Goal: Task Accomplishment & Management: Manage account settings

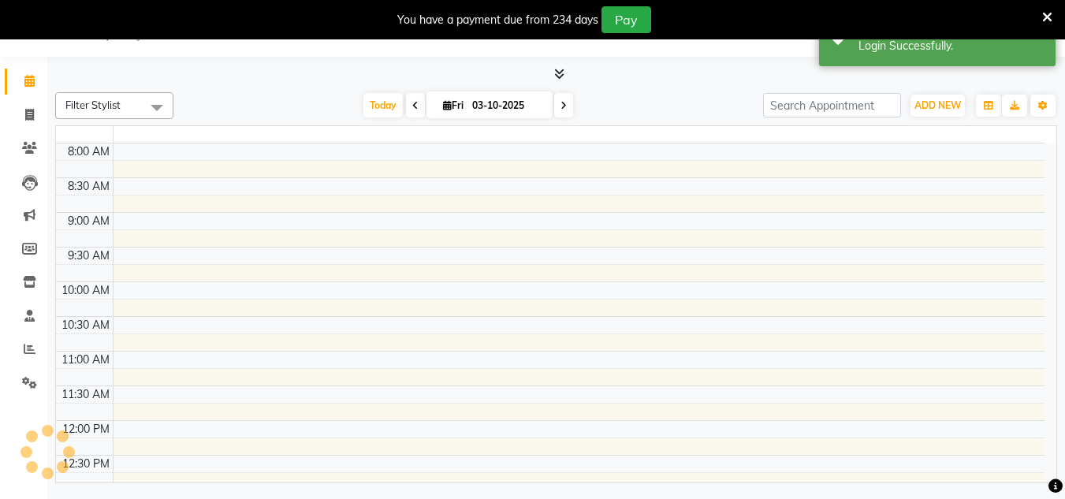
select select "en"
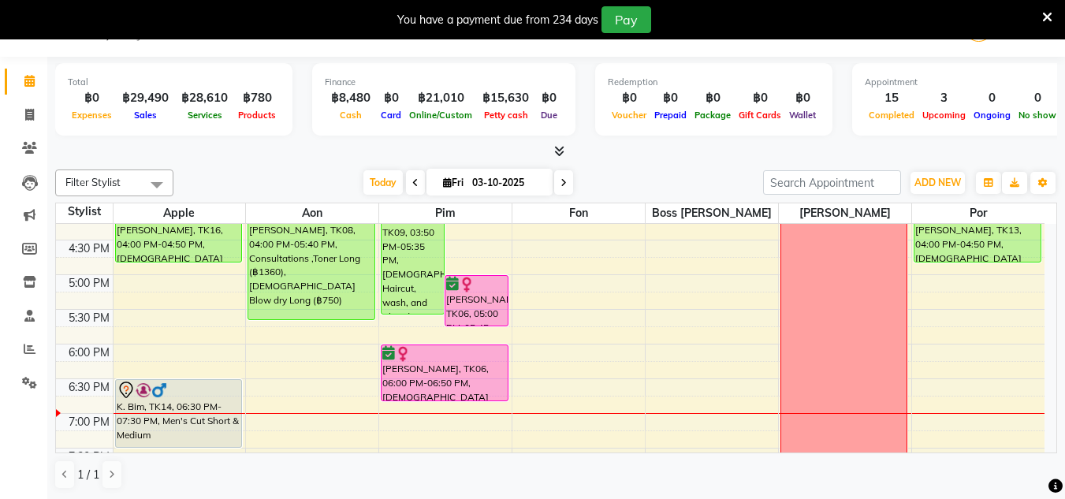
scroll to position [504, 0]
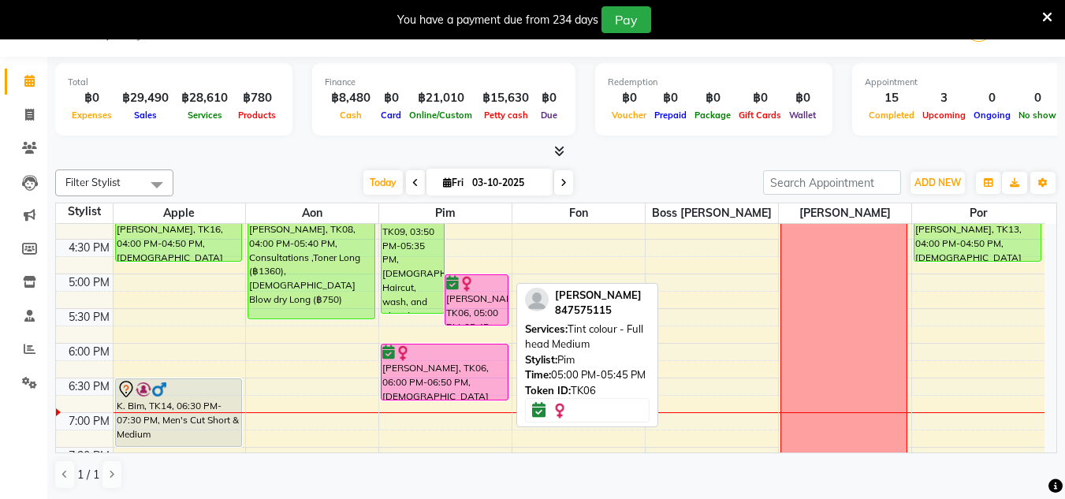
click at [494, 298] on div "[PERSON_NAME], TK06, 05:00 PM-05:45 PM, Tint colour - Full head Medium" at bounding box center [476, 300] width 62 height 50
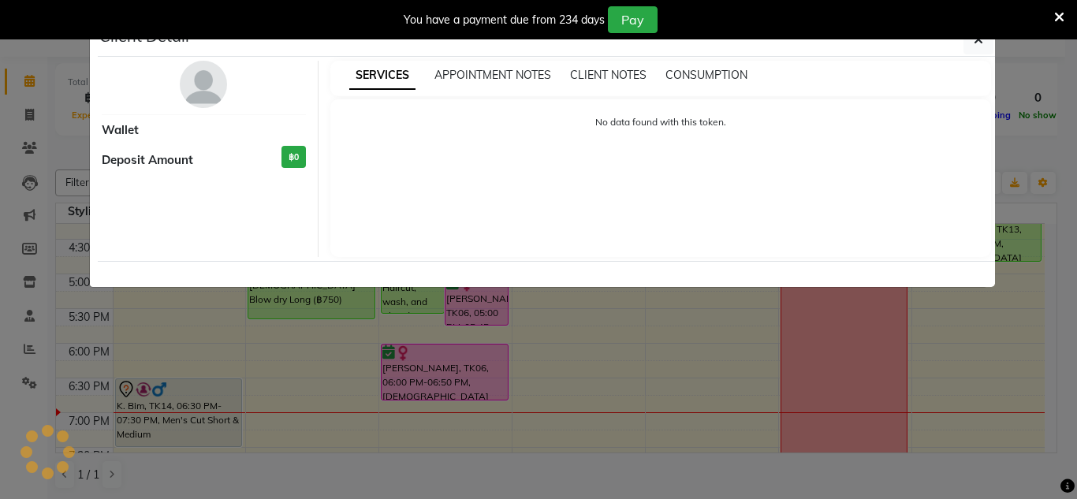
select select "6"
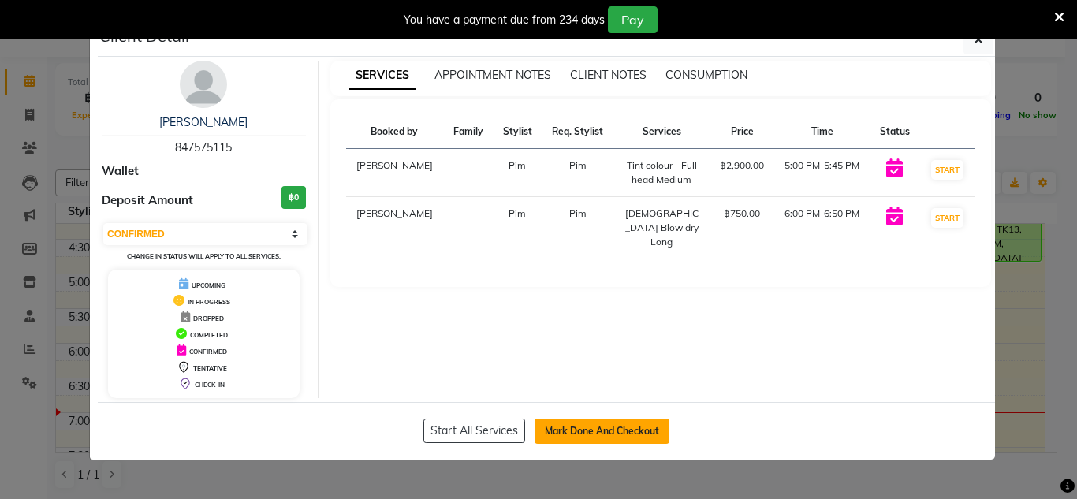
click at [604, 434] on button "Mark Done And Checkout" at bounding box center [601, 431] width 135 height 25
select select "service"
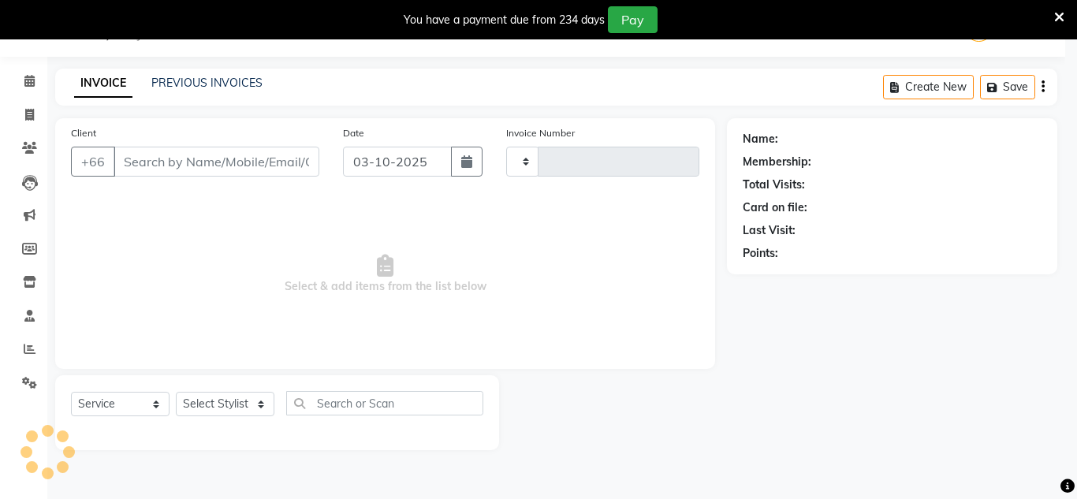
type input "1865"
select select "6977"
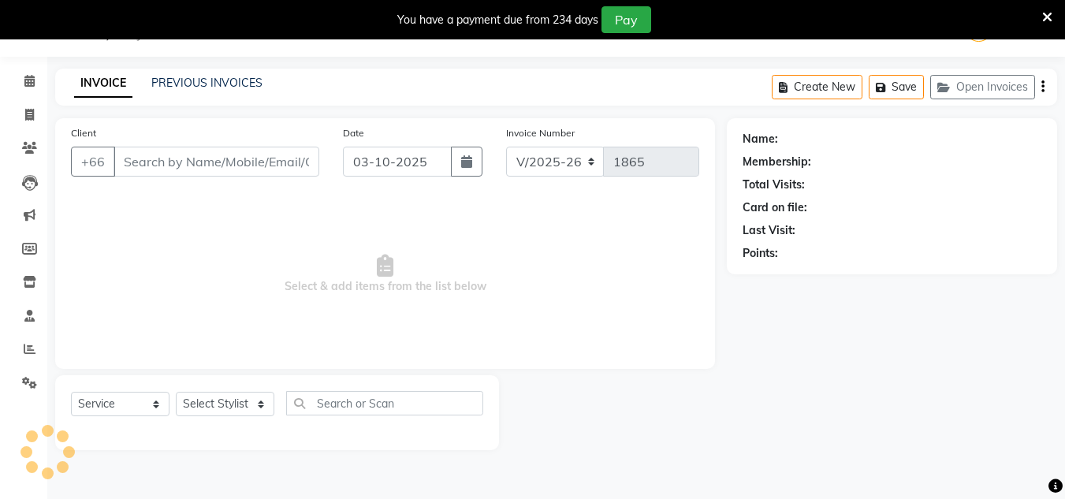
type input "847575115"
select select "65351"
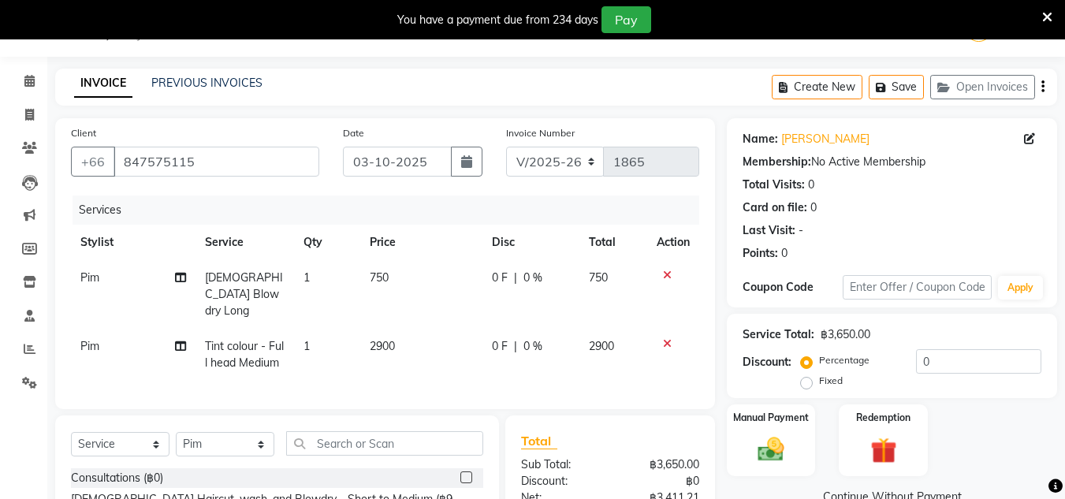
click at [266, 329] on td "Tint colour - Full head Medium" at bounding box center [244, 355] width 99 height 52
select select "65351"
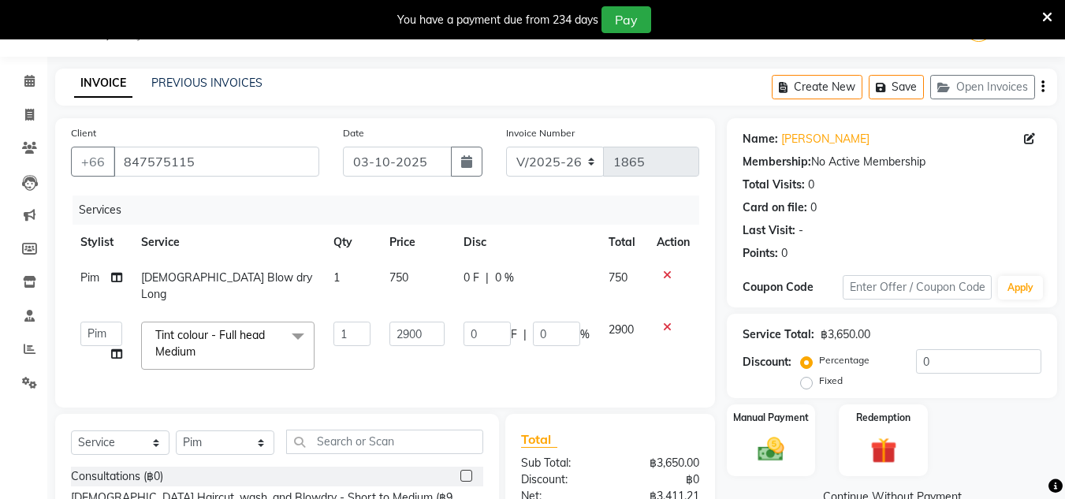
click at [292, 322] on span at bounding box center [298, 337] width 32 height 30
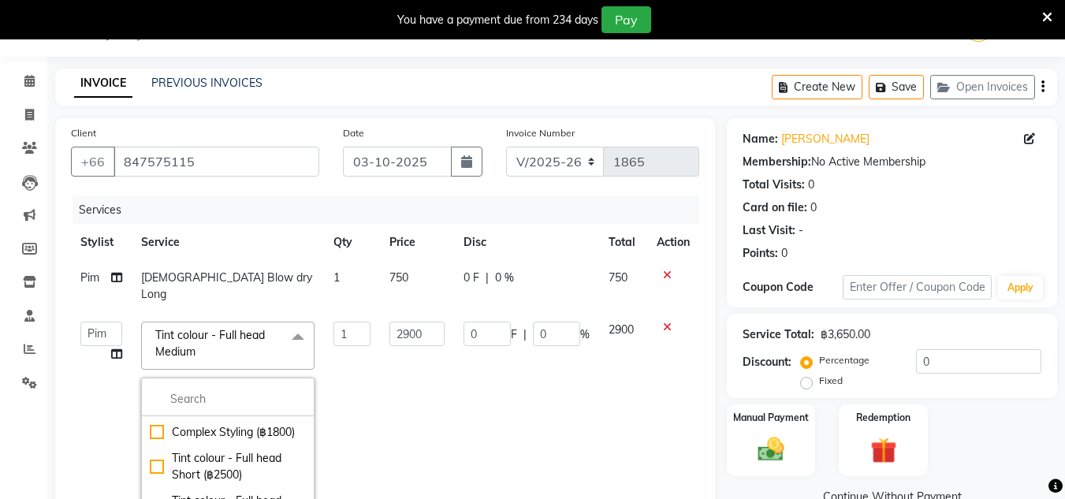
scroll to position [1060, 0]
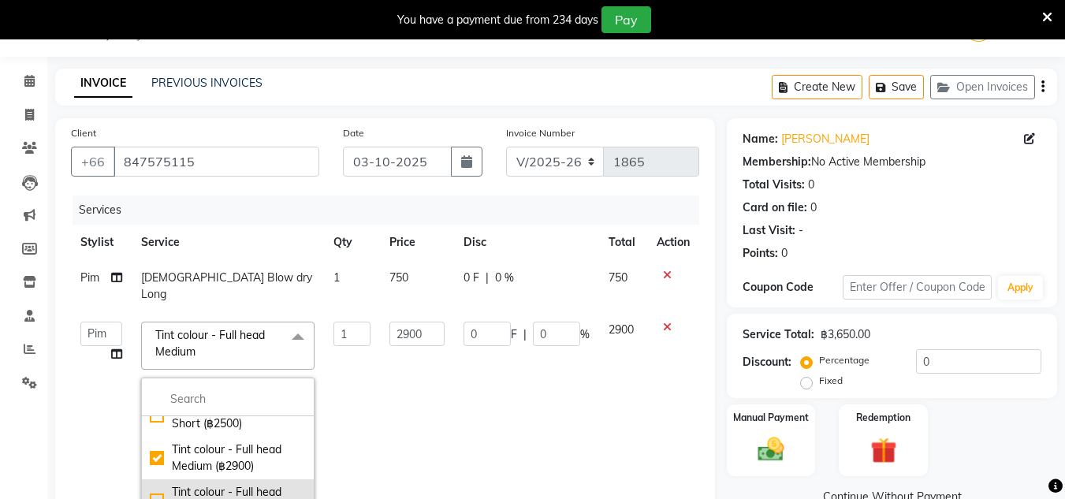
click at [280, 484] on div "Tint colour - Full head Long (฿3350)" at bounding box center [228, 500] width 156 height 33
checkbox input "false"
checkbox input "true"
click at [434, 326] on td "3350" at bounding box center [416, 447] width 73 height 270
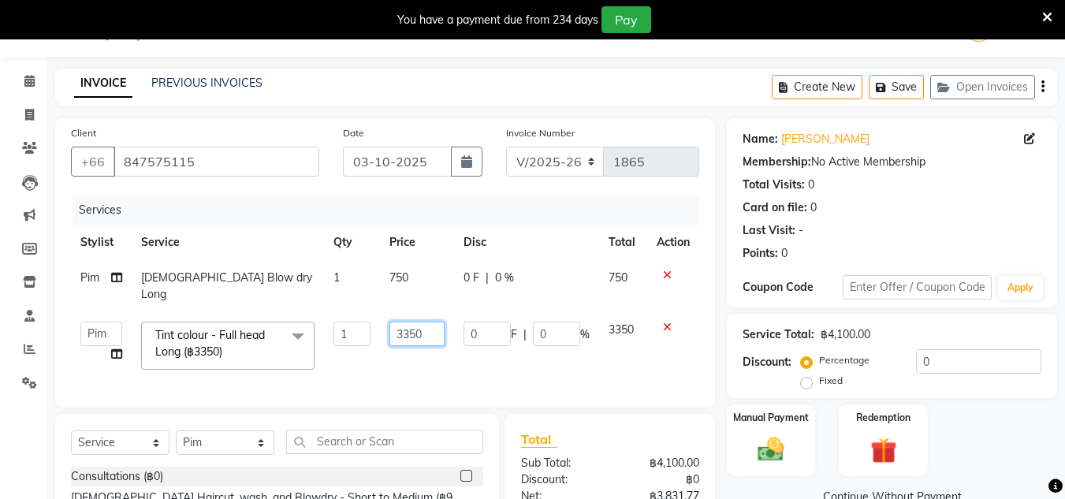
click at [424, 322] on input "3350" at bounding box center [416, 334] width 54 height 24
type input "3500"
click at [486, 359] on td "0 F | 0 %" at bounding box center [526, 345] width 145 height 67
select select "65351"
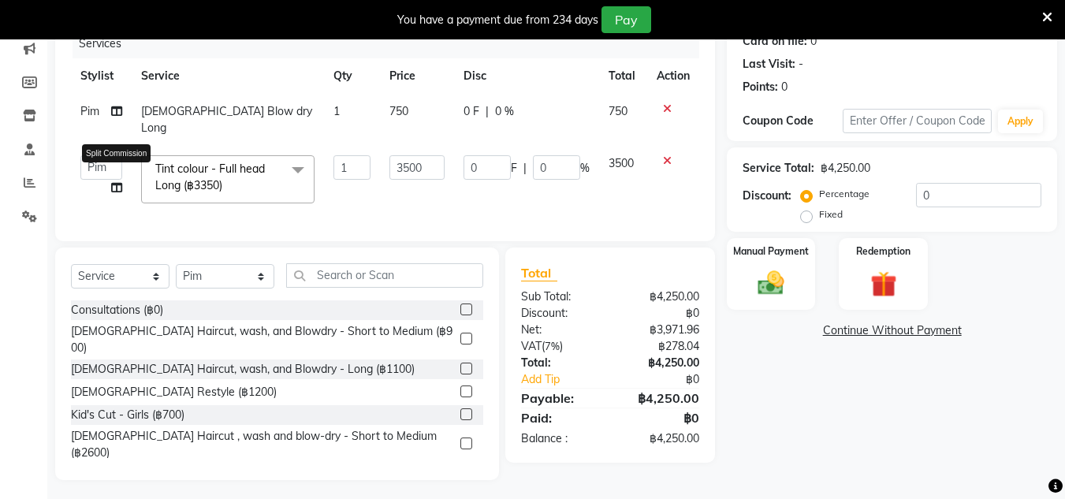
click at [121, 180] on span at bounding box center [116, 188] width 11 height 17
click at [115, 160] on select "Aon Apple Boss [PERSON_NAME] [PERSON_NAME] Pim Por" at bounding box center [101, 167] width 42 height 24
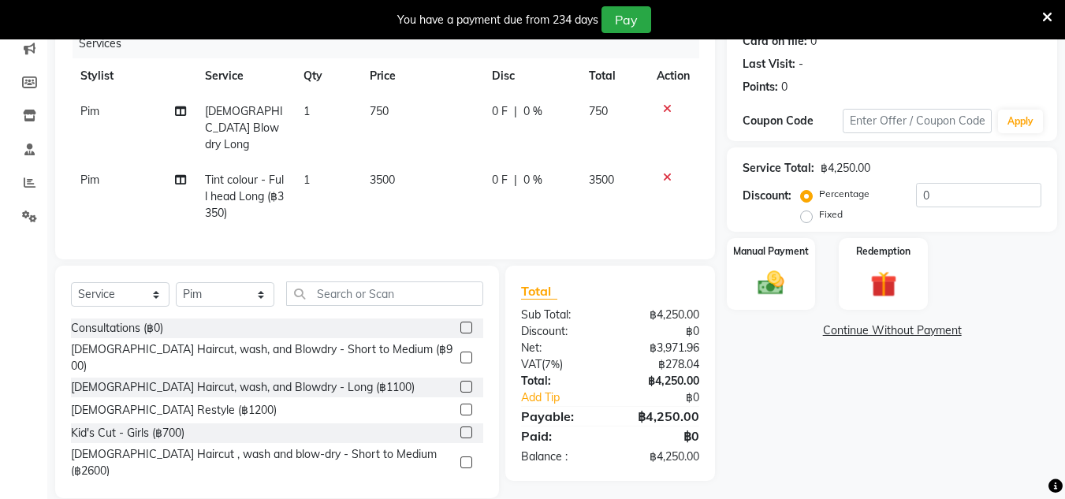
click at [210, 196] on div "Services Stylist Service Qty Price Disc Total Action Pim [DEMOGRAPHIC_DATA] Blo…" at bounding box center [385, 136] width 628 height 214
click at [187, 163] on td "Pim Split Commission" at bounding box center [133, 196] width 125 height 69
select select "65351"
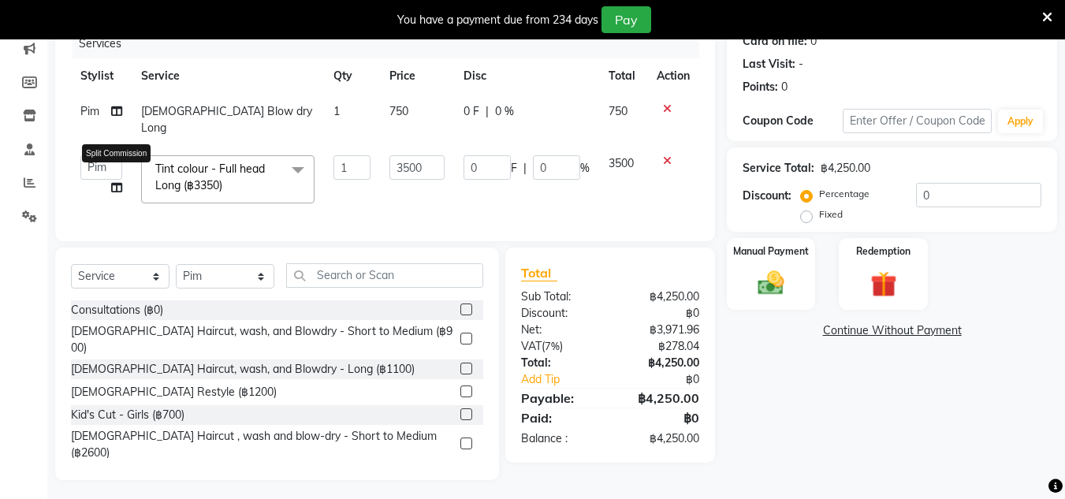
click at [115, 182] on icon at bounding box center [116, 187] width 11 height 11
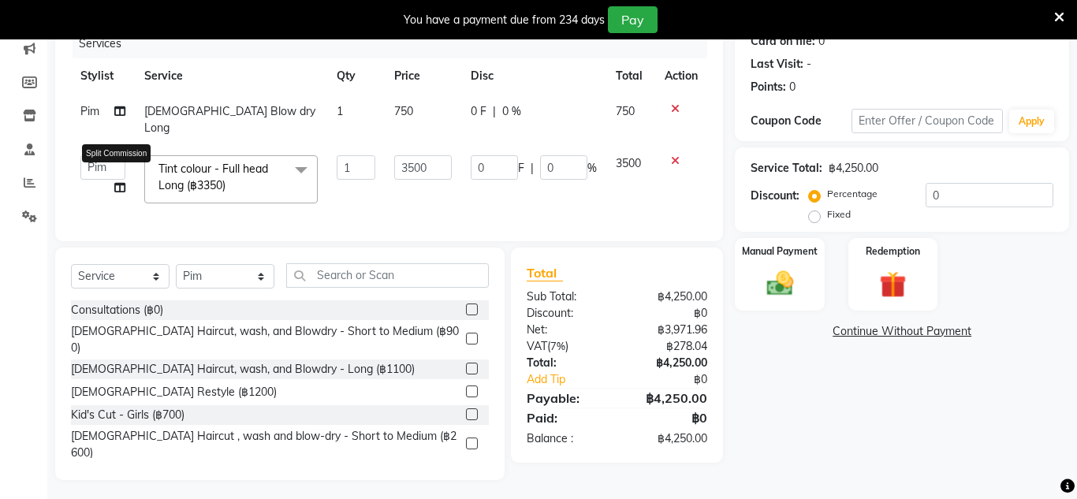
select select "65351"
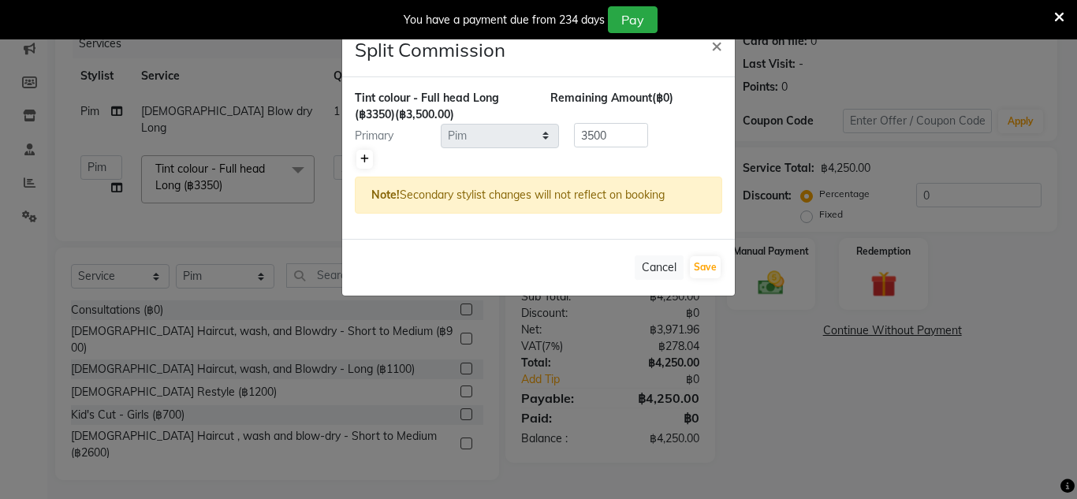
click at [363, 154] on icon at bounding box center [364, 158] width 9 height 9
type input "1750"
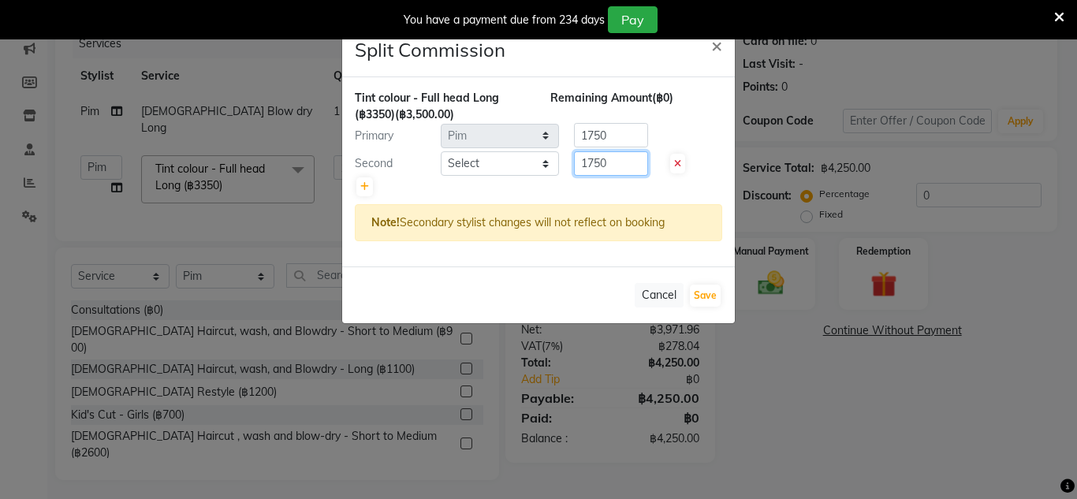
click at [634, 162] on input "1750" at bounding box center [611, 163] width 74 height 24
type input "1"
click at [611, 133] on input "1750" at bounding box center [611, 135] width 74 height 24
type input "1"
click at [597, 168] on input "number" at bounding box center [611, 163] width 74 height 24
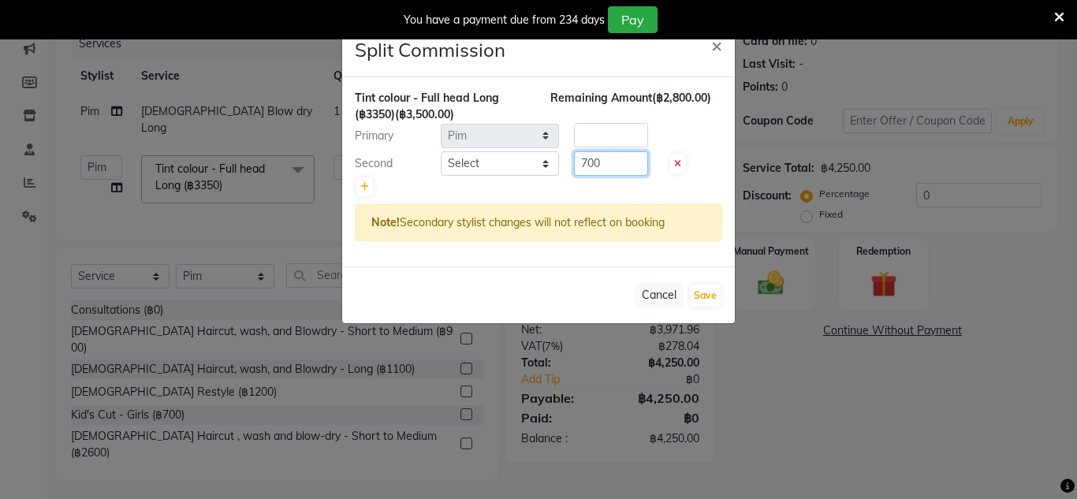
type input "700"
click at [599, 130] on input "number" at bounding box center [611, 135] width 74 height 24
type input "2800"
click at [711, 291] on button "Save" at bounding box center [705, 296] width 31 height 22
click at [522, 166] on select "Select Aon Apple Boss [PERSON_NAME] [PERSON_NAME] Pim Por" at bounding box center [500, 163] width 118 height 24
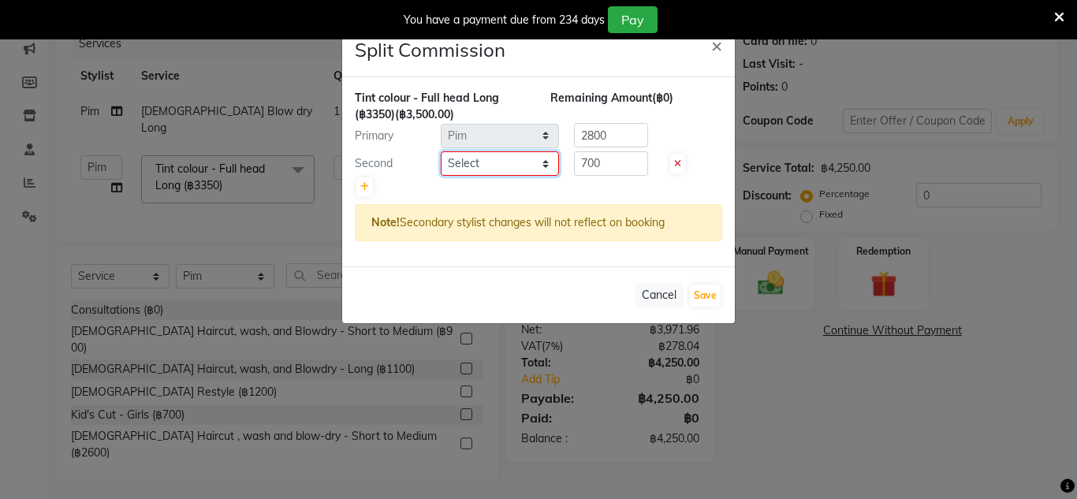
select select "91913"
click at [441, 151] on select "Select Aon Apple Boss [PERSON_NAME] [PERSON_NAME] Pim Por" at bounding box center [500, 163] width 118 height 24
click at [259, 210] on ngb-modal-window "Split Commission × Tint colour - Full head Long (฿3350) (฿3,500.00) Remaining A…" at bounding box center [538, 249] width 1077 height 499
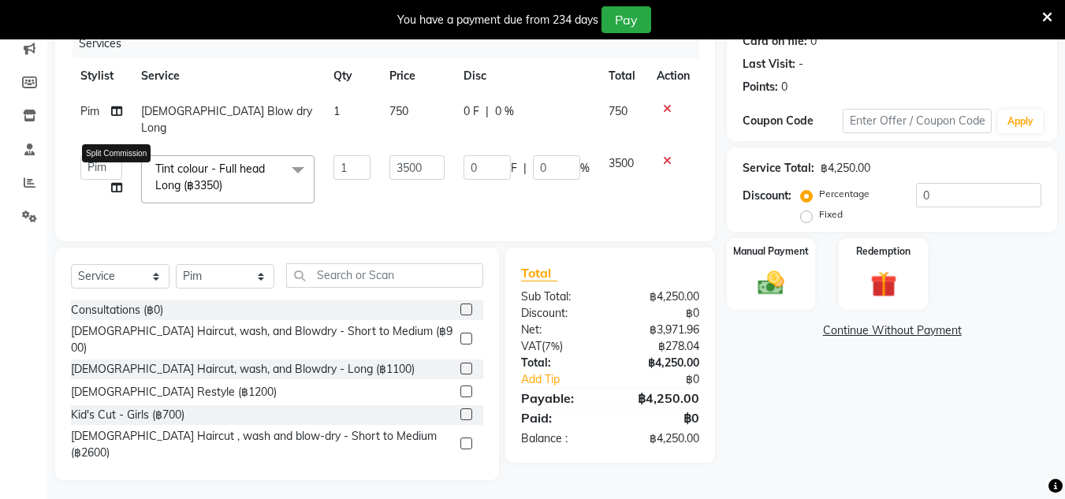
click at [121, 182] on icon at bounding box center [116, 187] width 11 height 11
select select "65351"
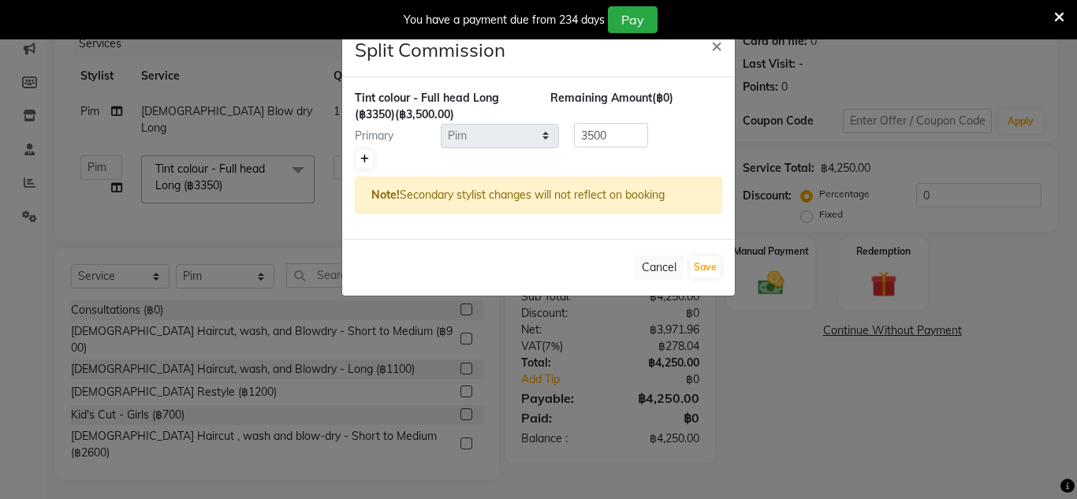
click at [369, 163] on link at bounding box center [364, 159] width 17 height 19
type input "1750"
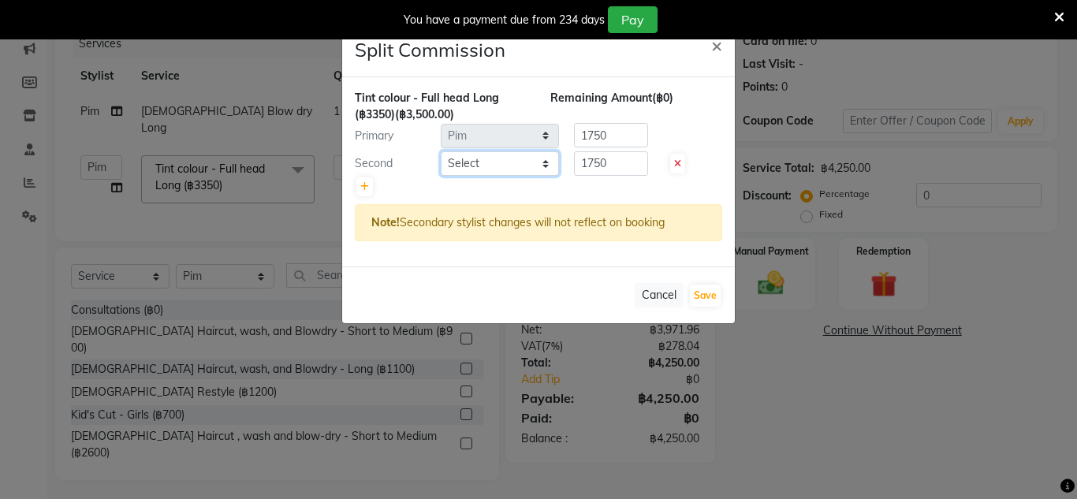
click at [489, 171] on select "Select Aon Apple Boss [PERSON_NAME] [PERSON_NAME] Pim Por" at bounding box center [500, 163] width 118 height 24
select select "91913"
click at [441, 151] on select "Select Aon Apple Boss [PERSON_NAME] [PERSON_NAME] Pim Por" at bounding box center [500, 163] width 118 height 24
click at [611, 168] on input "1750" at bounding box center [611, 163] width 74 height 24
type input "1"
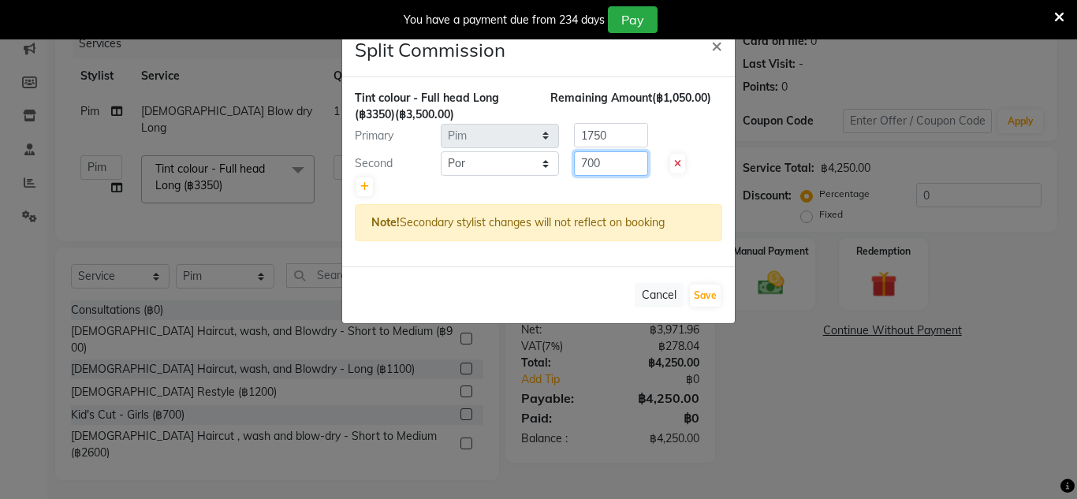
type input "700"
click at [609, 137] on input "1750" at bounding box center [611, 135] width 74 height 24
type input "1"
type input "2800"
click at [713, 285] on button "Save" at bounding box center [705, 296] width 31 height 22
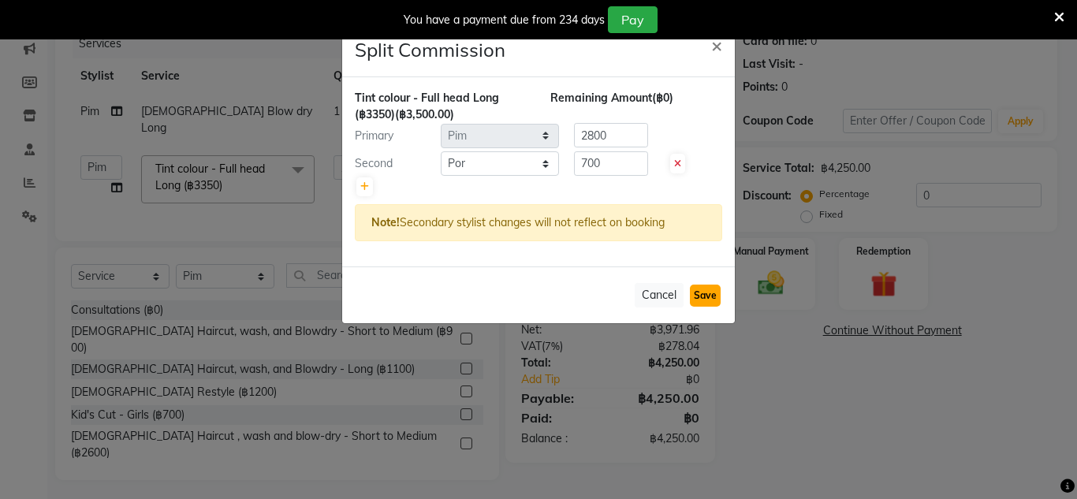
select select "Select"
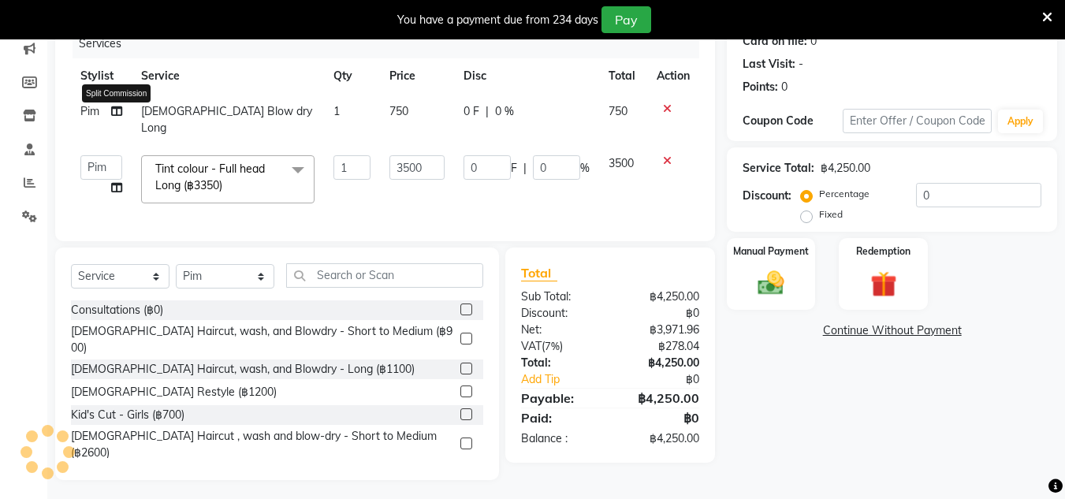
click at [116, 109] on icon at bounding box center [116, 111] width 11 height 11
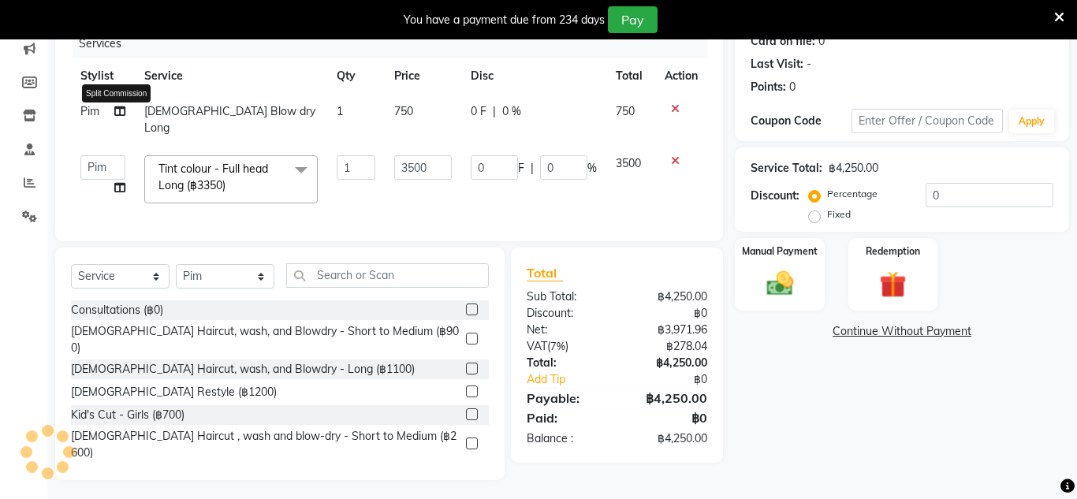
select select "65351"
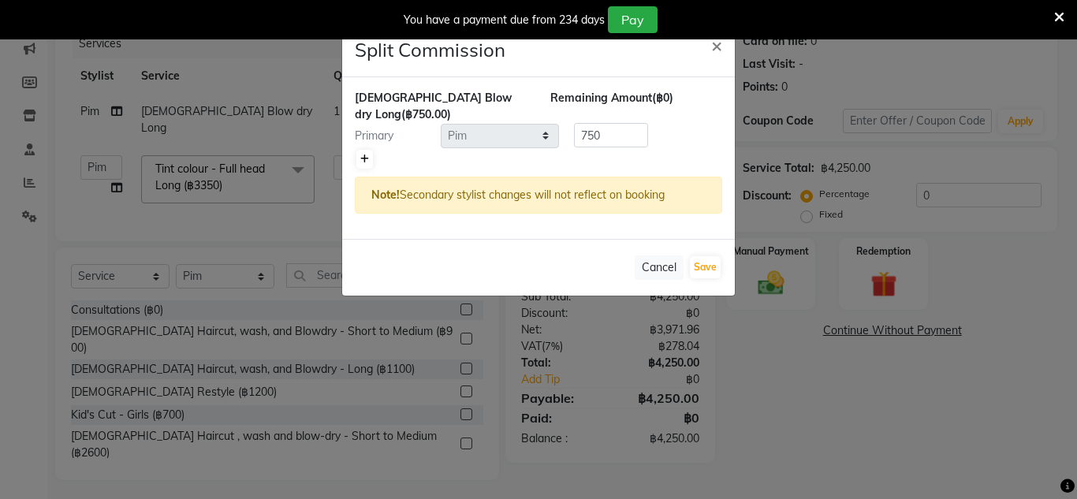
click at [363, 154] on icon at bounding box center [364, 158] width 9 height 9
type input "375"
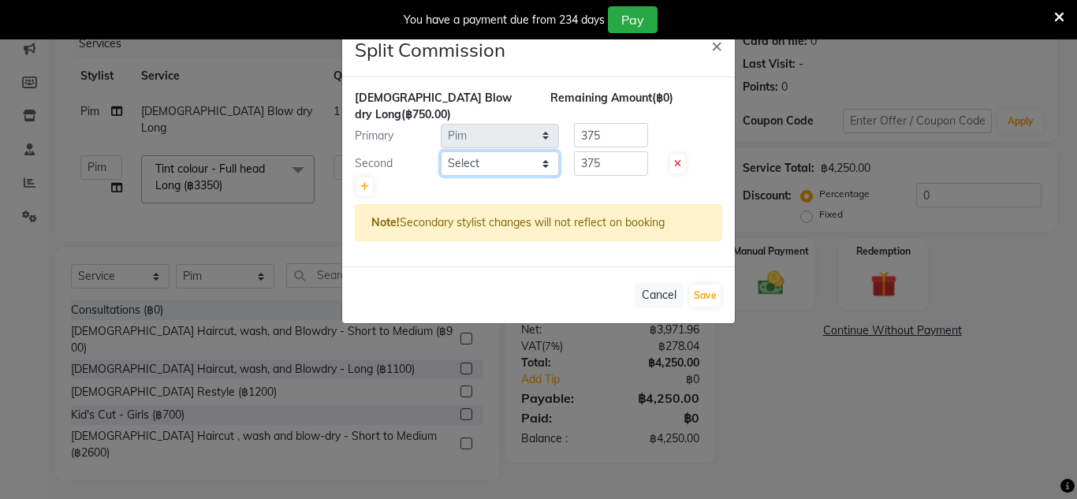
click at [483, 151] on select "Select Aon Apple Boss [PERSON_NAME] [PERSON_NAME] Pim Por" at bounding box center [500, 163] width 118 height 24
select select "91913"
click at [441, 151] on select "Select Aon Apple Boss [PERSON_NAME] [PERSON_NAME] Pim Por" at bounding box center [500, 163] width 118 height 24
click at [609, 154] on input "375" at bounding box center [611, 163] width 74 height 24
type input "3"
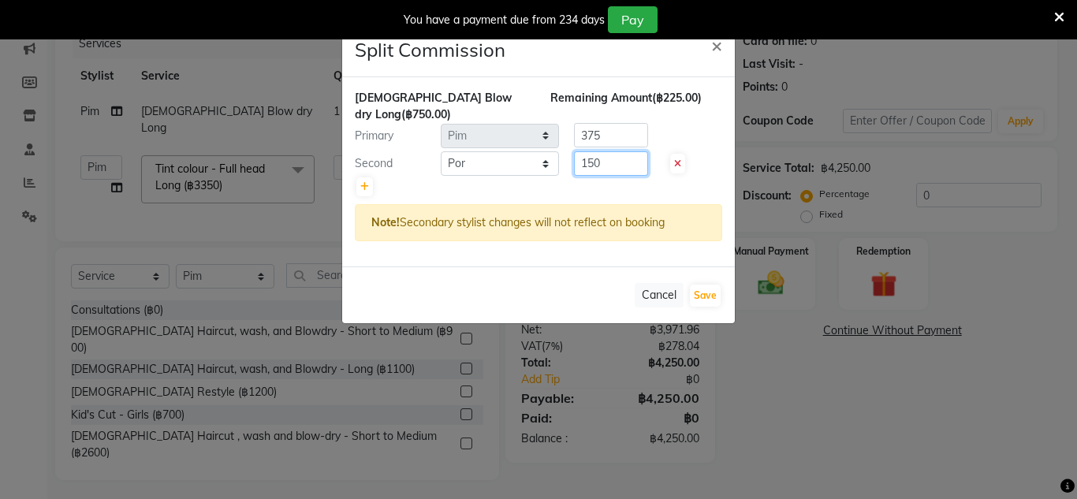
type input "150"
click at [607, 123] on input "375" at bounding box center [611, 135] width 74 height 24
type input "3"
type input "600"
click at [713, 285] on button "Save" at bounding box center [705, 296] width 31 height 22
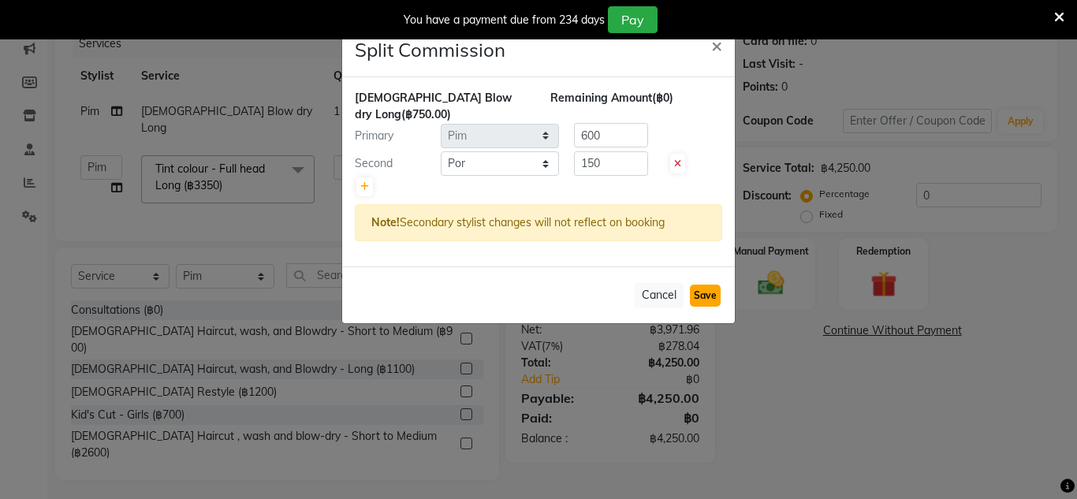
select select "Select"
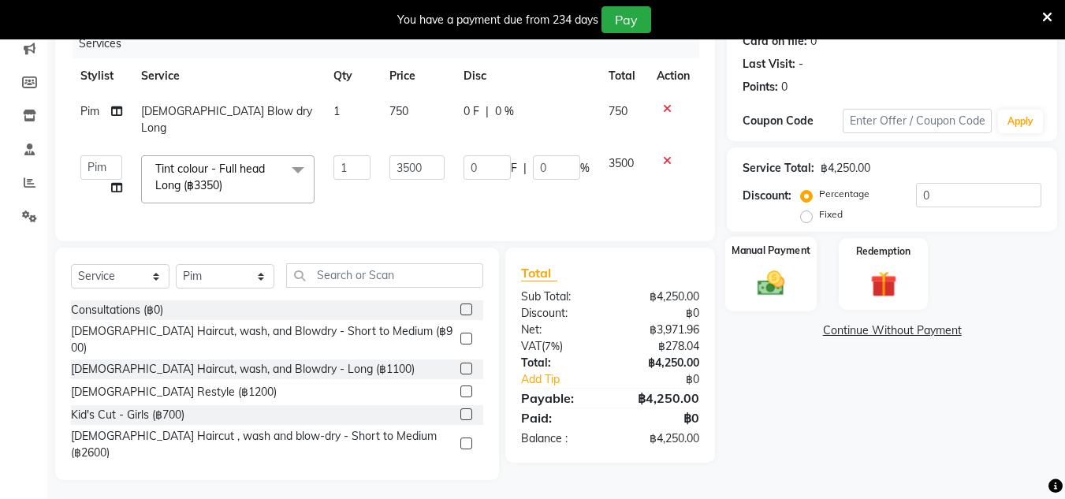
click at [790, 286] on img at bounding box center [771, 283] width 44 height 32
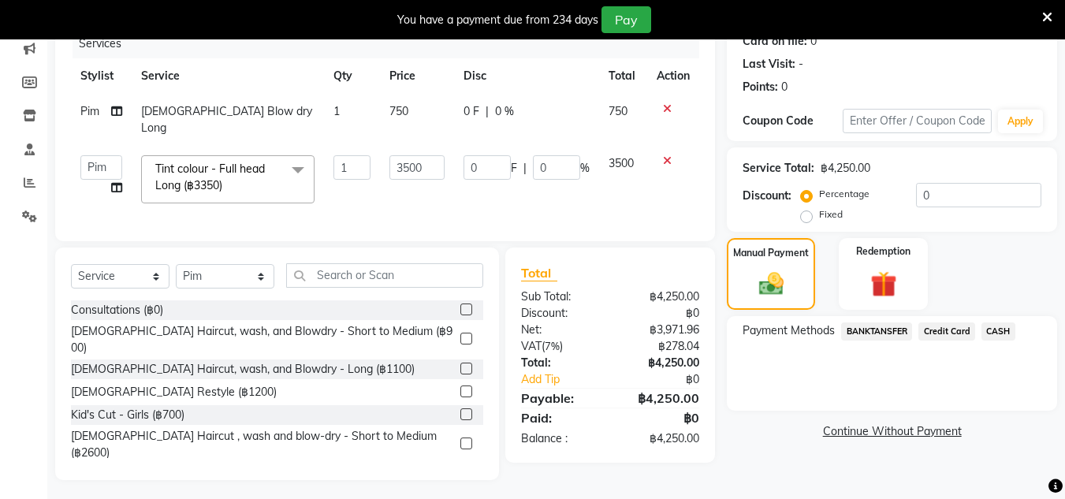
click at [997, 325] on span "CASH" at bounding box center [998, 331] width 34 height 18
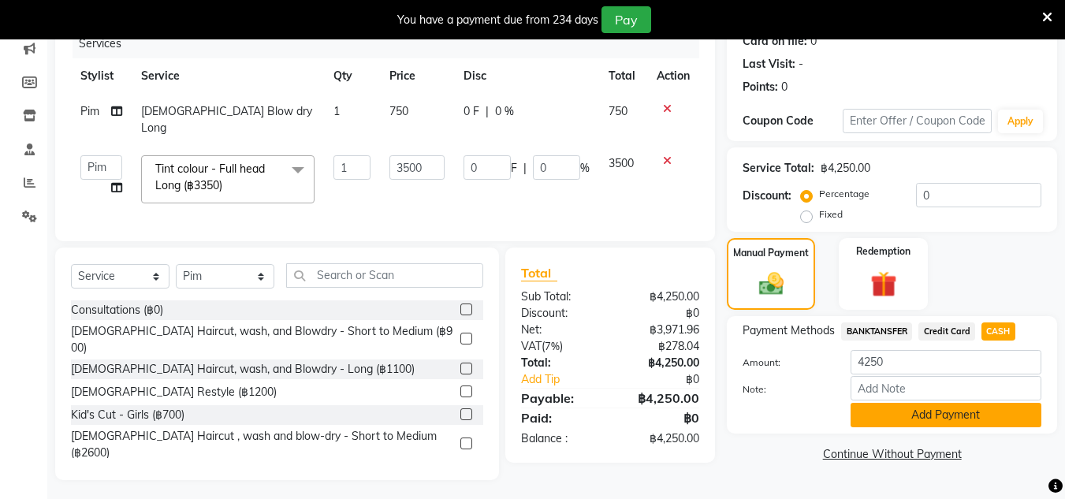
click at [970, 413] on button "Add Payment" at bounding box center [945, 415] width 191 height 24
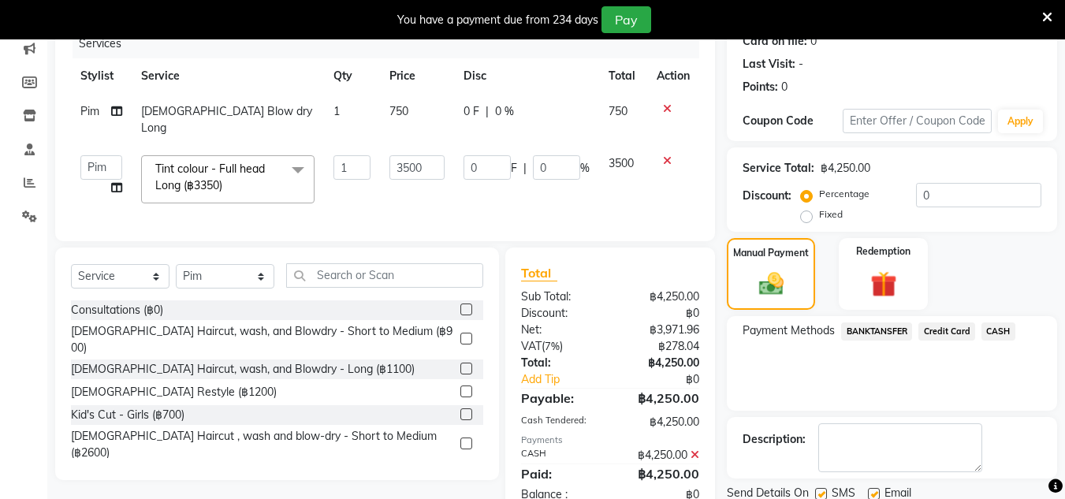
scroll to position [262, 0]
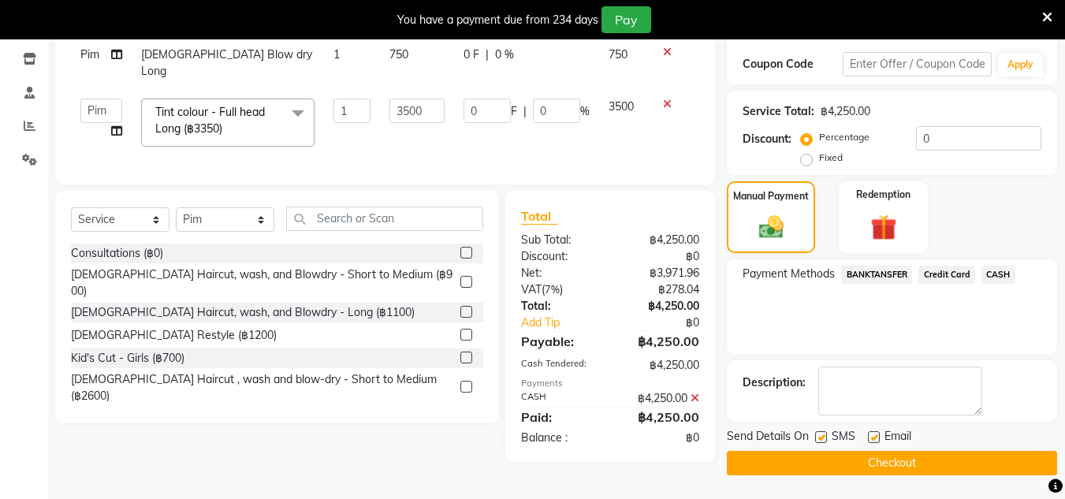
click at [808, 456] on button "Checkout" at bounding box center [892, 463] width 330 height 24
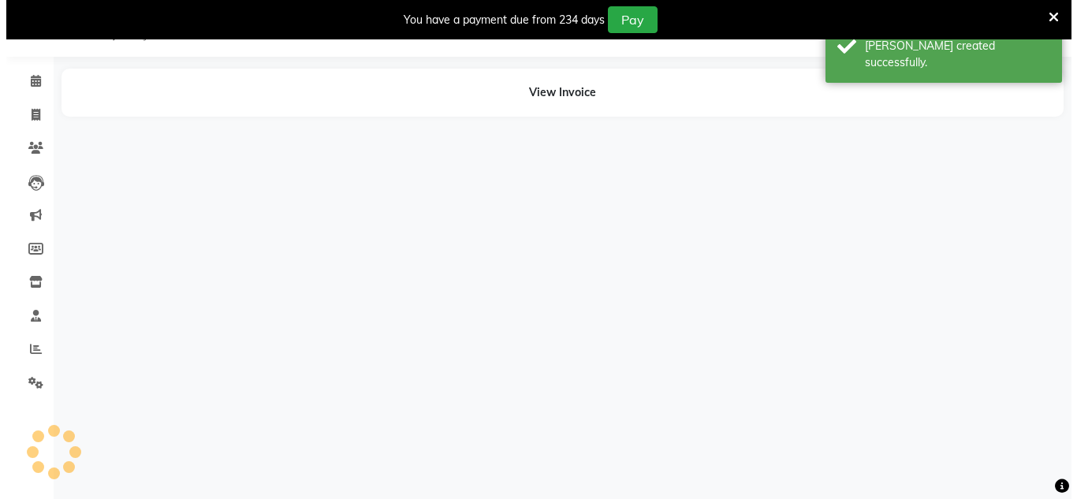
scroll to position [39, 0]
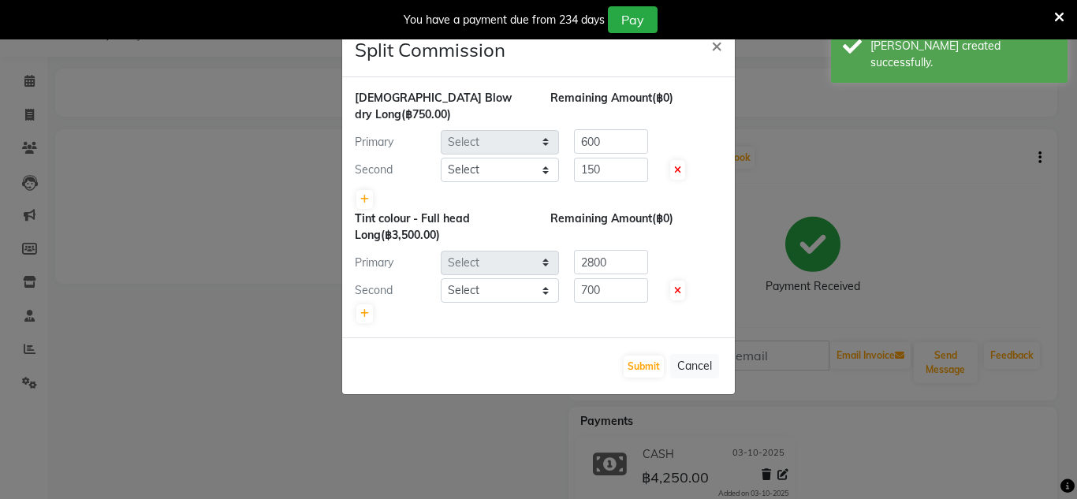
select select "65351"
select select "91913"
select select "65351"
select select "91913"
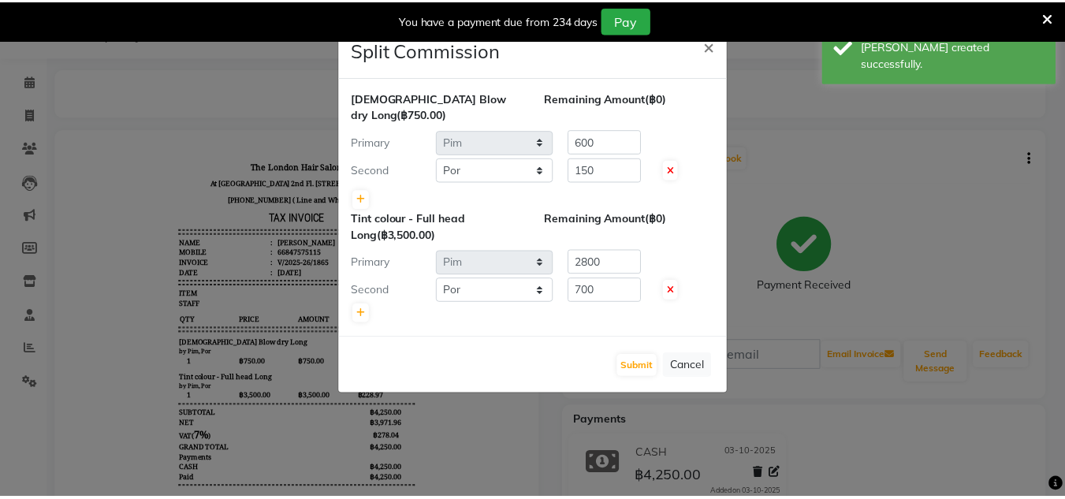
scroll to position [0, 0]
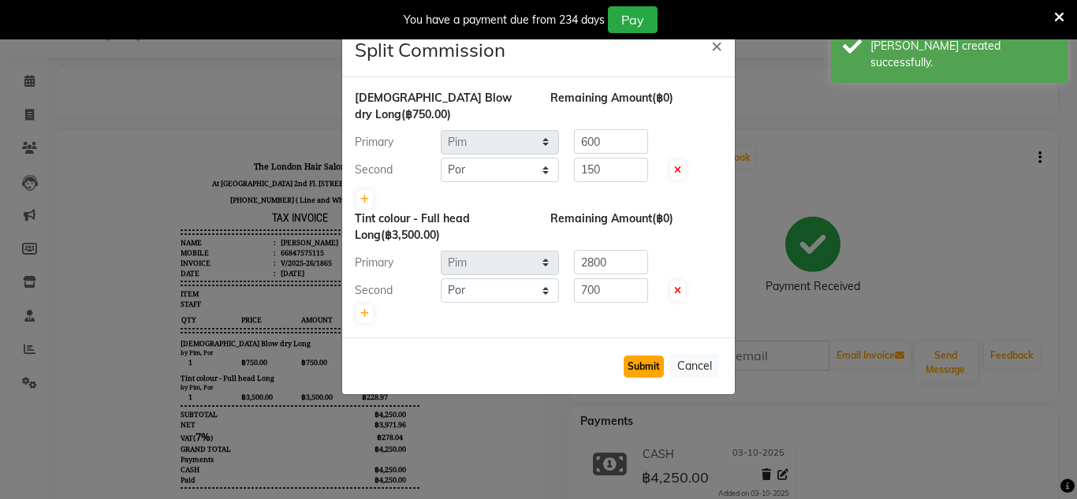
click at [643, 355] on button "Submit" at bounding box center [643, 366] width 40 height 22
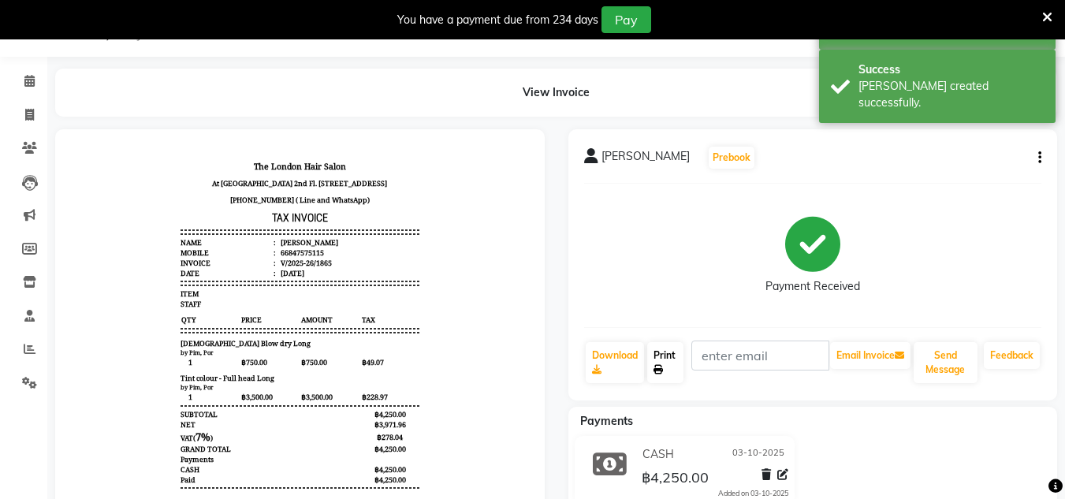
click at [658, 372] on icon at bounding box center [657, 369] width 9 height 9
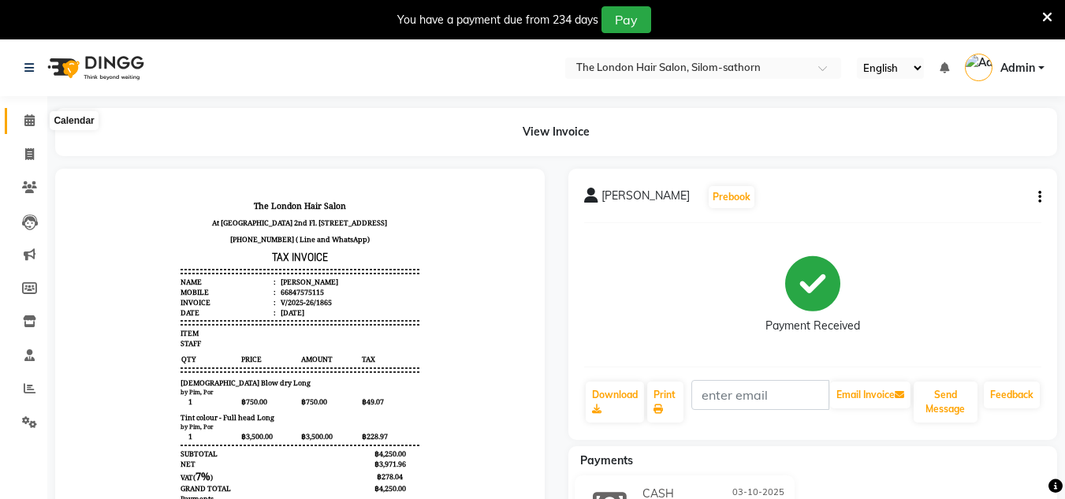
click at [32, 127] on span at bounding box center [30, 121] width 28 height 18
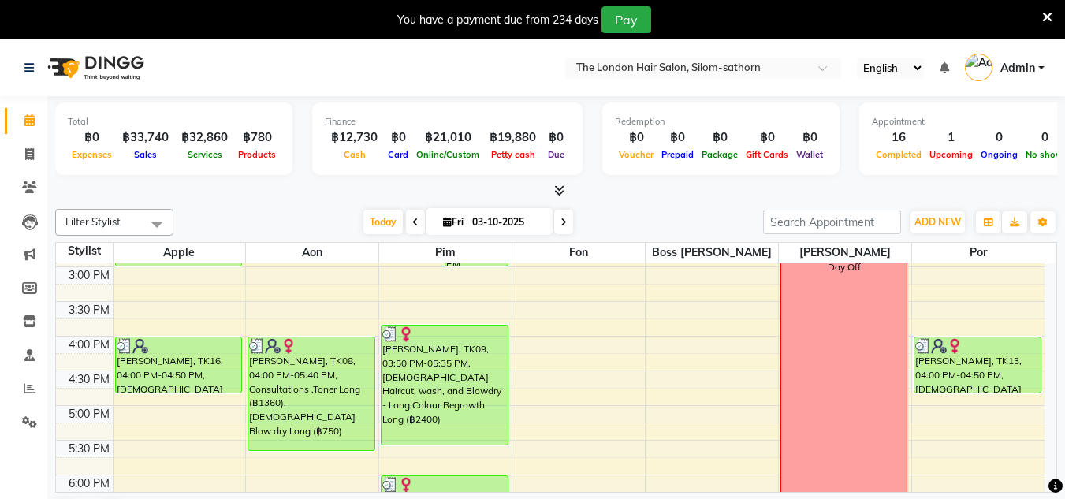
scroll to position [603, 0]
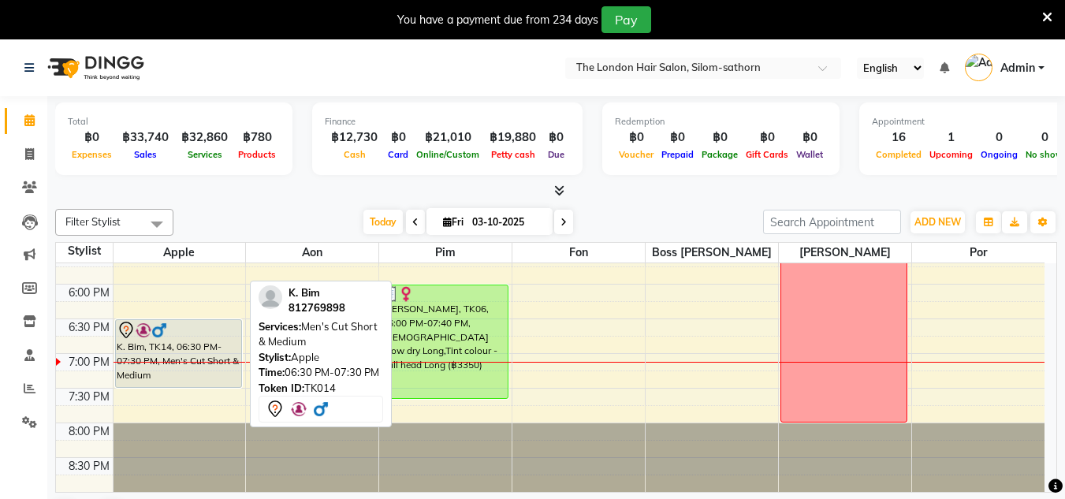
click at [121, 335] on icon at bounding box center [126, 330] width 19 height 19
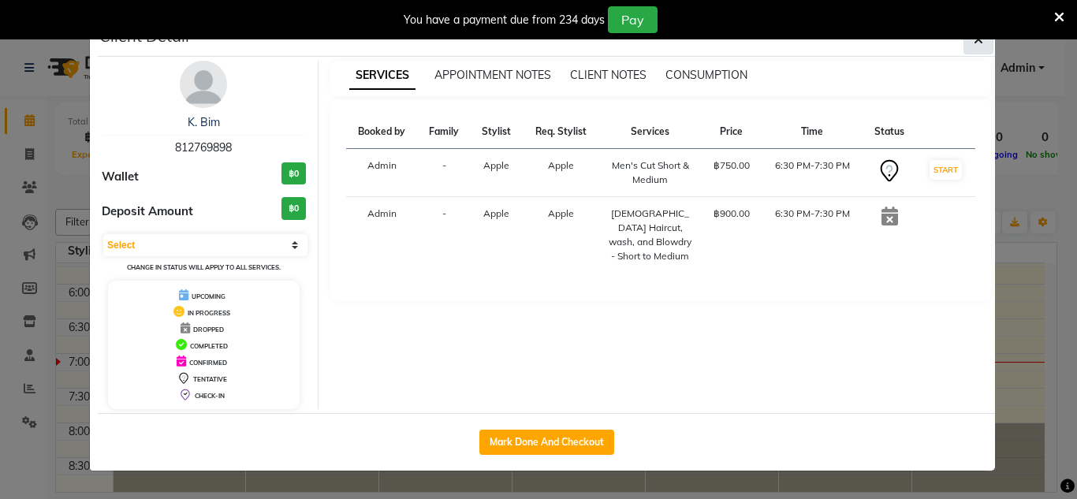
click at [963, 47] on button "button" at bounding box center [978, 39] width 30 height 30
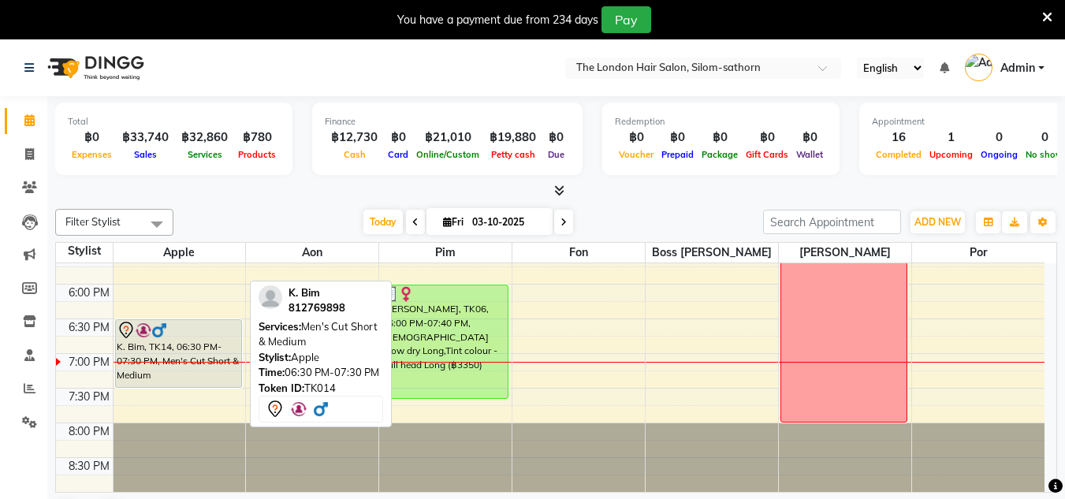
click at [213, 329] on div at bounding box center [179, 330] width 125 height 19
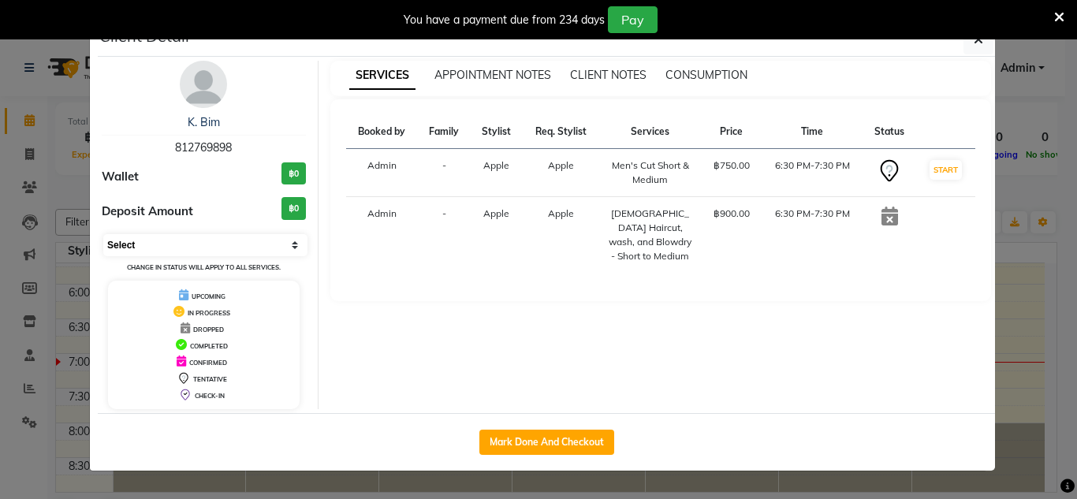
click at [179, 236] on select "Select IN SERVICE CONFIRMED TENTATIVE CHECK IN MARK DONE DROPPED UPCOMING" at bounding box center [205, 245] width 204 height 22
select select "2"
click at [103, 234] on select "Select IN SERVICE CONFIRMED TENTATIVE CHECK IN MARK DONE DROPPED UPCOMING" at bounding box center [205, 245] width 204 height 22
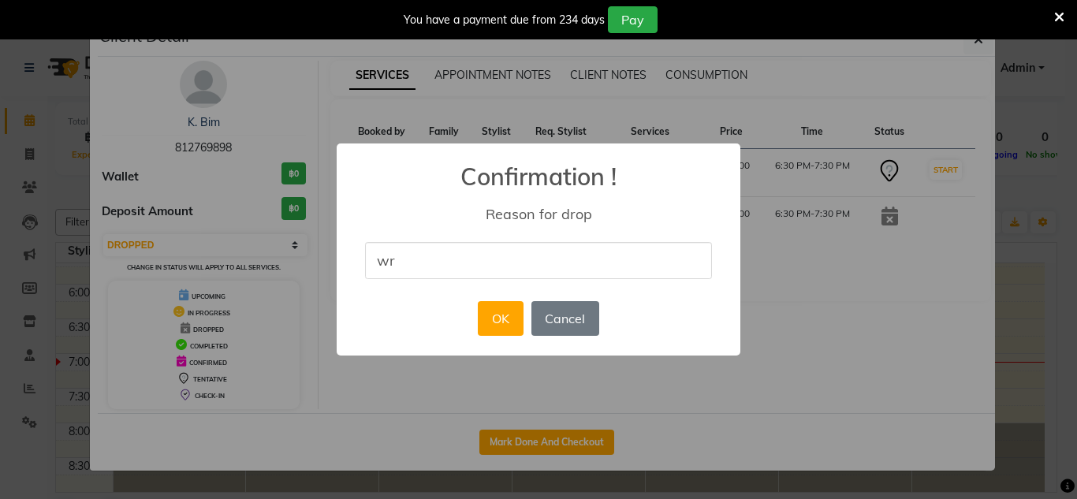
type input "Wrong"
click at [501, 324] on button "OK" at bounding box center [500, 318] width 45 height 35
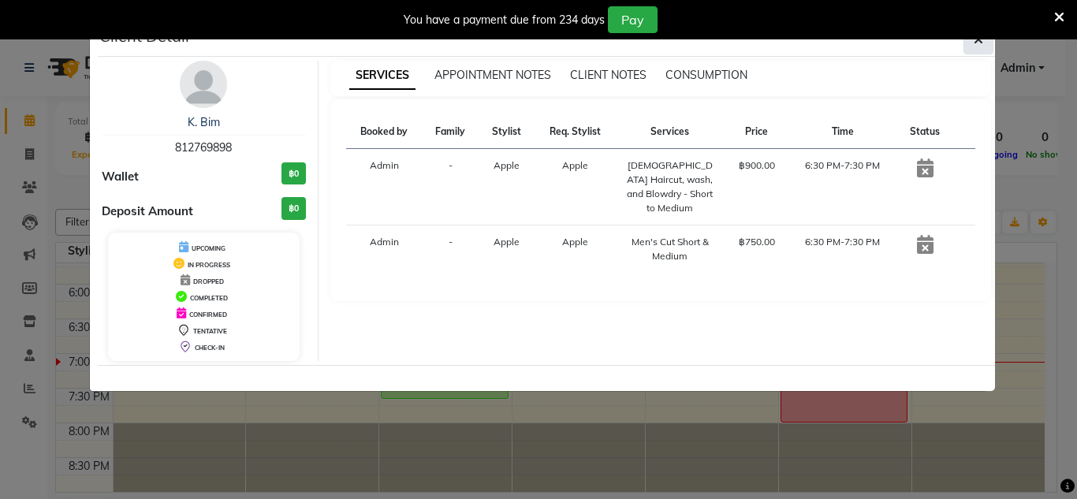
click at [987, 49] on button "button" at bounding box center [978, 39] width 30 height 30
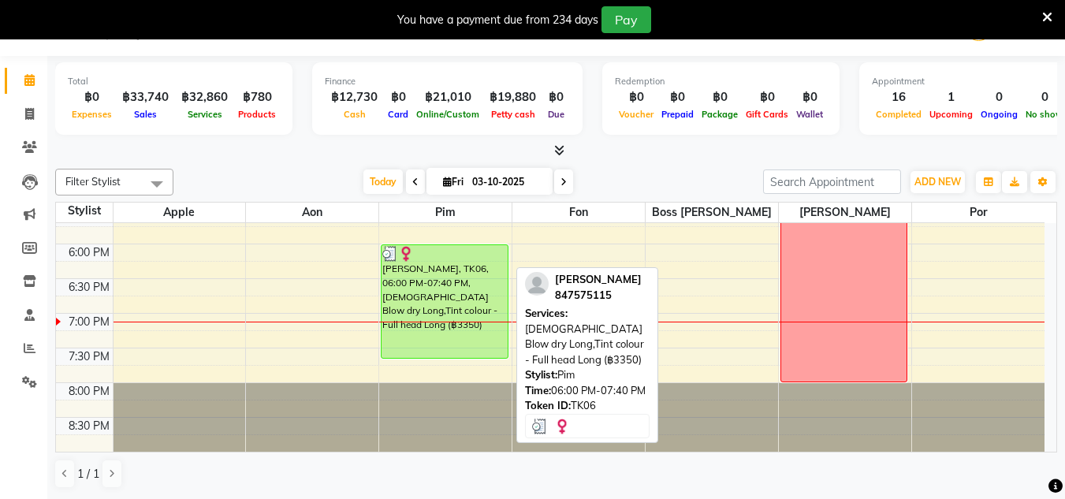
click at [463, 301] on div "[PERSON_NAME], TK06, 06:00 PM-07:40 PM, [DEMOGRAPHIC_DATA] Blow dry Long,Tint c…" at bounding box center [444, 301] width 126 height 113
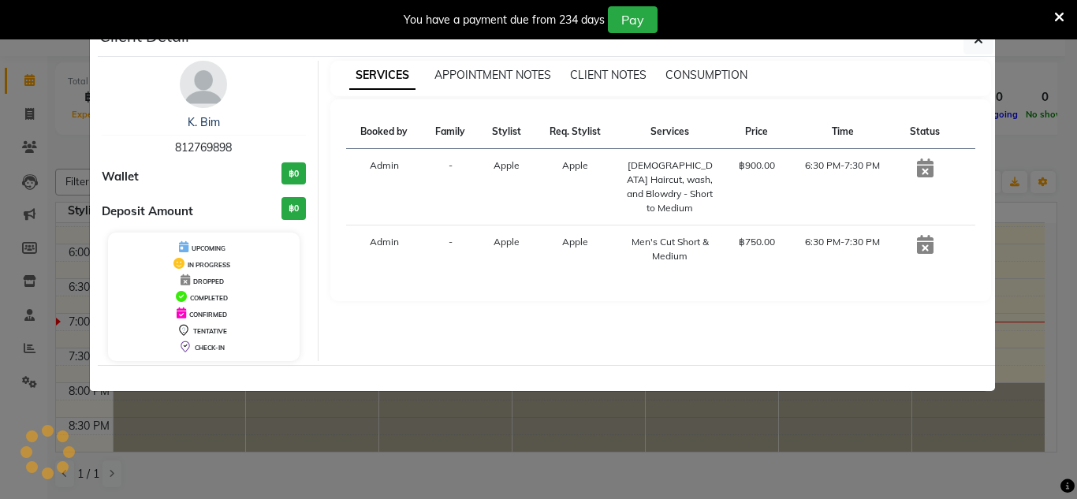
select select "3"
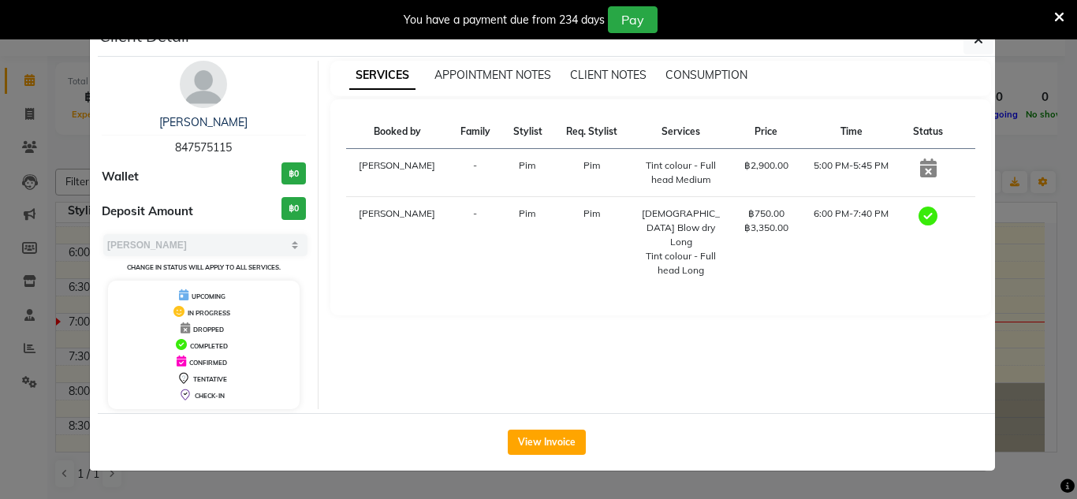
click at [188, 79] on img at bounding box center [203, 84] width 47 height 47
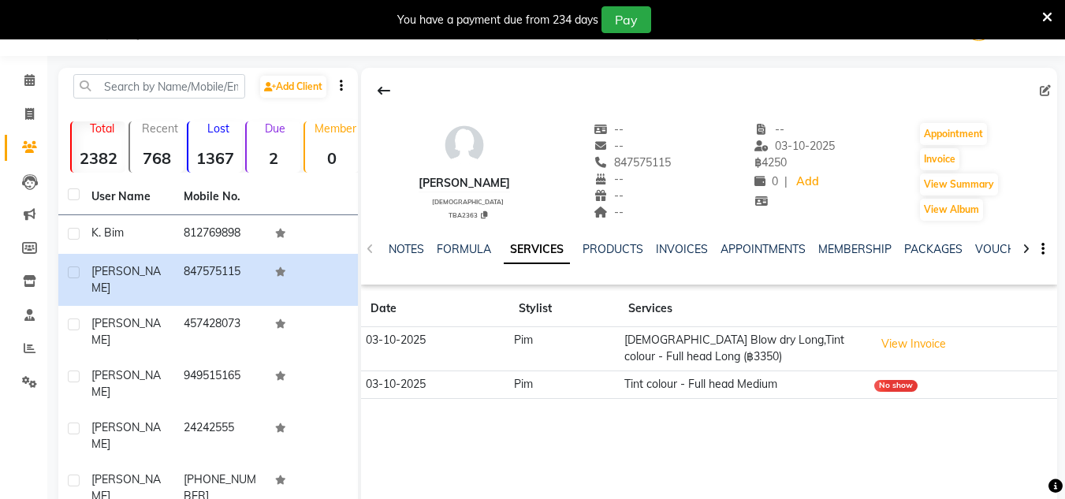
click at [407, 260] on div "NOTES FORMULA SERVICES PRODUCTS INVOICES APPOINTMENTS MEMBERSHIP PACKAGES VOUCH…" at bounding box center [690, 255] width 603 height 29
click at [396, 246] on link "NOTES" at bounding box center [406, 249] width 35 height 14
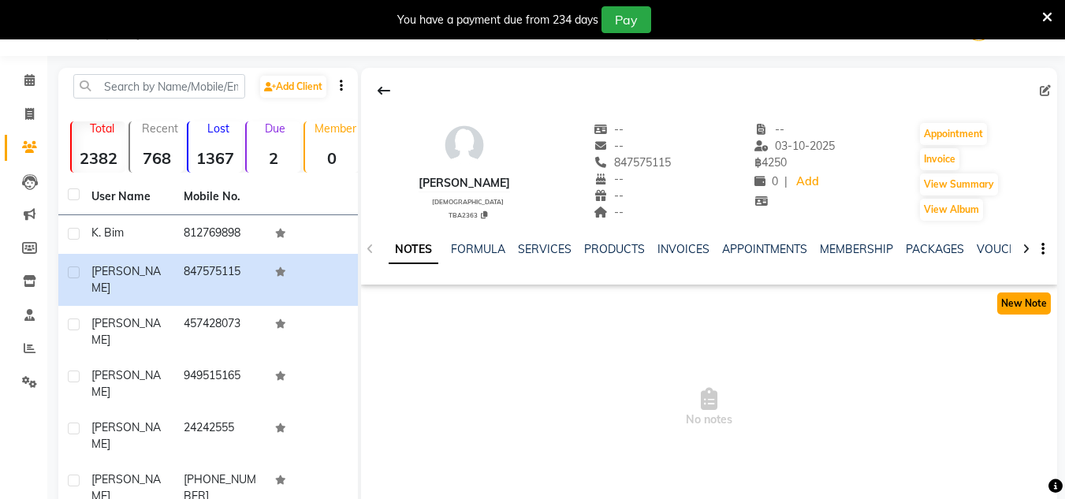
click at [1036, 311] on button "New Note" at bounding box center [1024, 303] width 54 height 22
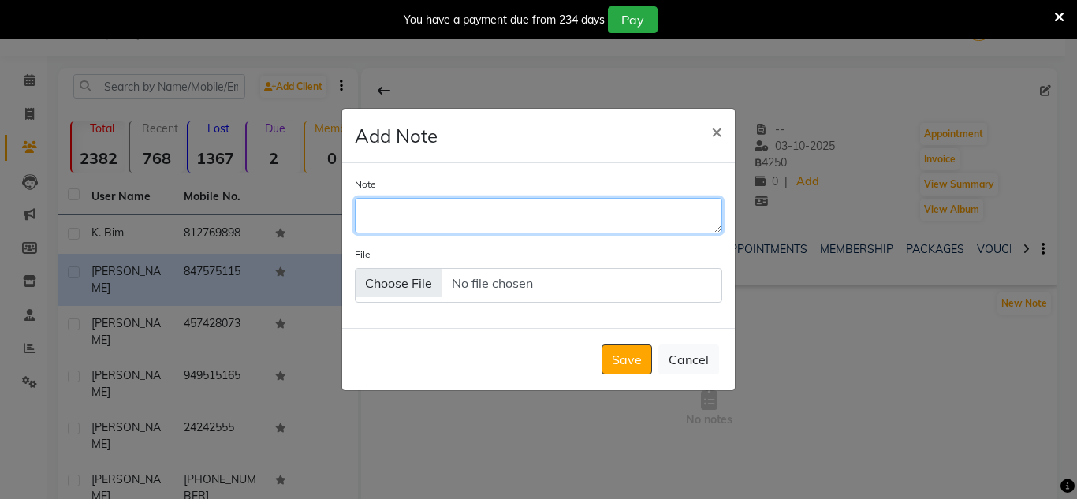
click at [589, 229] on textarea "Note" at bounding box center [538, 215] width 367 height 35
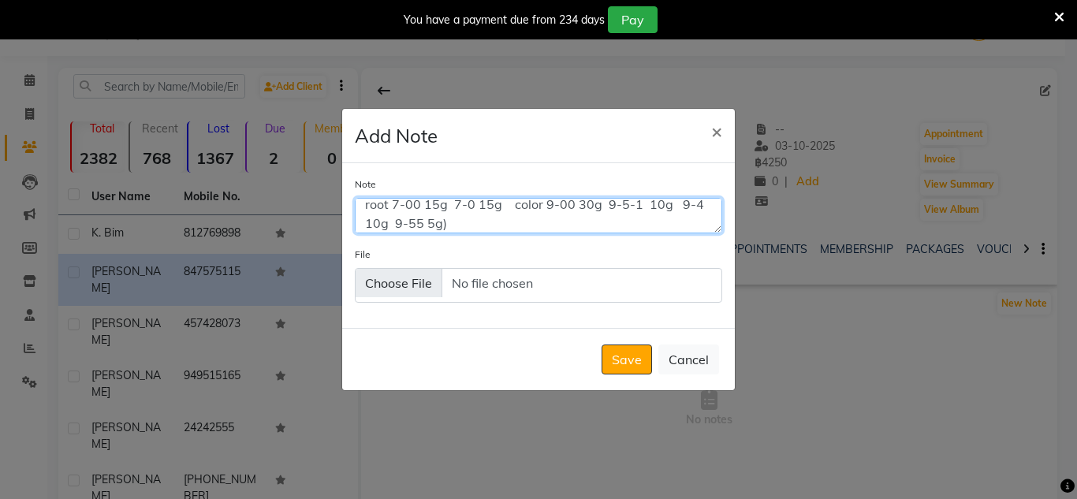
click at [426, 225] on textarea "root 7-00 15g 7-0 15g color 9-00 30g 9-5-1 10g 9-4 10g 9-55 5g)" at bounding box center [538, 215] width 367 height 35
click at [478, 204] on textarea "root 7-00 15g 7-0 15g color 9-00 30g 9-5-1 10g 9-4 10g 9-55 (5g)" at bounding box center [538, 215] width 367 height 35
click at [503, 209] on textarea "root 7-00 15g 7-0 (15g color 9-00 30g 9-5-1 10g 9-4 10g 9-55 (5g)" at bounding box center [538, 215] width 367 height 35
click at [441, 201] on textarea "root 7-00 15g 7-0 (15g) color 9-00 30g 9-5-1 10g 9-4 10g 9-55 (5g)" at bounding box center [538, 215] width 367 height 35
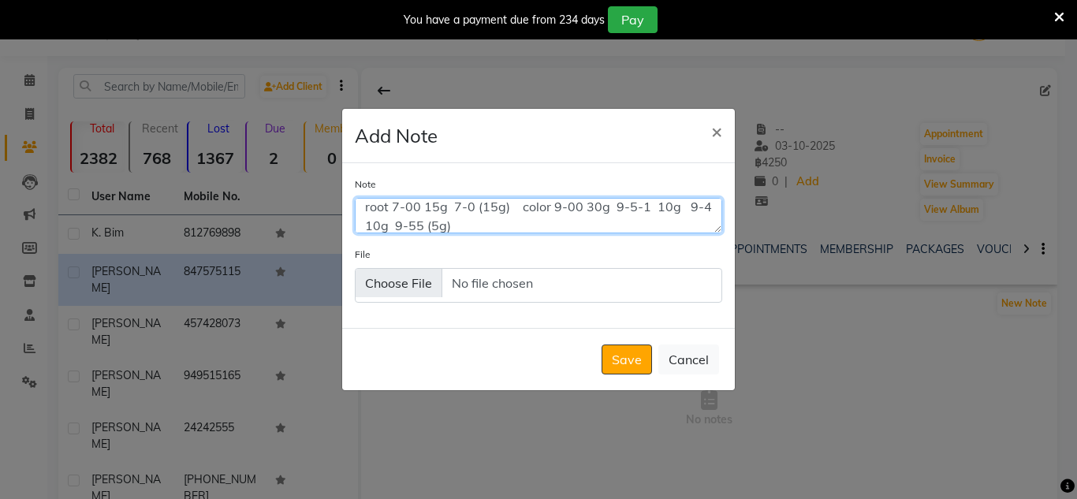
click at [441, 201] on textarea "root 7-00 15g 7-0 (15g) color 9-00 30g 9-5-1 10g 9-4 10g 9-55 (5g)" at bounding box center [538, 215] width 367 height 35
click at [448, 214] on textarea "root 7-00 15g 7-0 (15g) color 9-00 30g 9-5-1 10g 9-4 10g 9-55 (5g)" at bounding box center [538, 215] width 367 height 35
click at [426, 207] on textarea "root 7-00 15g) 7-0 (15g) color 9-00 30g 9-5-1 10g 9-4 10g 9-55 (5g)" at bounding box center [538, 215] width 367 height 35
click at [591, 209] on textarea "root 7-00 (15g) 7-0 (15g) color 9-00 30g 9-5-1 10g 9-4 10g 9-55 (5g)" at bounding box center [538, 215] width 367 height 35
click at [615, 211] on textarea "root 7-00 (15g) 7-0 (15g) color 9-00 (30g 9-5-1 10g 9-4 10g 9-55 (5g)" at bounding box center [538, 215] width 367 height 35
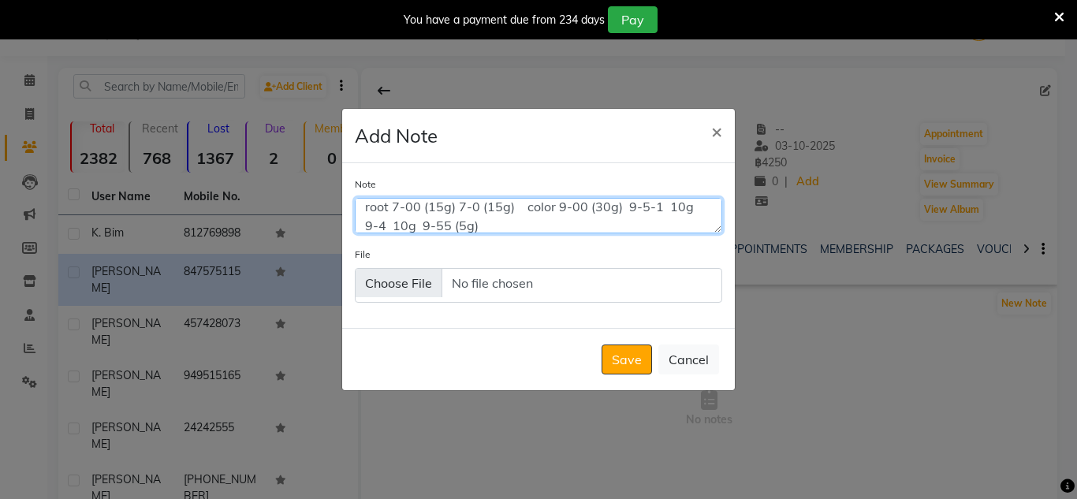
click at [667, 210] on textarea "root 7-00 (15g) 7-0 (15g) color 9-00 (30g) 9-5-1 10g 9-4 10g 9-55 (5g)" at bounding box center [538, 215] width 367 height 35
click at [692, 207] on textarea "root 7-00 (15g) 7-0 (15g) color 9-00 (30g) 9-5-1 (10g 9-4 10g 9-55 (5g)" at bounding box center [538, 215] width 367 height 35
click at [415, 227] on textarea "root 7-00 (15g) 7-0 (15g) color 9-00 (30g) 9-5-1 (10g) 9-4 10g 9-55 (5g)" at bounding box center [538, 215] width 367 height 35
click at [396, 225] on textarea "root 7-00 (15g) 7-0 (15g) color 9-00 (30g) 9-5-1 (10g) 9-4 10g) 9-55 (5g)" at bounding box center [538, 215] width 367 height 35
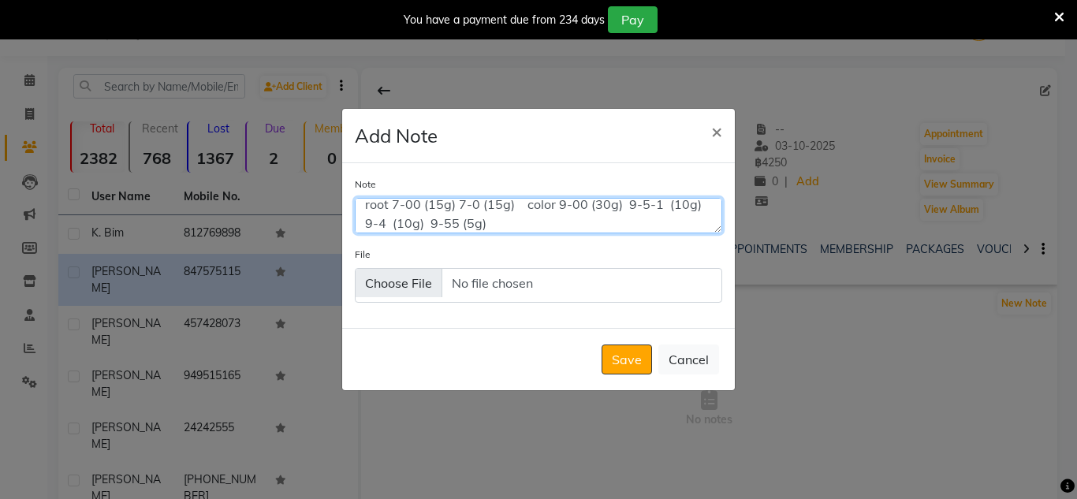
click at [524, 205] on textarea "root 7-00 (15g) 7-0 (15g) color 9-00 (30g) 9-5-1 (10g) 9-4 (10g) 9-55 (5g)" at bounding box center [538, 215] width 367 height 35
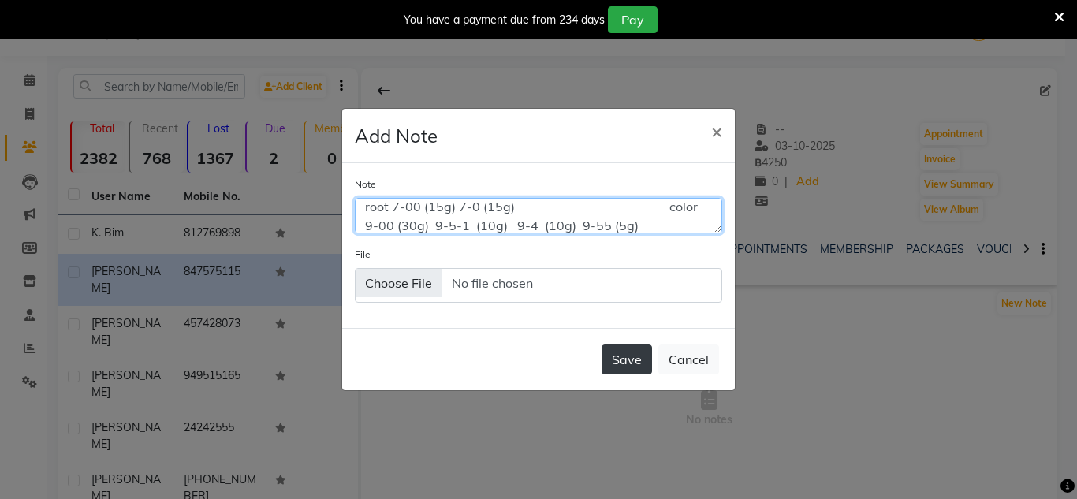
type textarea "root 7-00 (15g) 7-0 (15g) color 9-00 (30g) 9-5-1 (10g) 9-4 (10g) 9-55 (5g)"
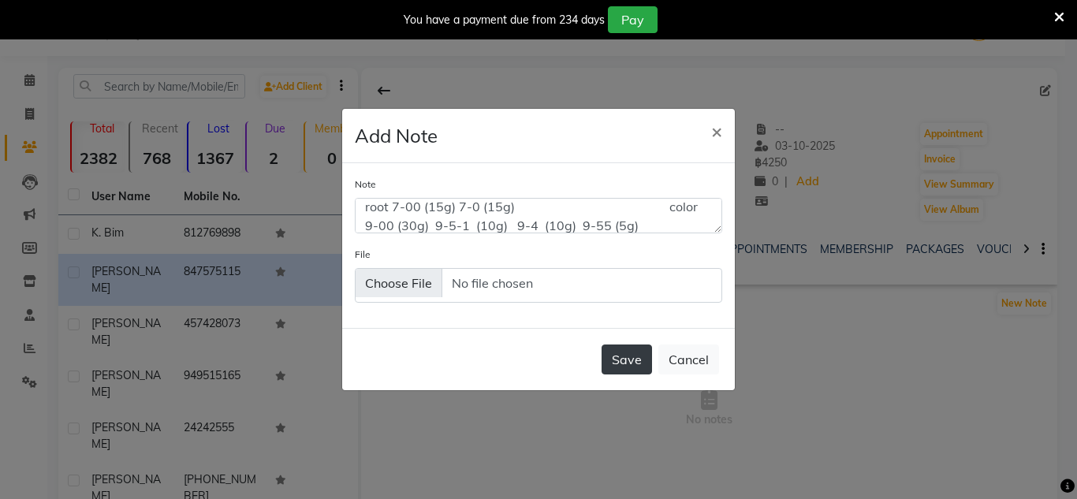
click at [608, 369] on button "Save" at bounding box center [626, 359] width 50 height 30
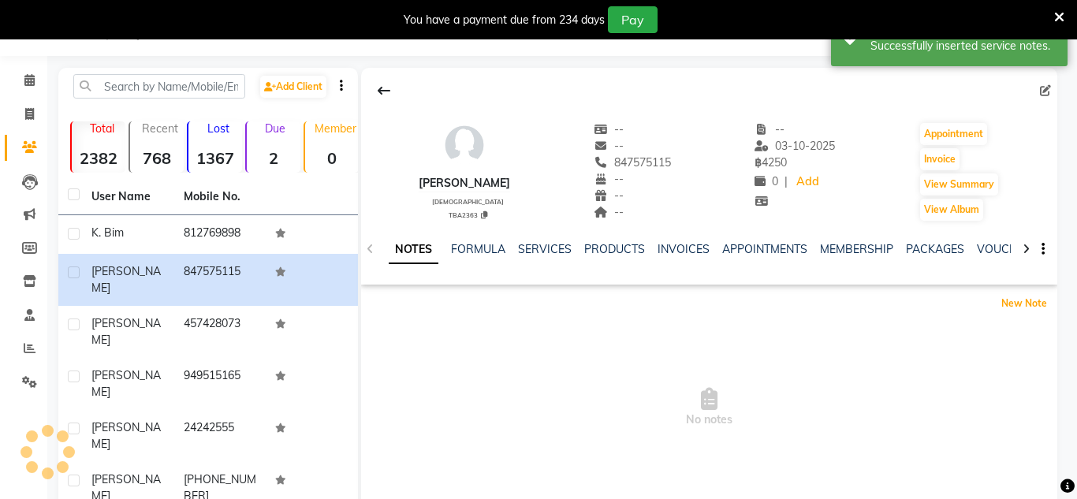
scroll to position [0, 0]
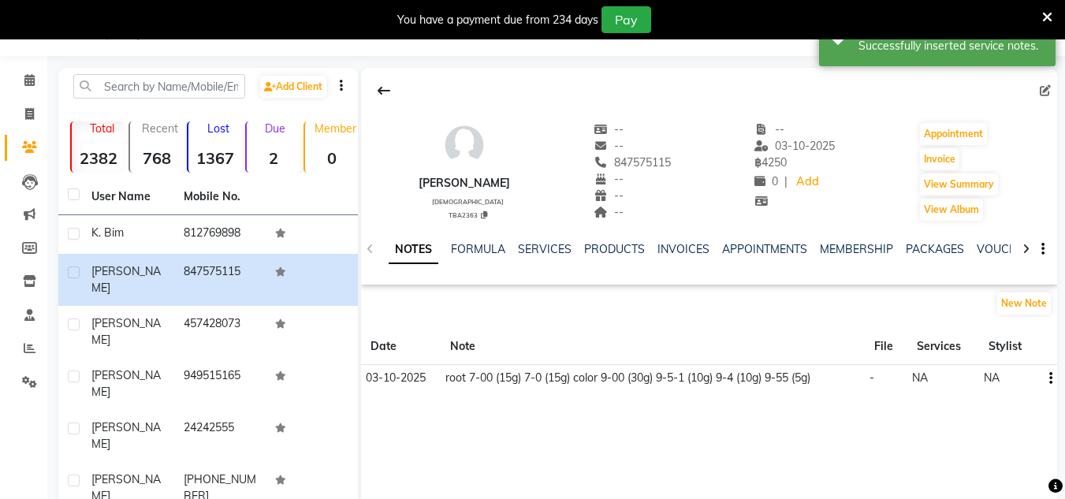
click at [860, 385] on td "root 7-00 (15g) 7-0 (15g) color 9-00 (30g) 9-5-1 (10g) 9-4 (10g) 9-55 (5g)" at bounding box center [653, 378] width 424 height 27
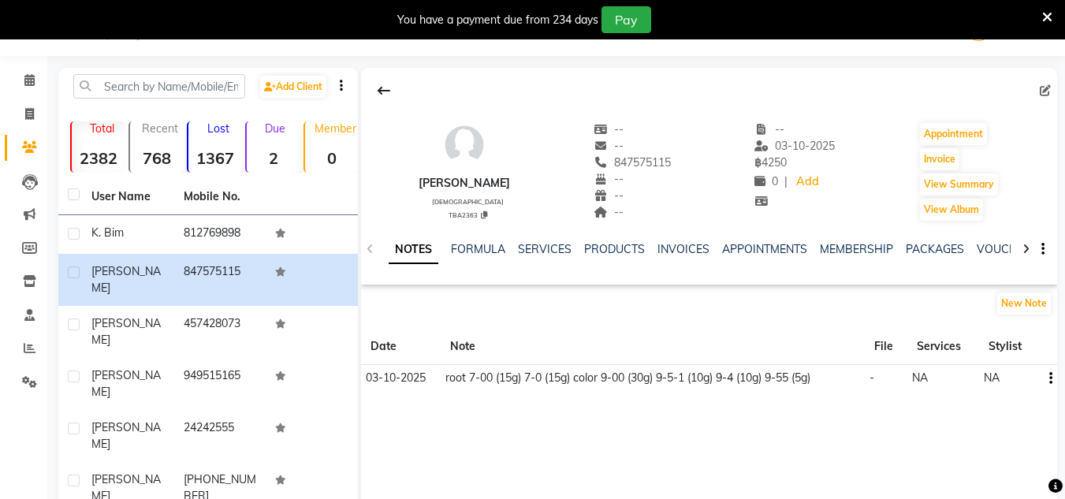
click at [1047, 381] on button "button" at bounding box center [1047, 378] width 9 height 17
click at [1027, 387] on div "Edit" at bounding box center [1013, 378] width 44 height 32
click at [1049, 378] on icon "button" at bounding box center [1050, 378] width 3 height 1
click at [1012, 378] on div "Edit" at bounding box center [1012, 378] width 25 height 20
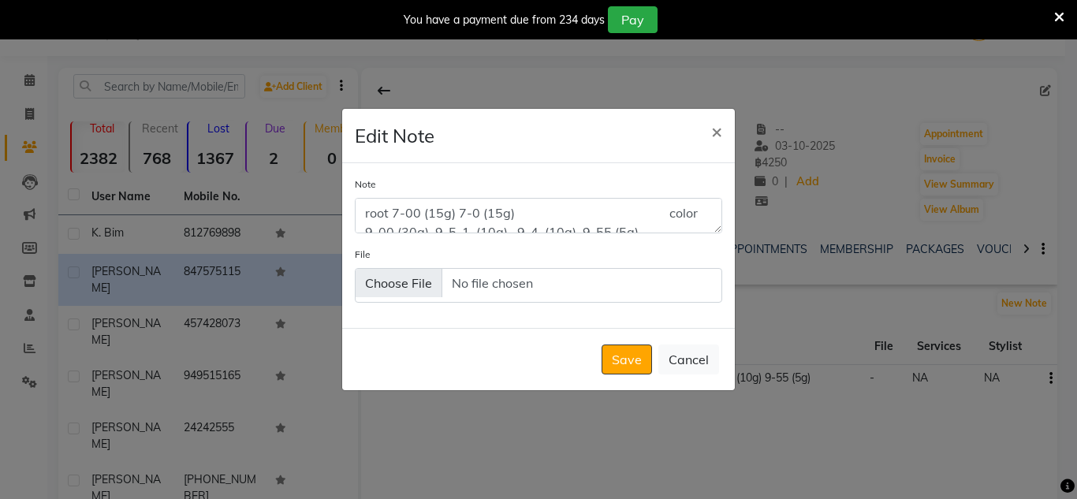
scroll to position [13, 0]
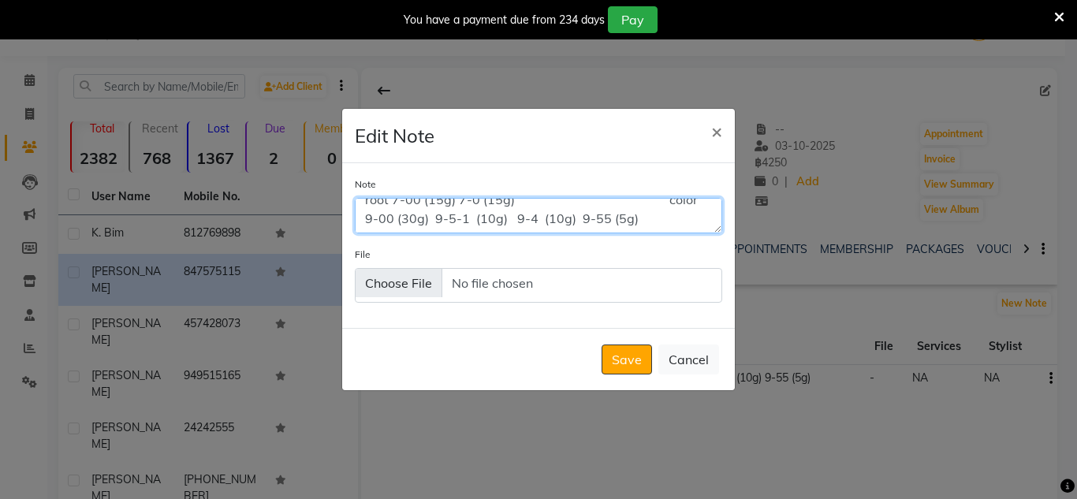
click at [540, 207] on textarea "root 7-00 (15g) 7-0 (15g) color 9-00 (30g) 9-5-1 (10g) 9-4 (10g) 9-55 (5g)" at bounding box center [538, 215] width 367 height 35
click at [522, 201] on textarea "root 7-00 (15g) 7-0 (15g) color 9-00 (30g) 9-5-1 (10g) 9-4 (10g) 9-55 (5g)" at bounding box center [538, 215] width 367 height 35
click at [682, 222] on textarea "root 7-00 (15g) 7-0 (15g) 20V color 9-00 (30g) 9-5-1 (10g) 9-4 (10g) 9-55 (5g)" at bounding box center [538, 215] width 367 height 35
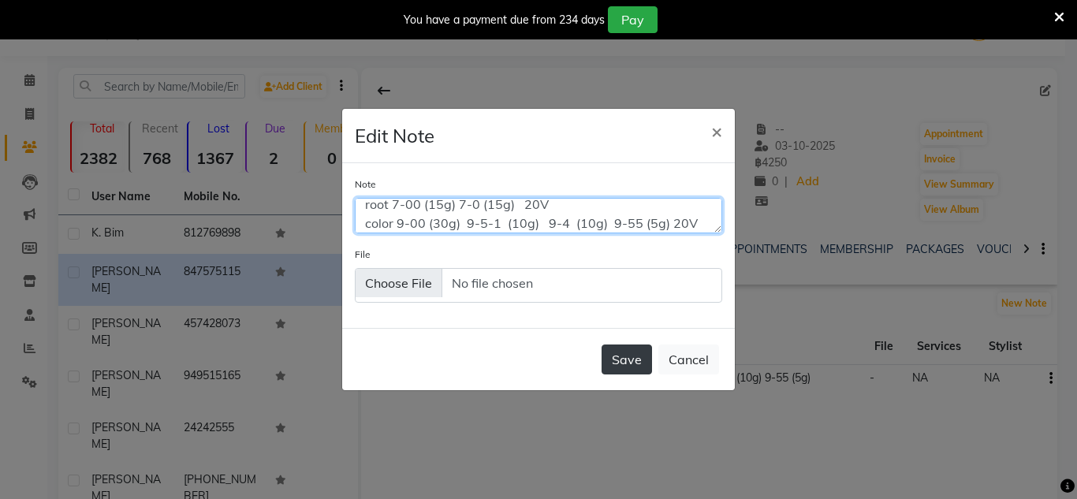
type textarea "root 7-00 (15g) 7-0 (15g) 20V color 9-00 (30g) 9-5-1 (10g) 9-4 (10g) 9-55 (5g) …"
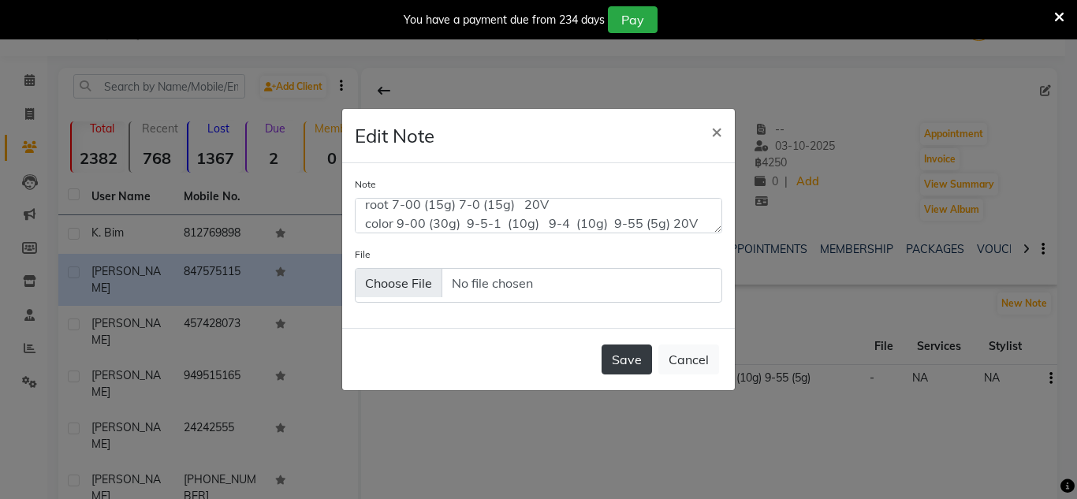
drag, startPoint x: 606, startPoint y: 355, endPoint x: 616, endPoint y: 367, distance: 15.1
click at [616, 367] on button "Save" at bounding box center [626, 359] width 50 height 30
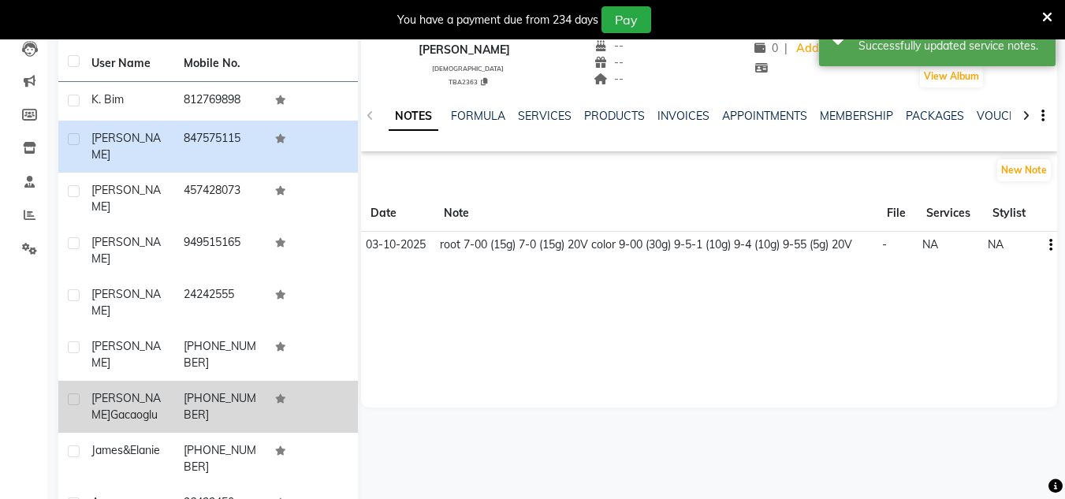
scroll to position [0, 0]
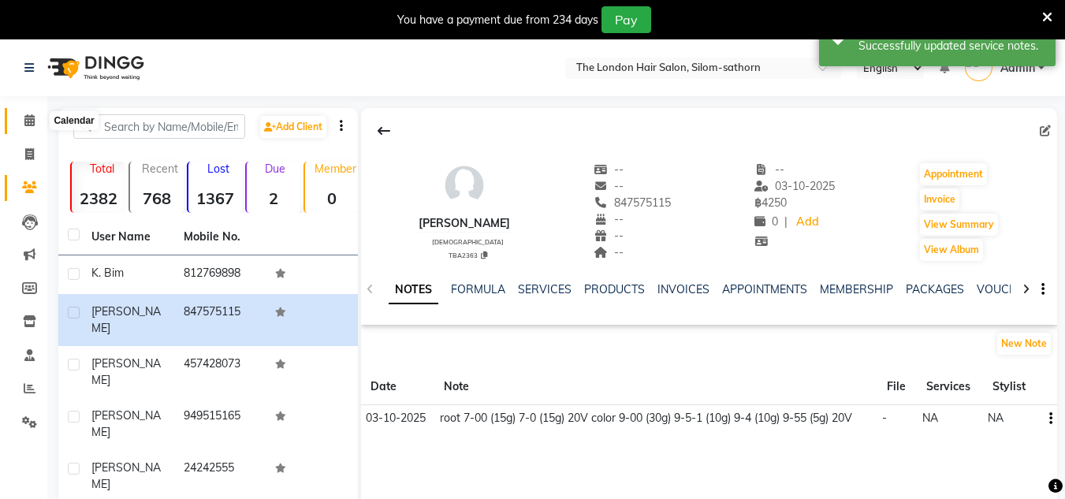
click at [38, 117] on span at bounding box center [30, 121] width 28 height 18
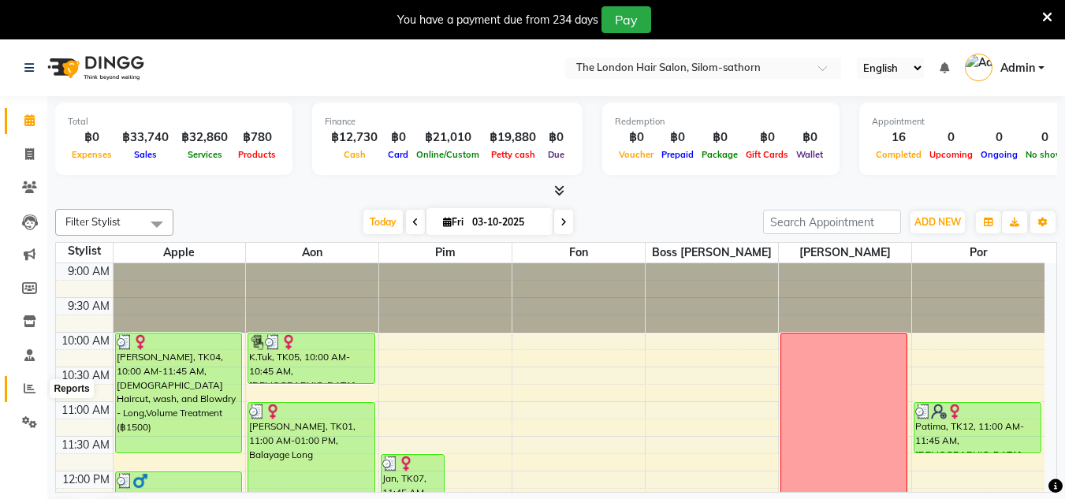
click at [34, 385] on icon at bounding box center [30, 388] width 12 height 12
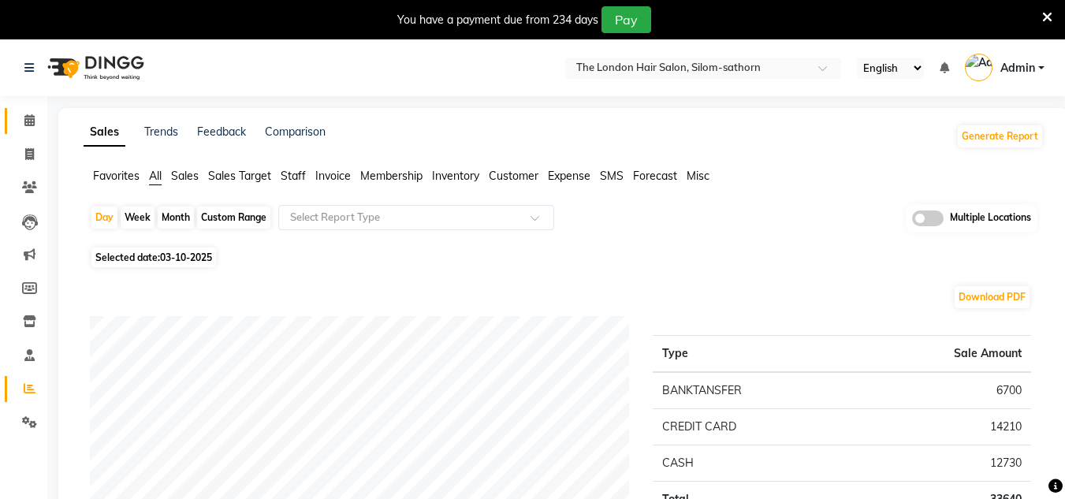
click at [26, 111] on link "Calendar" at bounding box center [24, 121] width 38 height 26
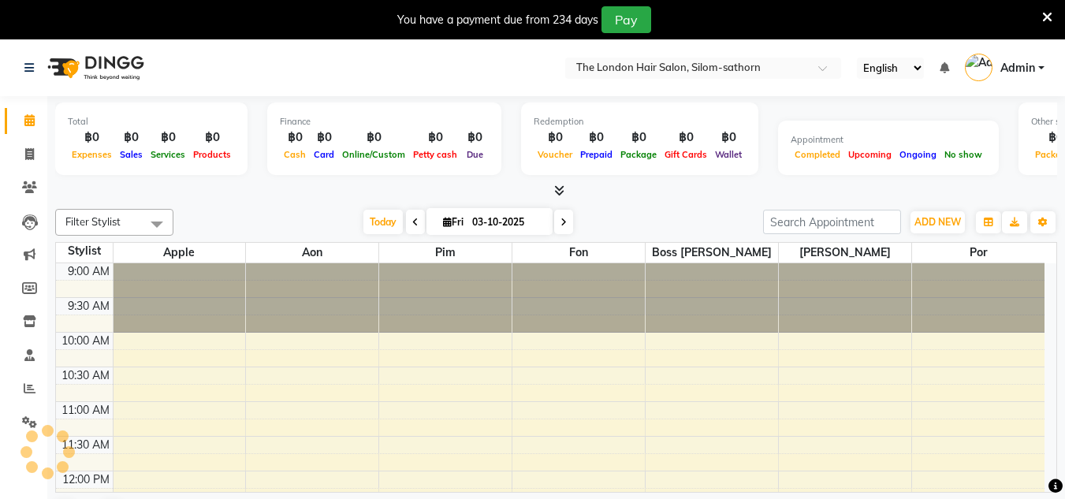
scroll to position [573, 0]
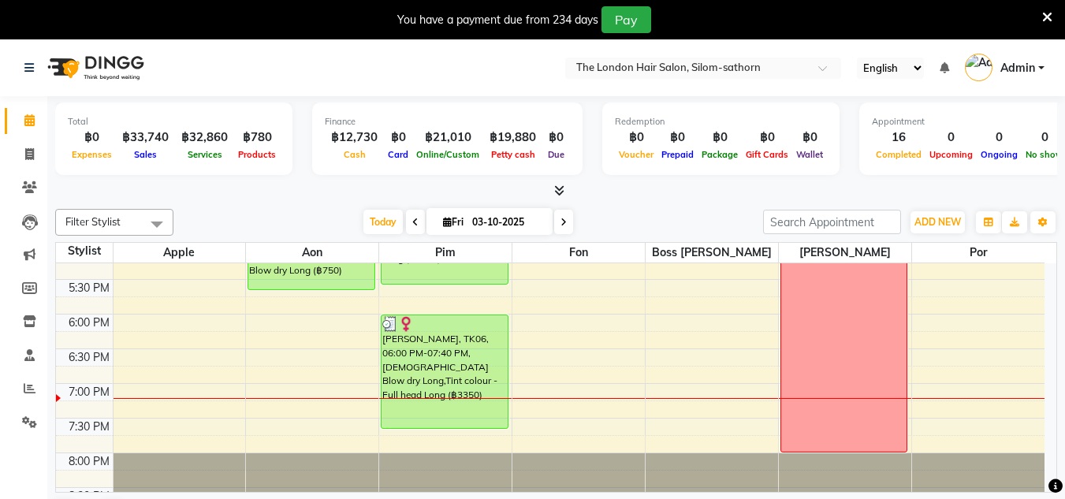
click at [355, 148] on div "Cash" at bounding box center [354, 154] width 59 height 17
click at [355, 137] on div "฿12,730" at bounding box center [354, 137] width 59 height 18
drag, startPoint x: 671, startPoint y: 43, endPoint x: 542, endPoint y: -47, distance: 157.2
click at [542, 0] on html "Select Location × The London Hair Salon, Silom-sathorn English ENGLISH Español …" at bounding box center [532, 249] width 1065 height 499
click at [32, 383] on icon at bounding box center [30, 388] width 12 height 12
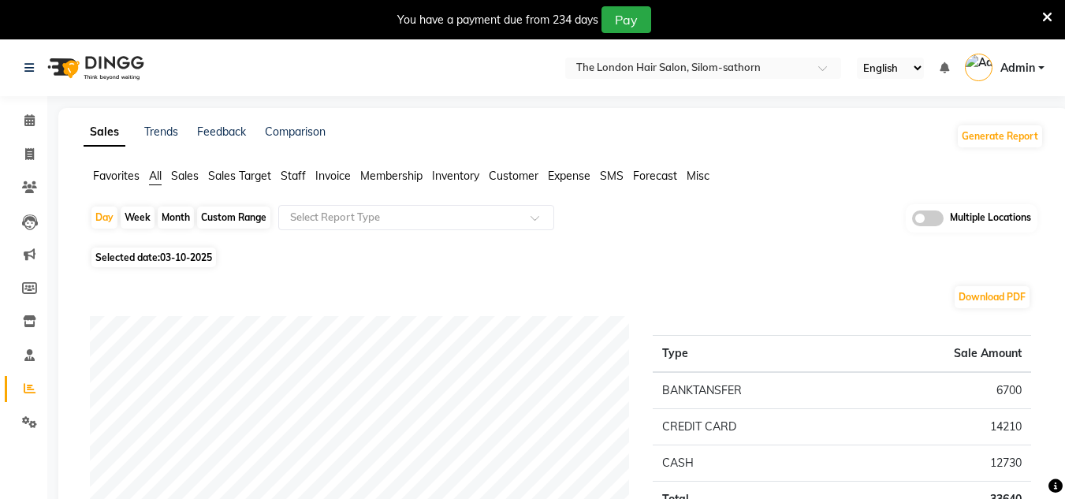
click at [980, 394] on td "6700" at bounding box center [942, 390] width 177 height 37
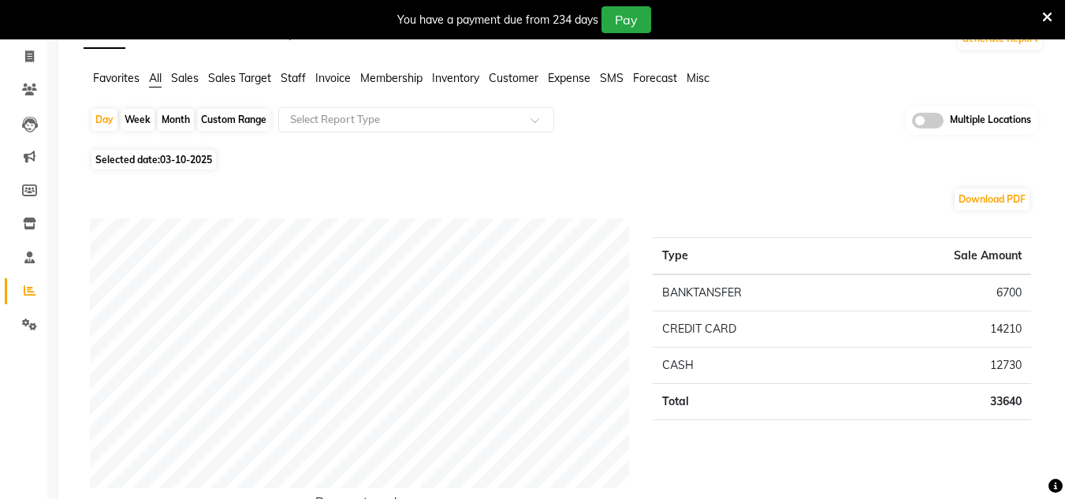
scroll to position [94, 0]
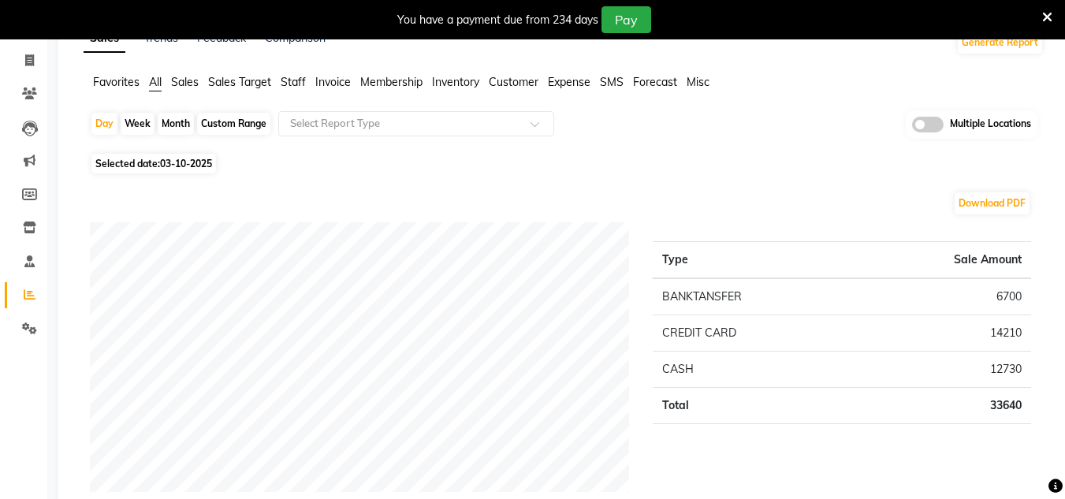
click at [921, 378] on td "12730" at bounding box center [942, 369] width 177 height 36
click at [34, 58] on icon at bounding box center [29, 60] width 9 height 12
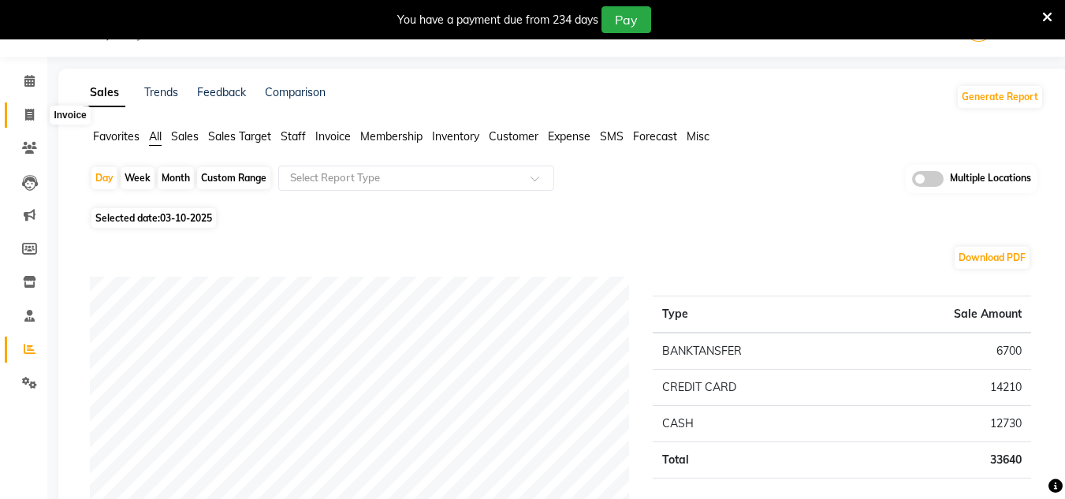
select select "service"
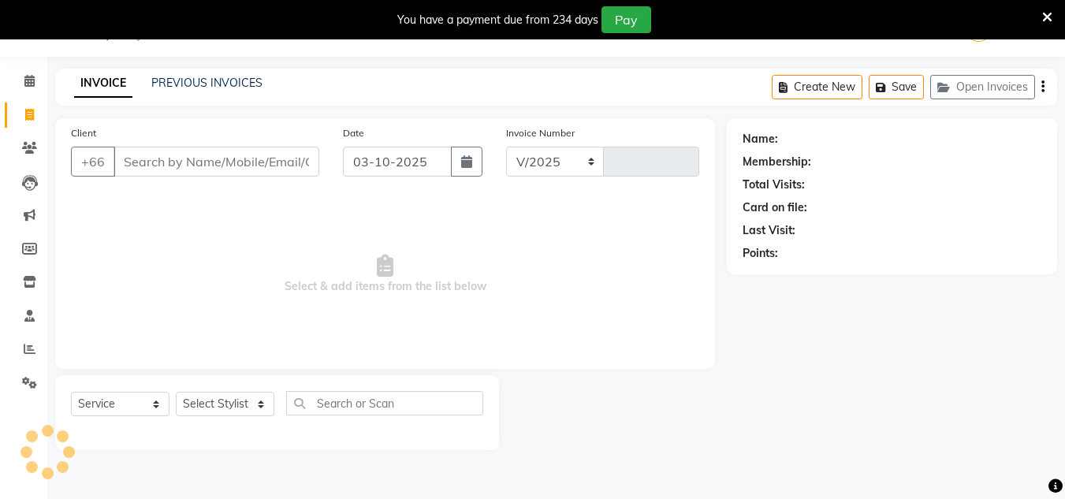
select select "6977"
type input "1866"
click at [18, 75] on span at bounding box center [30, 82] width 28 height 18
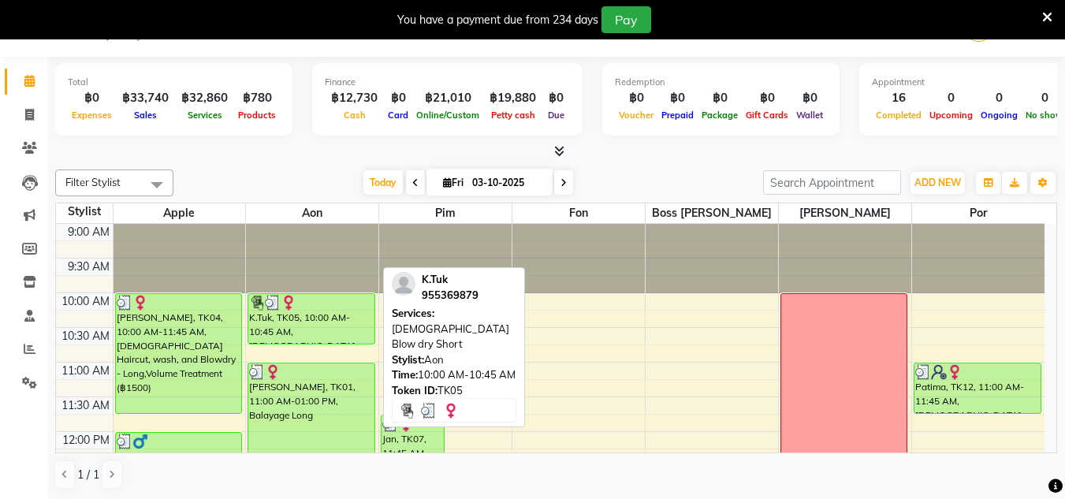
click at [311, 315] on div "K.Tuk, TK05, 10:00 AM-10:45 AM, [DEMOGRAPHIC_DATA] Blow dry Short" at bounding box center [311, 319] width 126 height 50
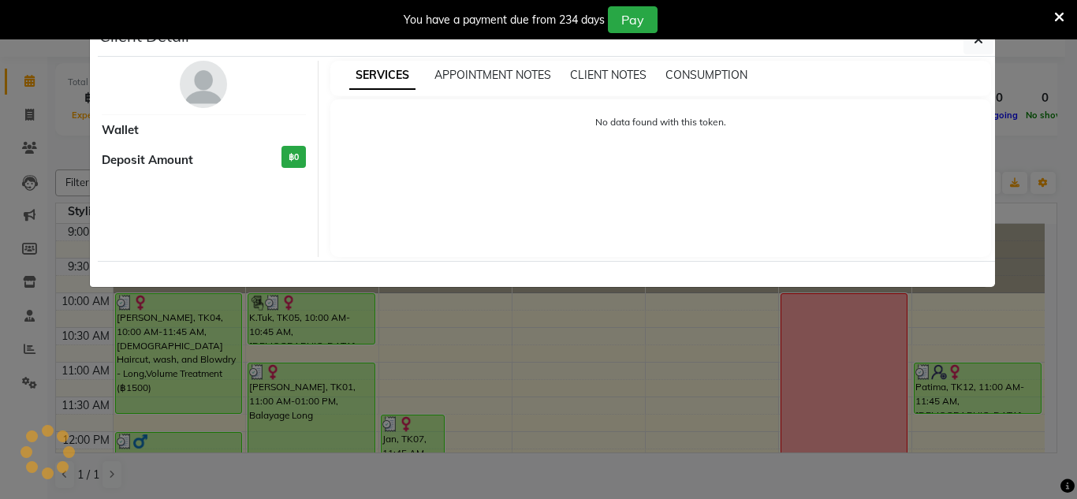
select select "3"
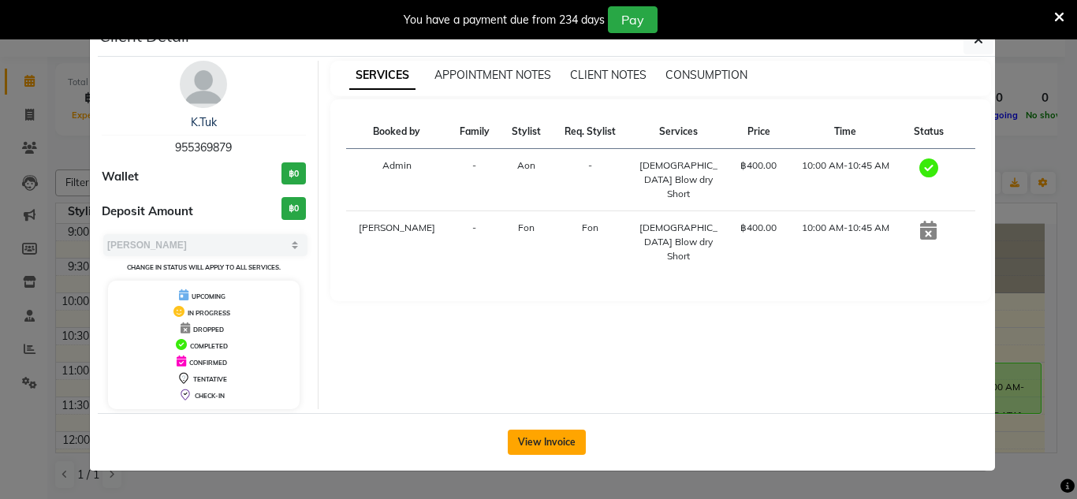
click at [539, 434] on button "View Invoice" at bounding box center [547, 442] width 78 height 25
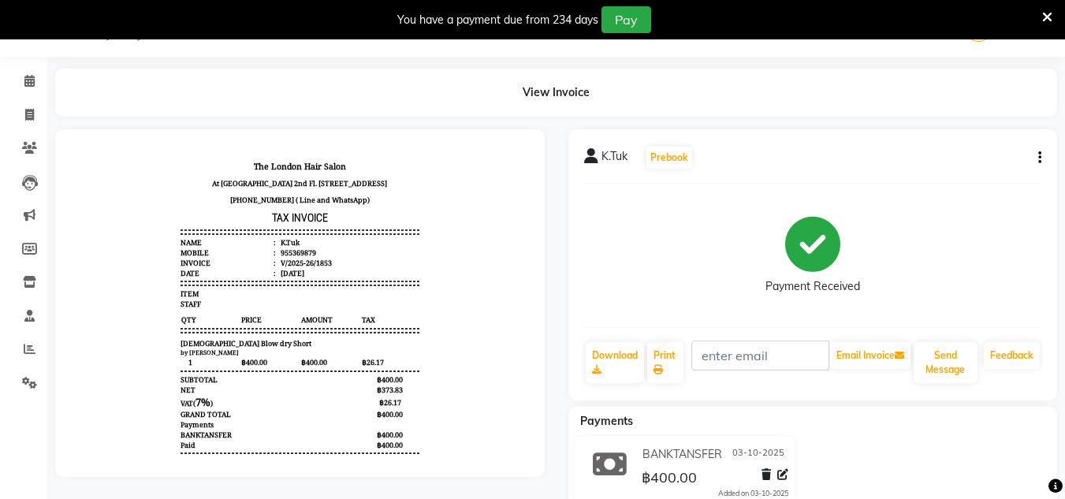
click at [1042, 24] on icon at bounding box center [1047, 17] width 10 height 14
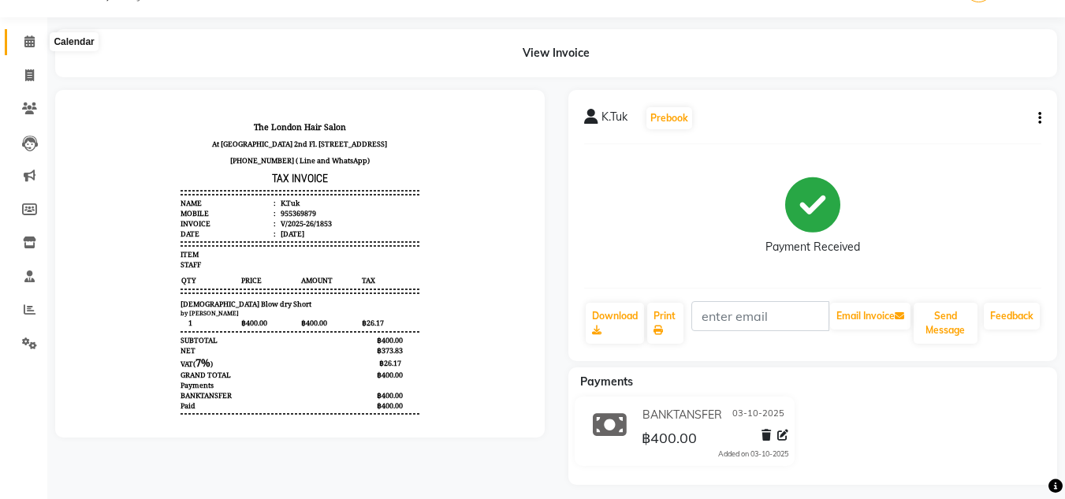
click at [22, 35] on span at bounding box center [30, 42] width 28 height 18
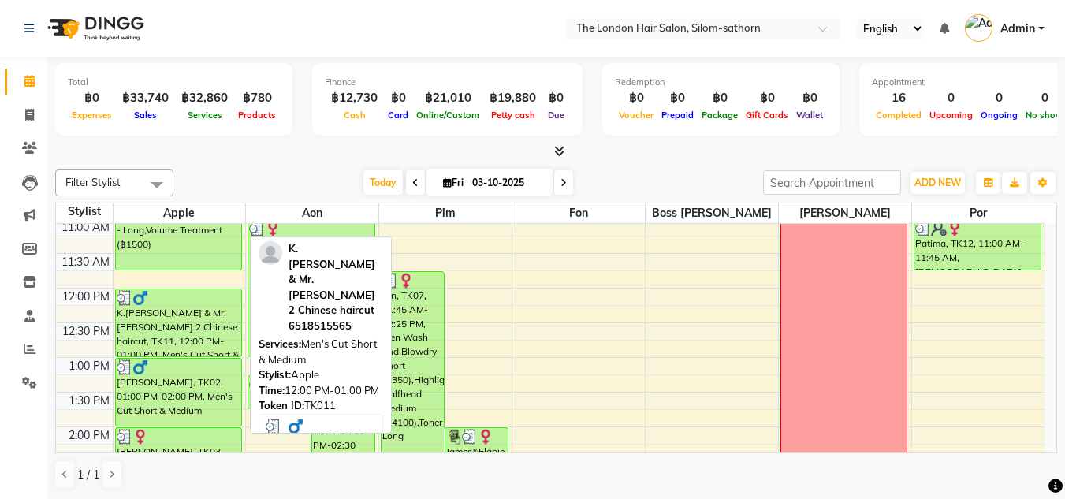
scroll to position [144, 0]
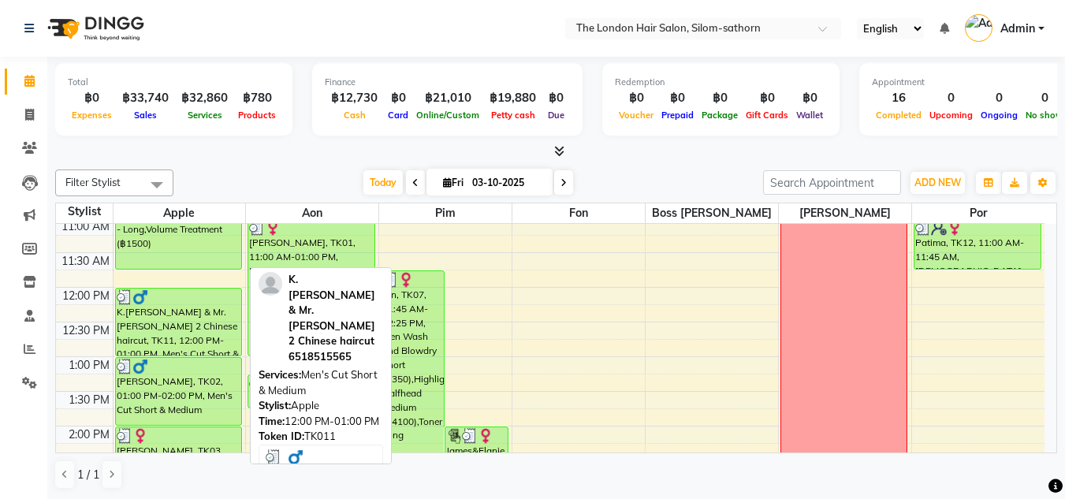
click at [169, 339] on div "K.[PERSON_NAME] & Mr.[PERSON_NAME] 2 Chinese haircut, TK11, 12:00 PM-01:00 PM, …" at bounding box center [179, 321] width 126 height 67
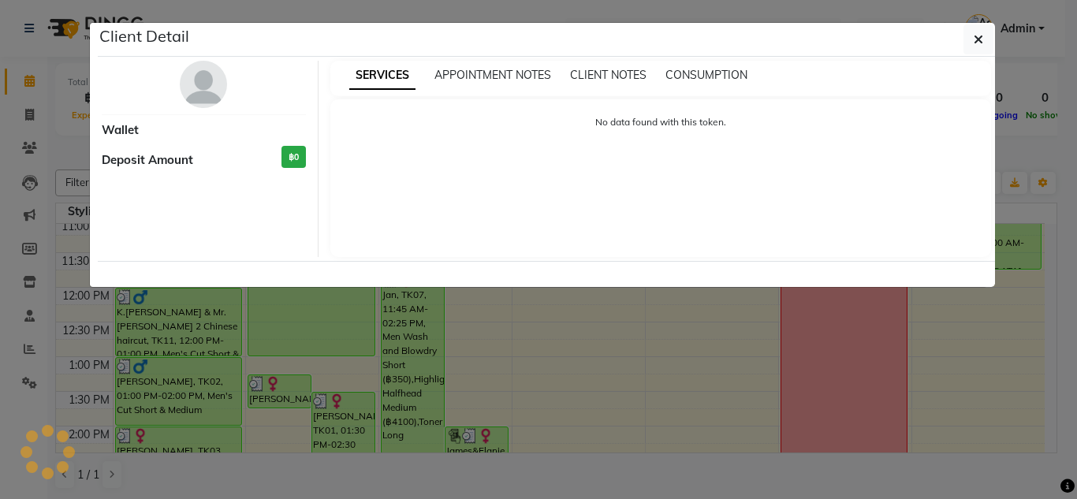
select select "3"
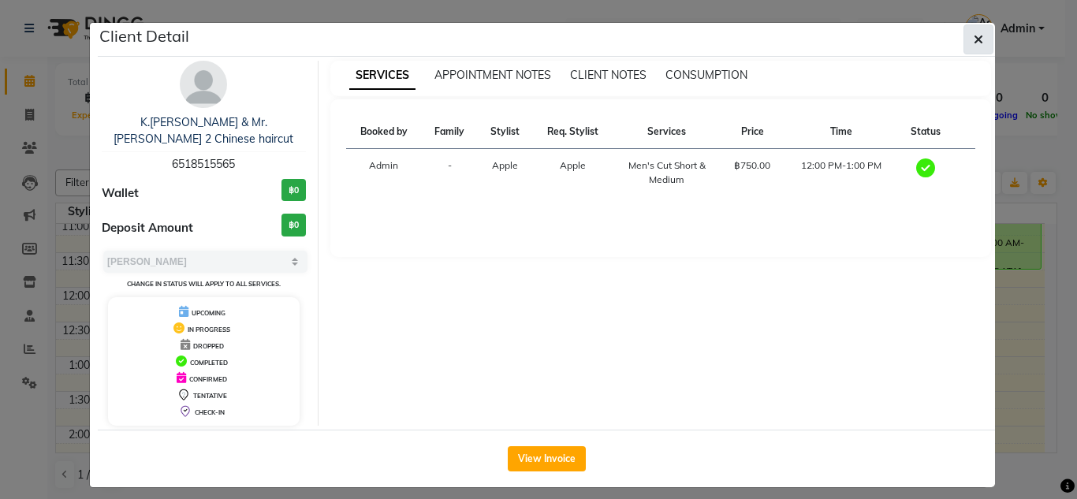
click at [977, 50] on button "button" at bounding box center [978, 39] width 30 height 30
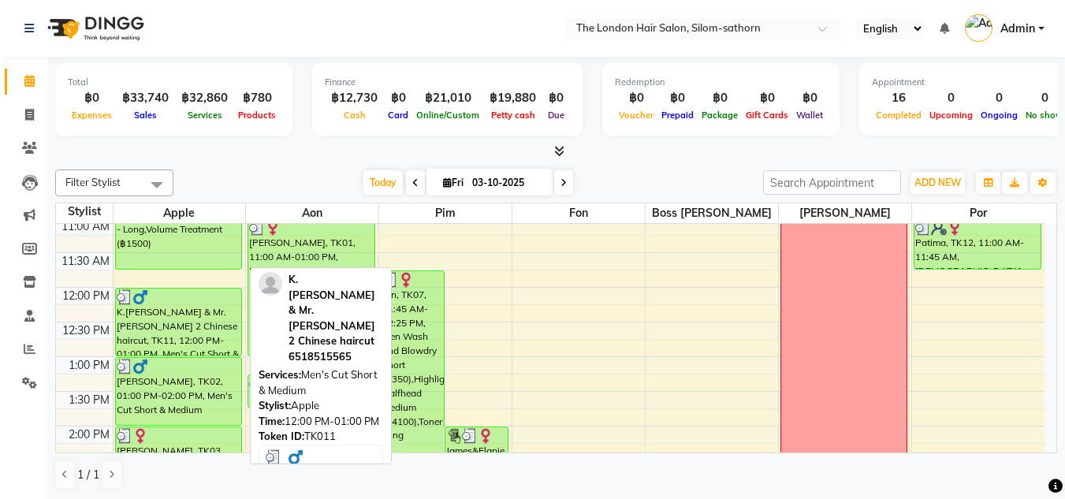
click at [177, 316] on div "K.[PERSON_NAME] & Mr.[PERSON_NAME] 2 Chinese haircut, TK11, 12:00 PM-01:00 PM, …" at bounding box center [179, 321] width 126 height 67
select select "3"
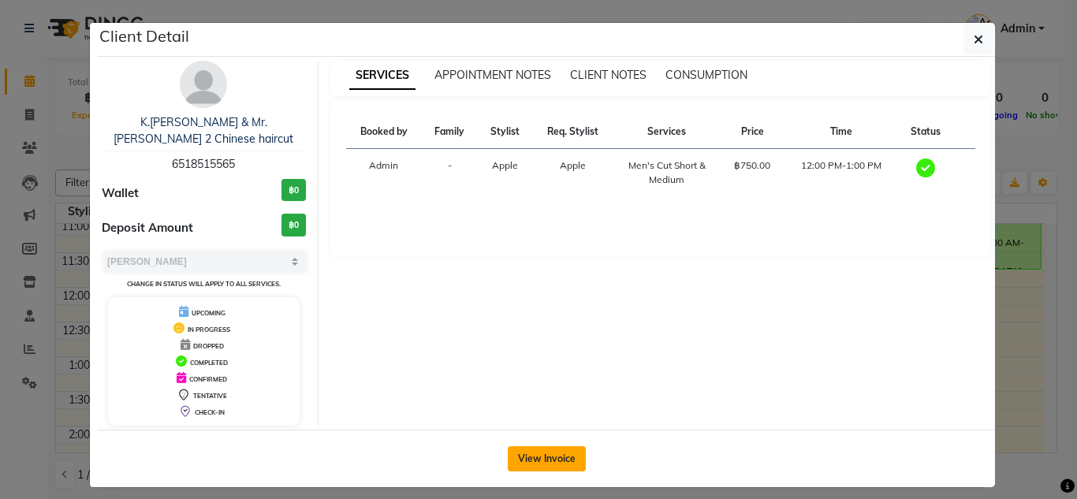
click at [562, 447] on button "View Invoice" at bounding box center [547, 458] width 78 height 25
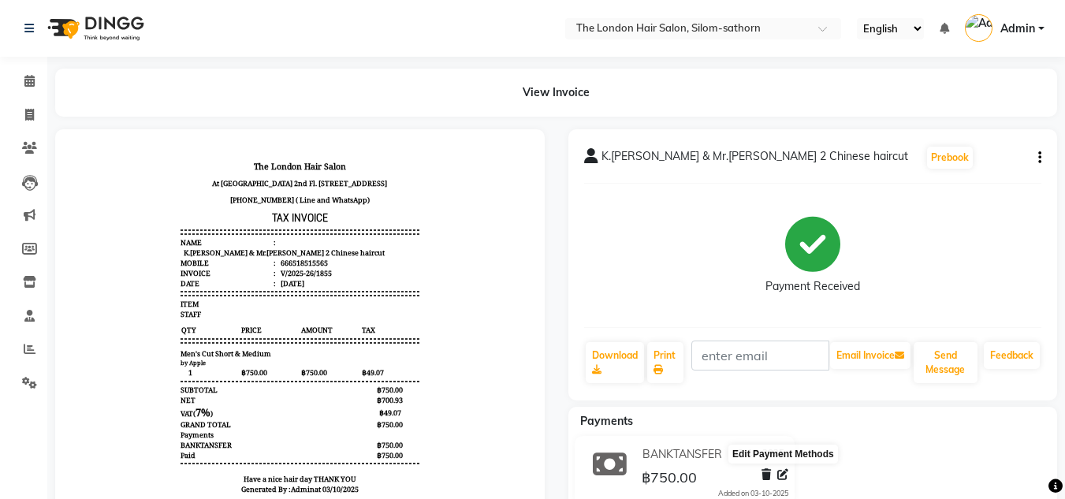
click at [787, 479] on icon at bounding box center [782, 474] width 11 height 11
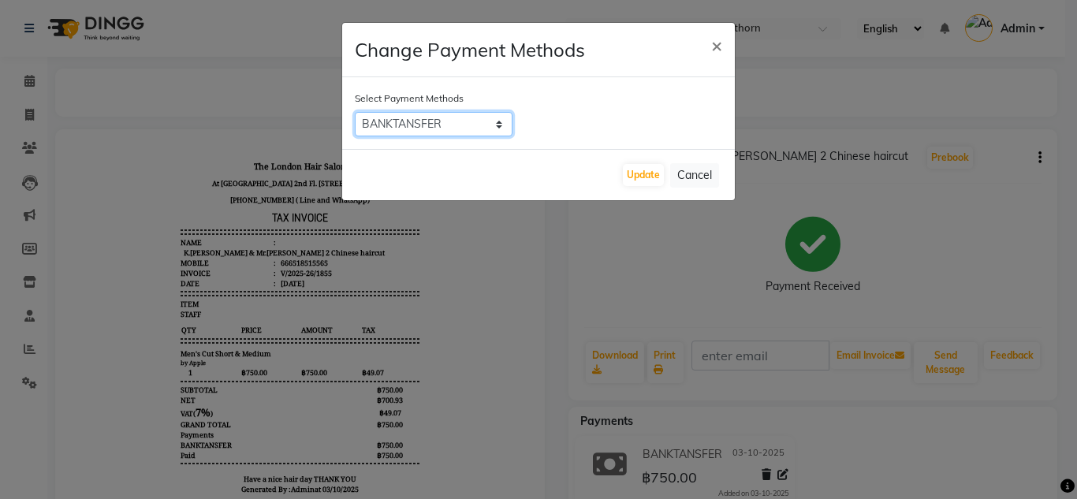
click at [481, 121] on select "BANKTANSFER Credit Card CASH" at bounding box center [434, 124] width 158 height 24
select select "1"
click at [355, 112] on select "BANKTANSFER Credit Card CASH" at bounding box center [434, 124] width 158 height 24
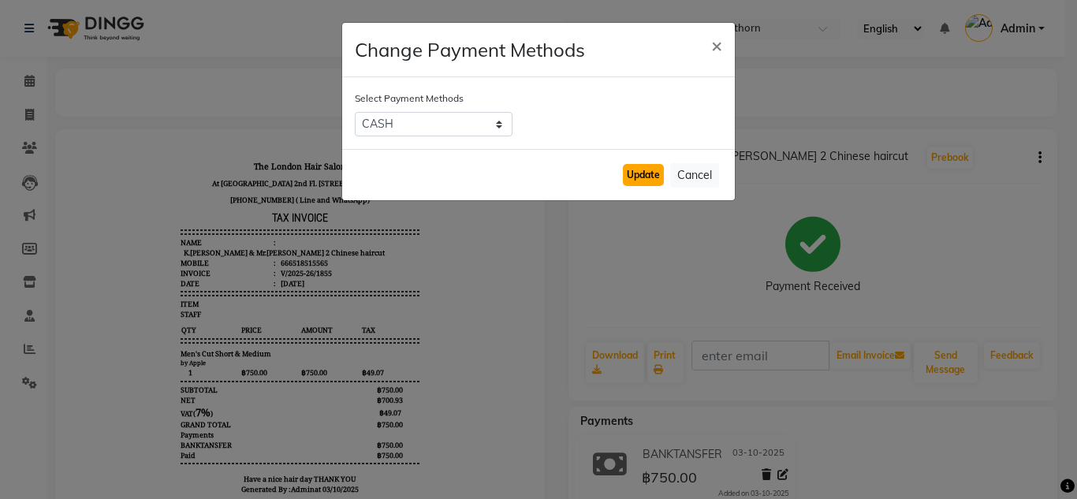
click at [654, 172] on button "Update" at bounding box center [643, 175] width 41 height 22
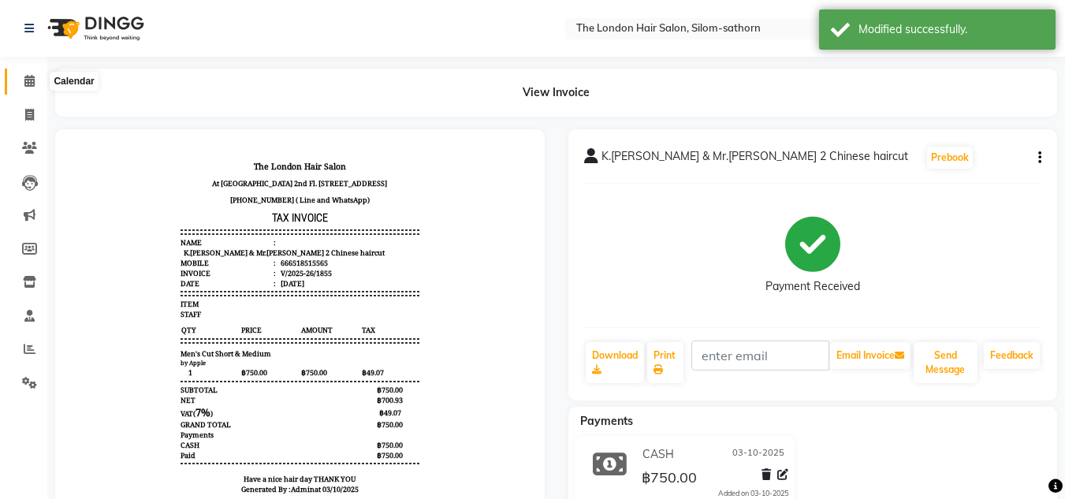
click at [31, 87] on span at bounding box center [30, 82] width 28 height 18
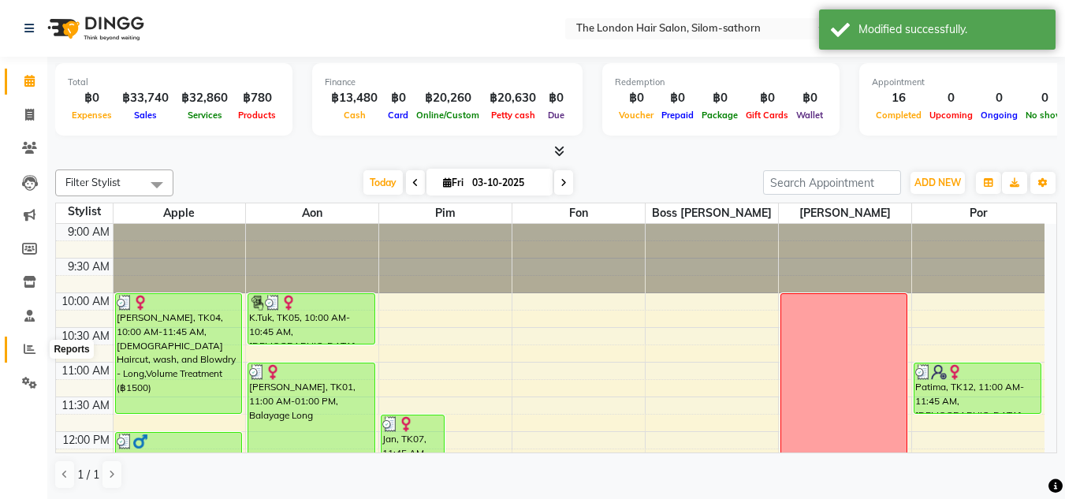
click at [34, 350] on icon at bounding box center [30, 349] width 12 height 12
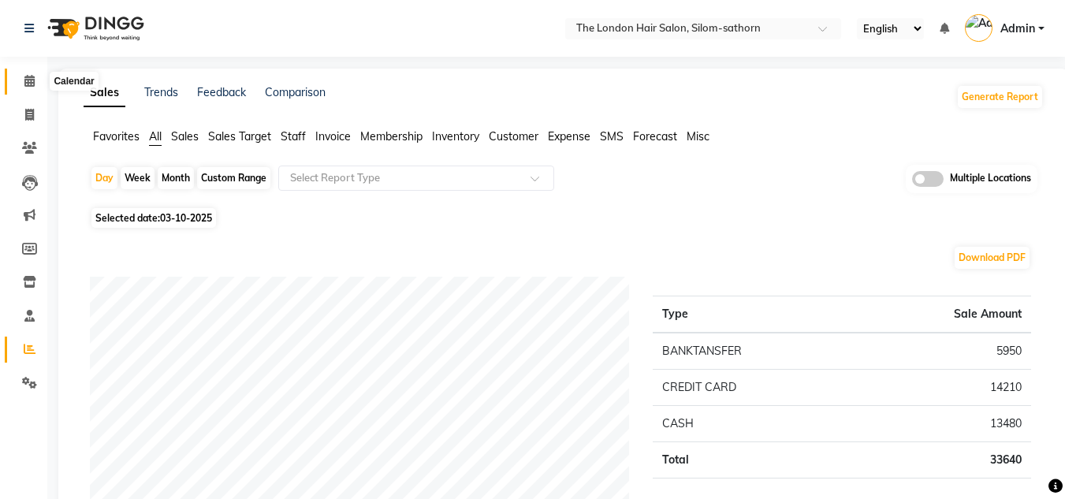
click at [32, 73] on span at bounding box center [30, 82] width 28 height 18
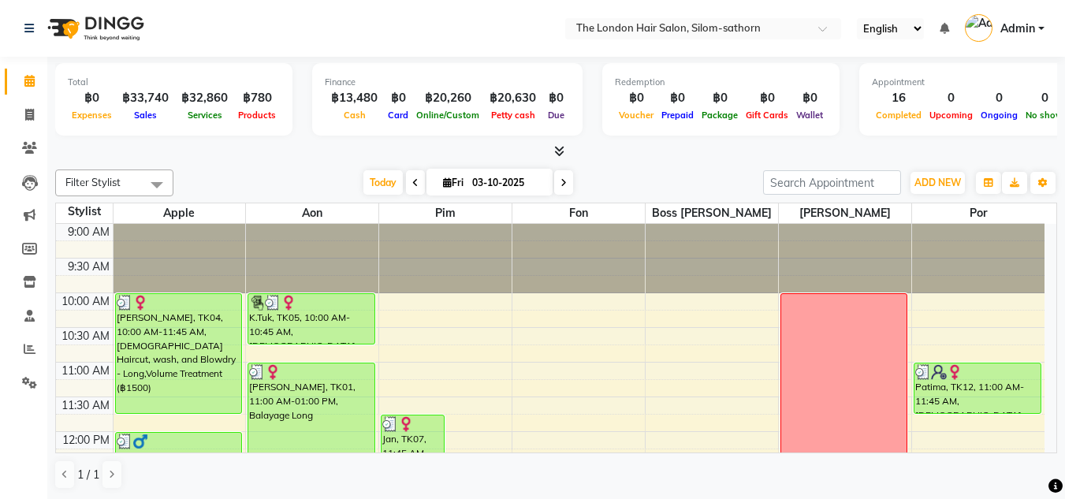
scroll to position [233, 0]
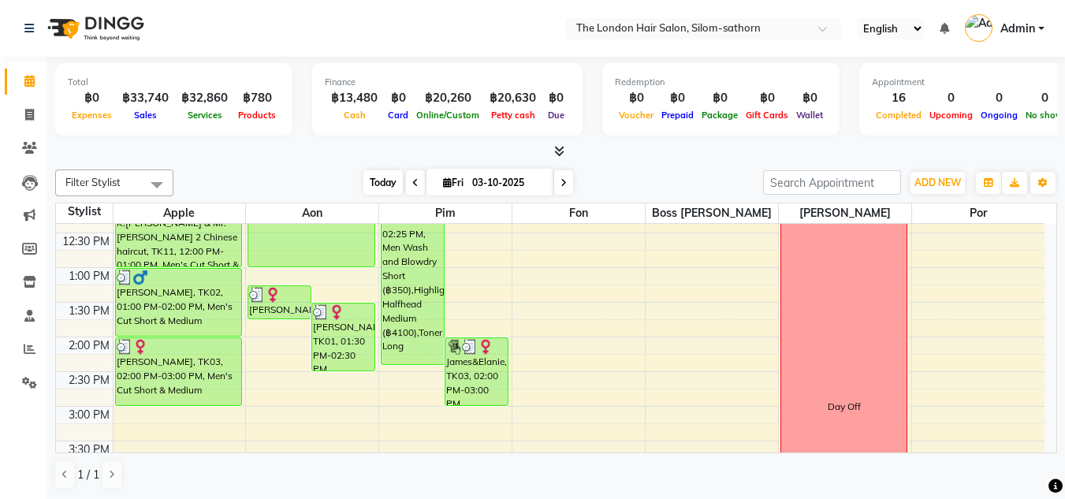
click at [380, 175] on span "Today" at bounding box center [382, 182] width 39 height 24
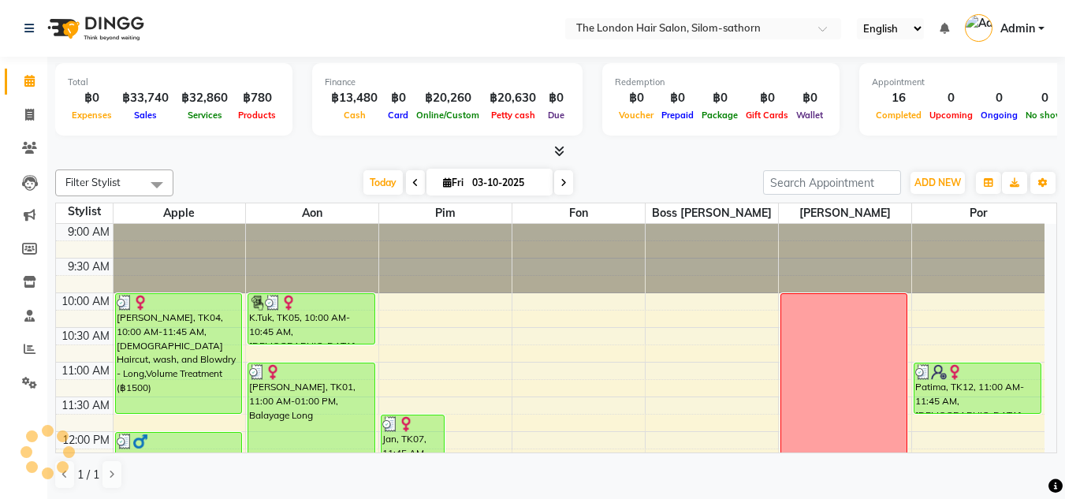
scroll to position [603, 0]
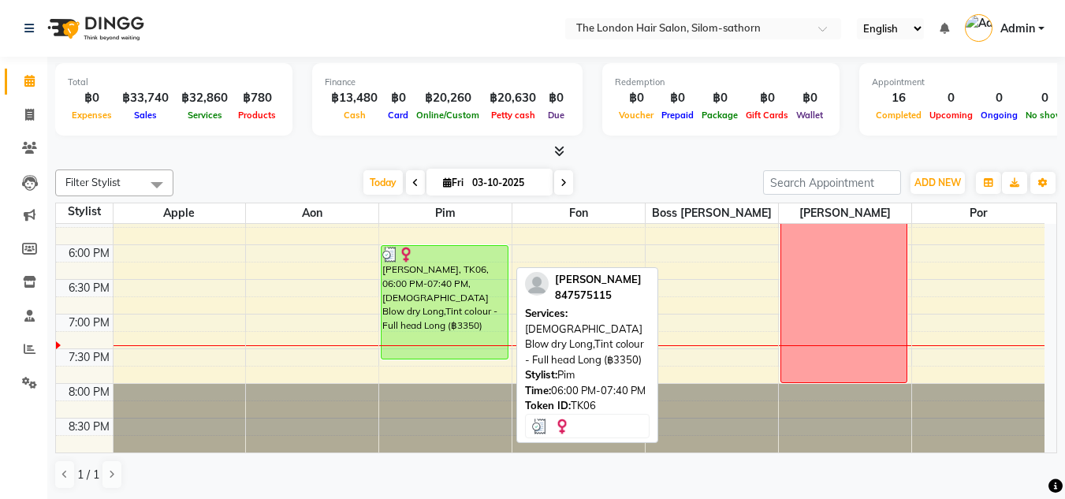
click at [450, 302] on div "[PERSON_NAME], TK06, 06:00 PM-07:40 PM, [DEMOGRAPHIC_DATA] Blow dry Long,Tint c…" at bounding box center [444, 302] width 126 height 113
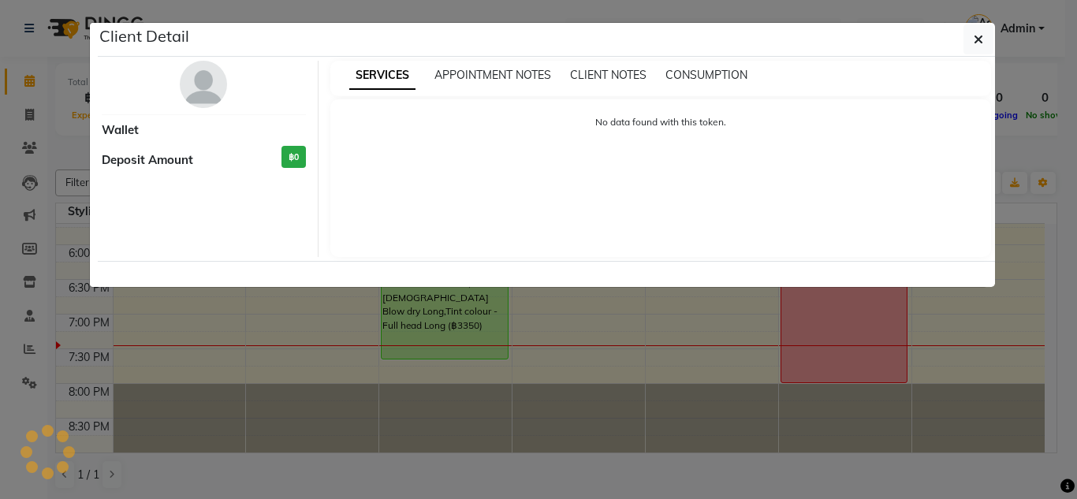
select select "3"
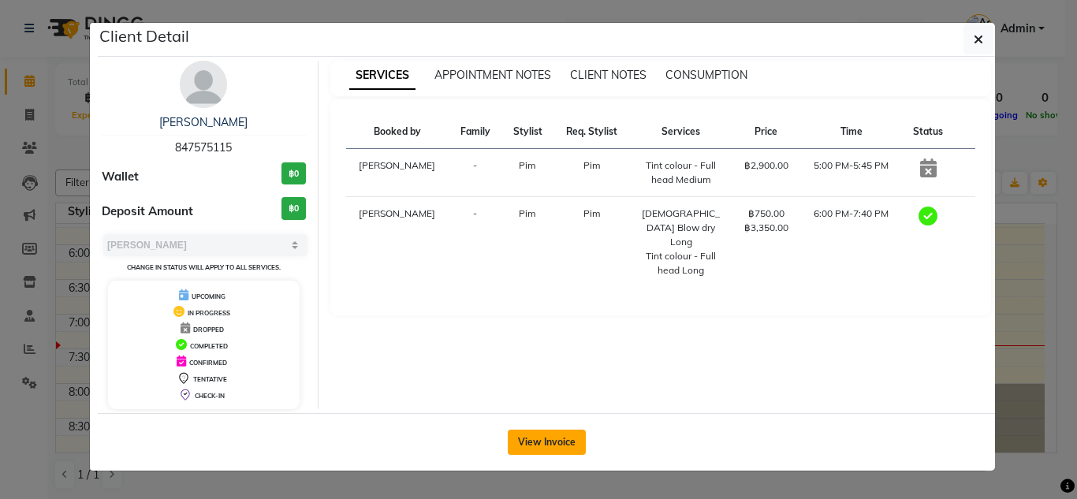
click at [546, 448] on button "View Invoice" at bounding box center [547, 442] width 78 height 25
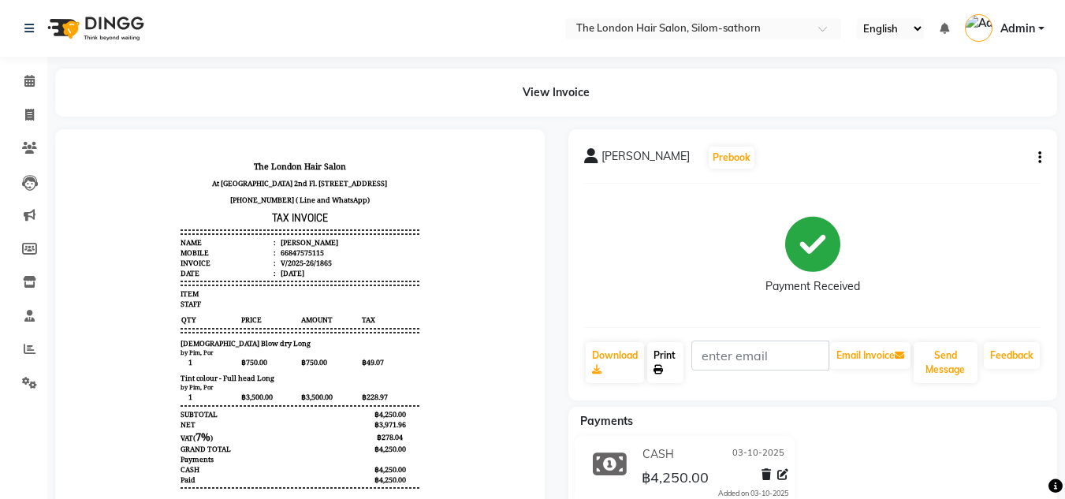
click at [659, 363] on link "Print" at bounding box center [665, 362] width 36 height 41
click at [32, 84] on icon at bounding box center [29, 81] width 10 height 12
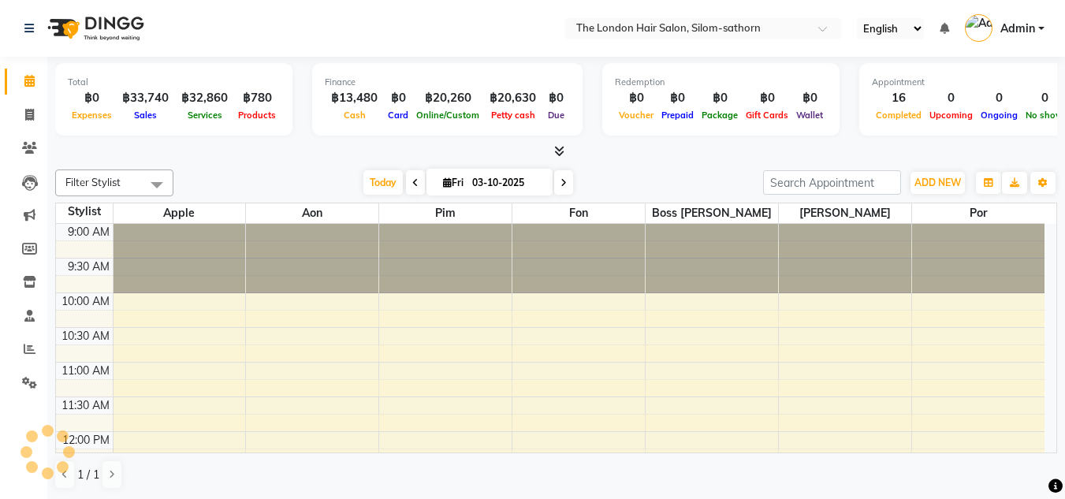
scroll to position [573, 0]
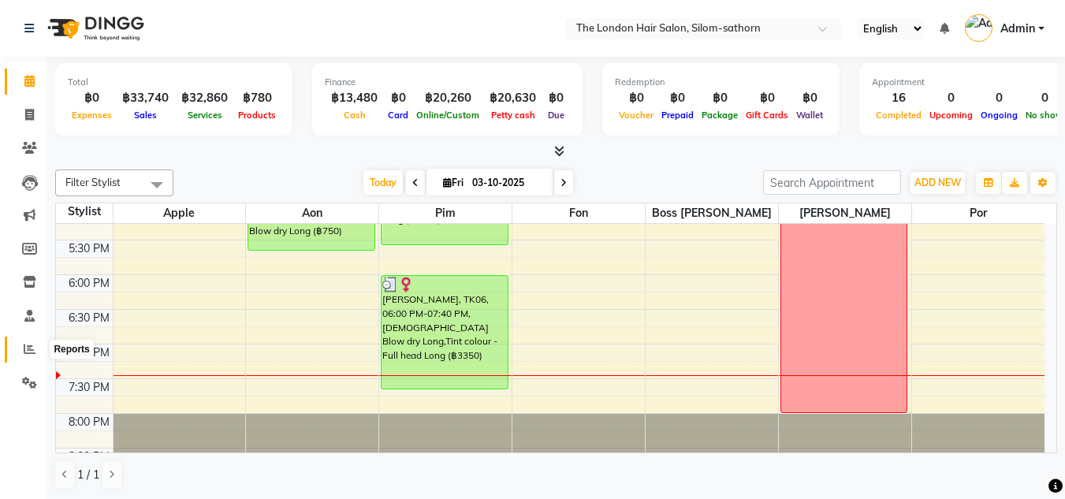
click at [29, 344] on icon at bounding box center [30, 349] width 12 height 12
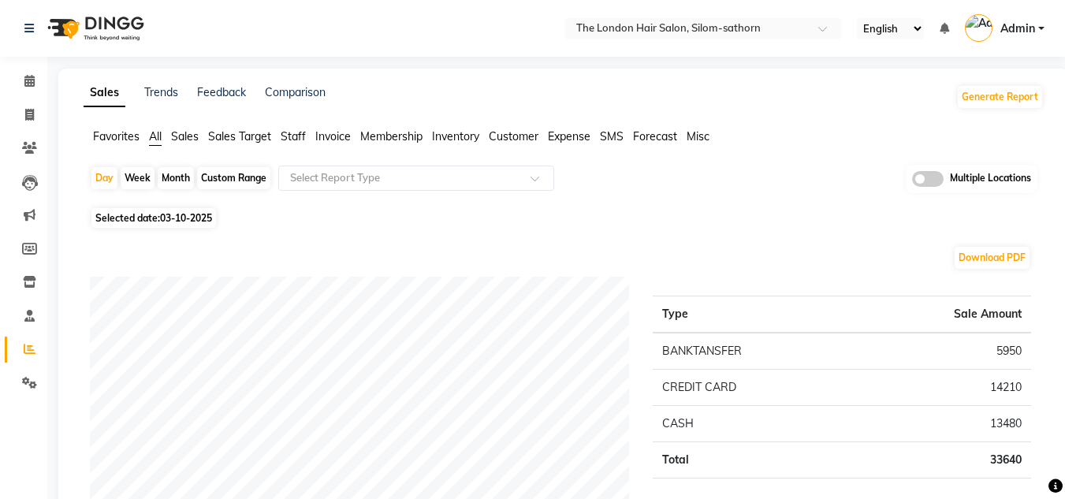
click at [24, 66] on li "Calendar" at bounding box center [23, 82] width 47 height 34
click at [35, 76] on icon at bounding box center [29, 81] width 10 height 12
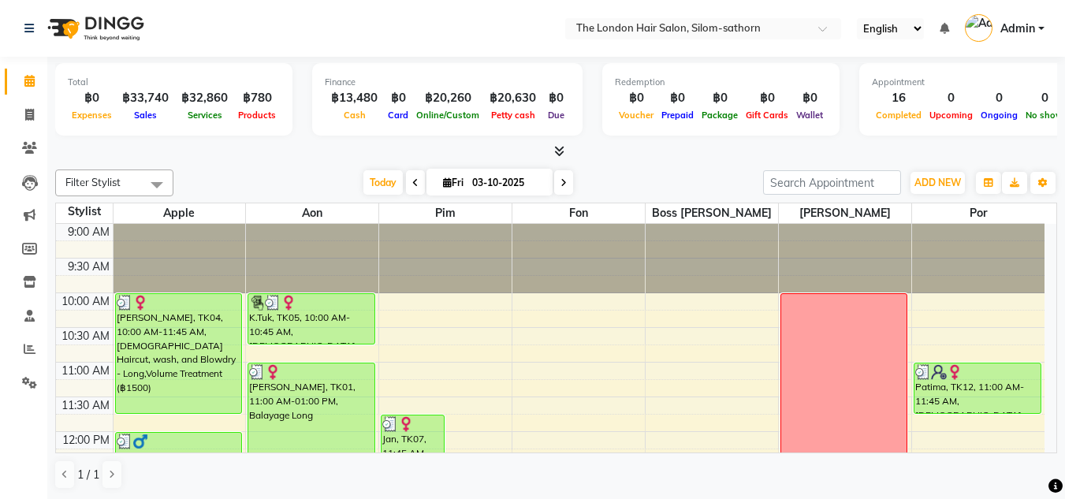
click at [564, 171] on span at bounding box center [563, 182] width 19 height 24
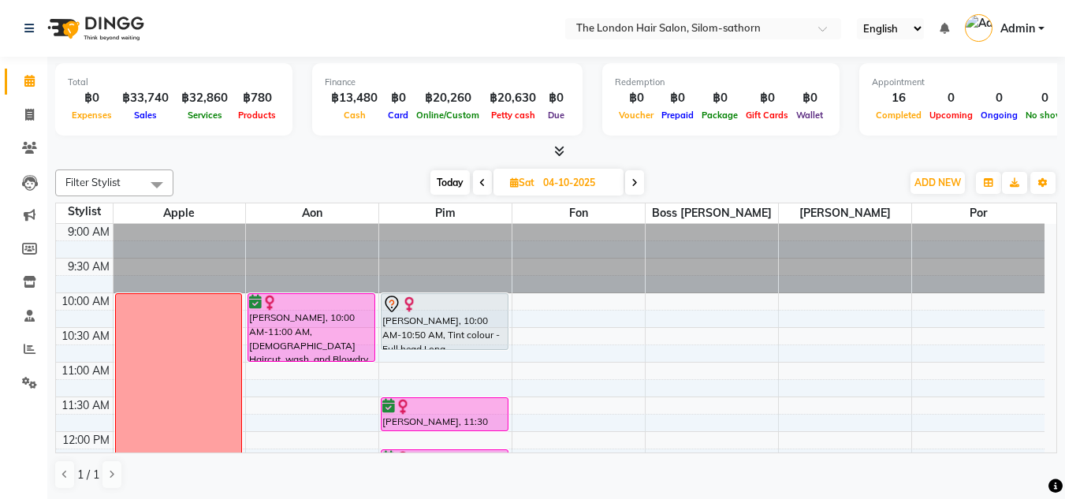
click at [632, 184] on icon at bounding box center [634, 182] width 6 height 9
type input "05-10-2025"
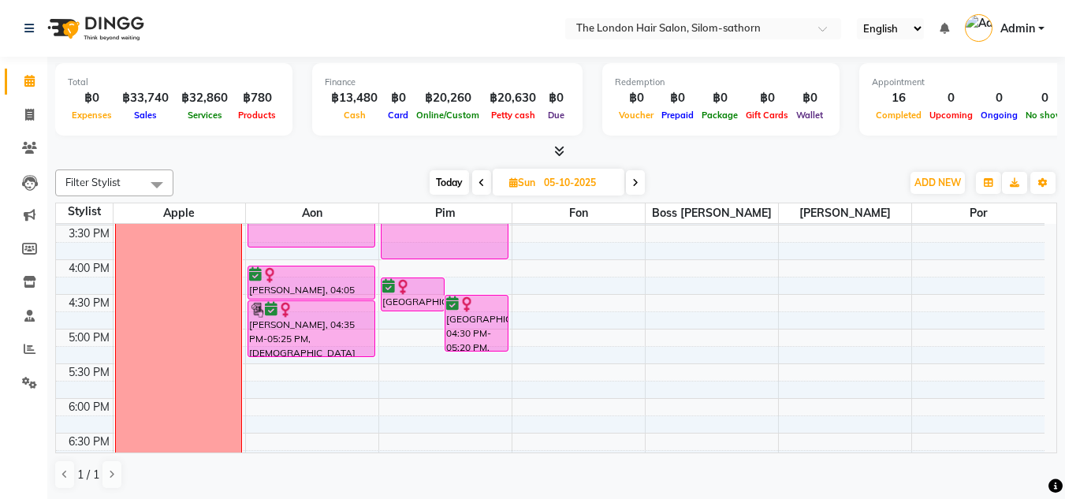
scroll to position [450, 0]
click at [308, 261] on div "9:00 AM 9:30 AM 10:00 AM 10:30 AM 11:00 AM 11:30 AM 12:00 PM 12:30 PM 1:00 PM 1…" at bounding box center [550, 190] width 988 height 832
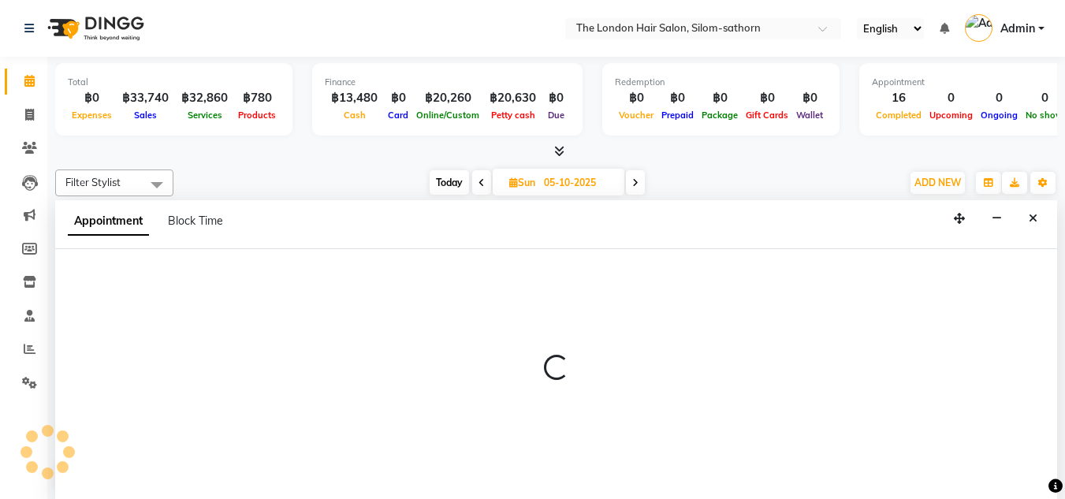
scroll to position [1, 0]
select select "56709"
select select "tentative"
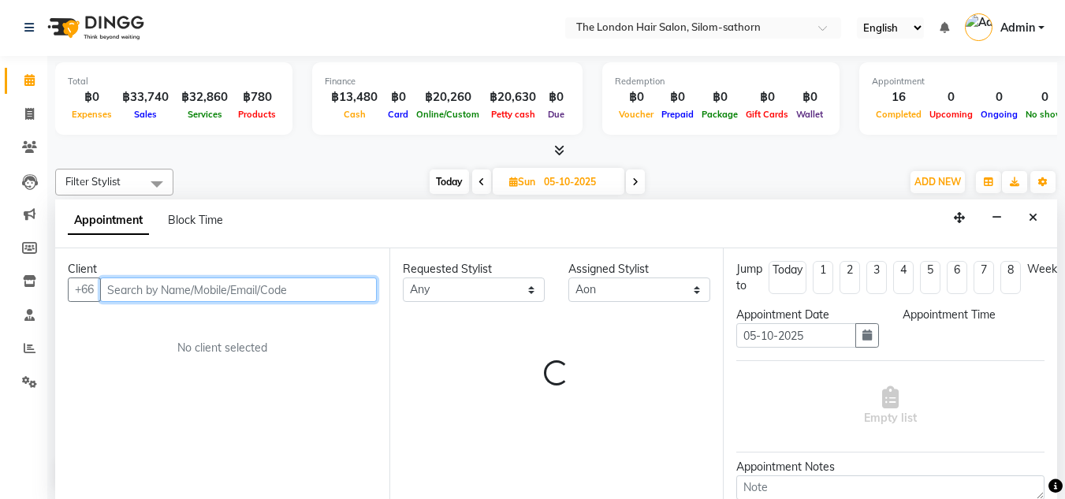
select select "960"
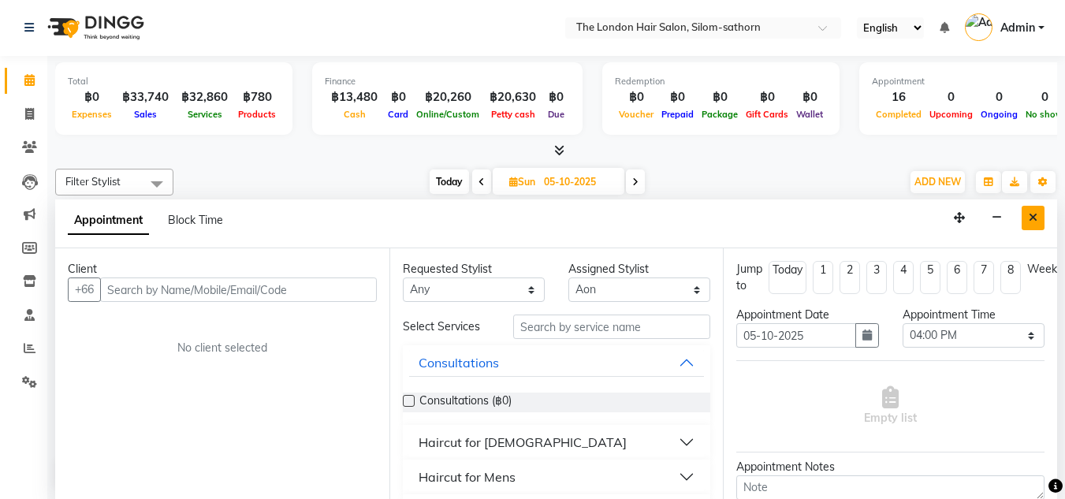
click at [1033, 221] on icon "Close" at bounding box center [1033, 217] width 9 height 11
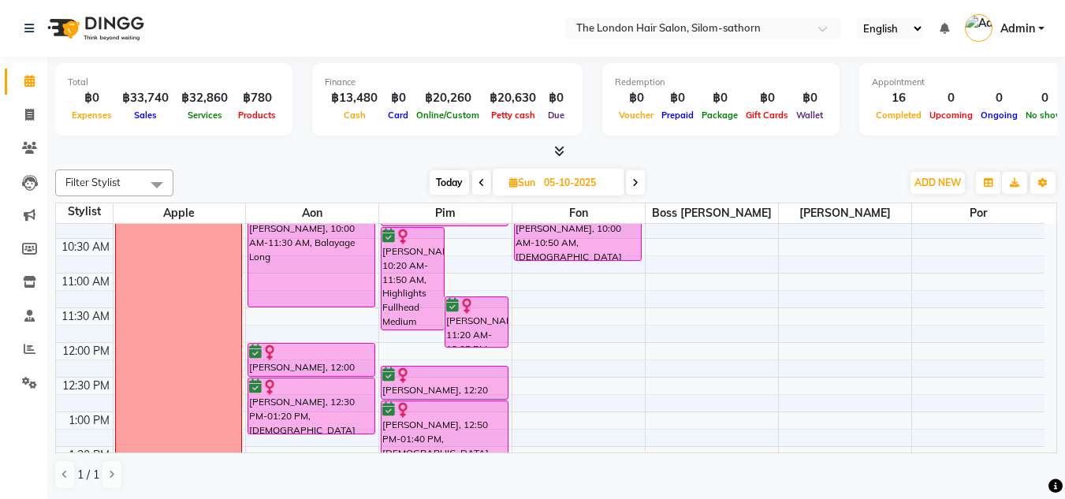
scroll to position [0, 0]
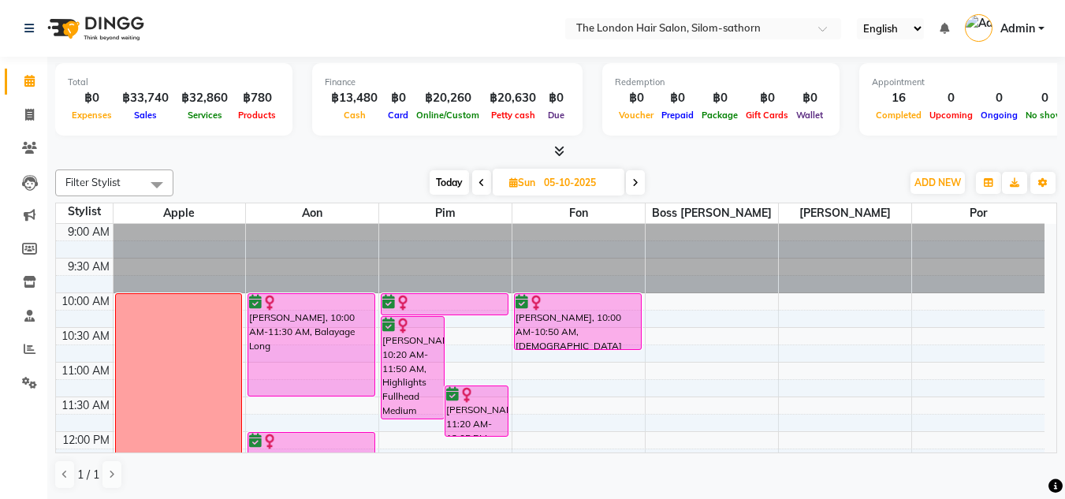
click at [483, 184] on icon at bounding box center [481, 182] width 6 height 9
type input "04-10-2025"
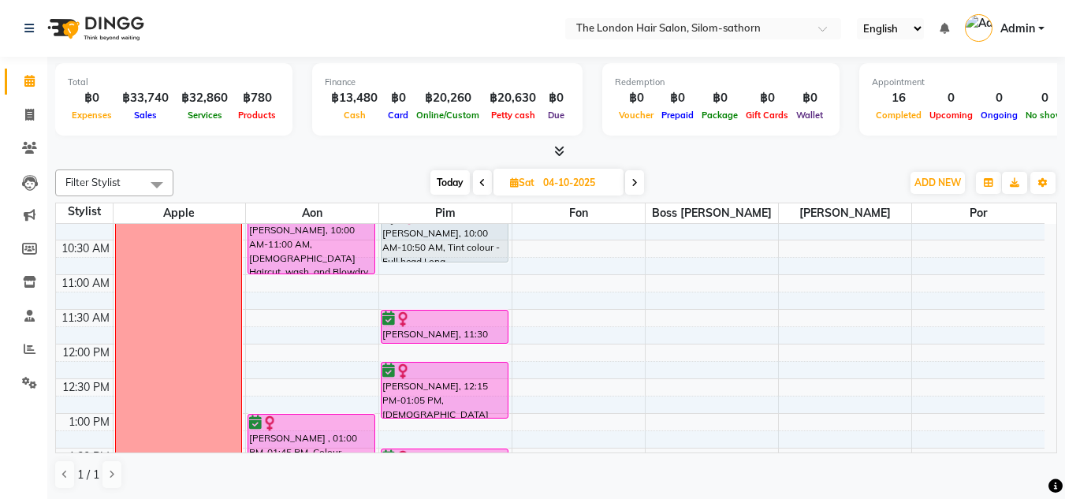
scroll to position [101, 0]
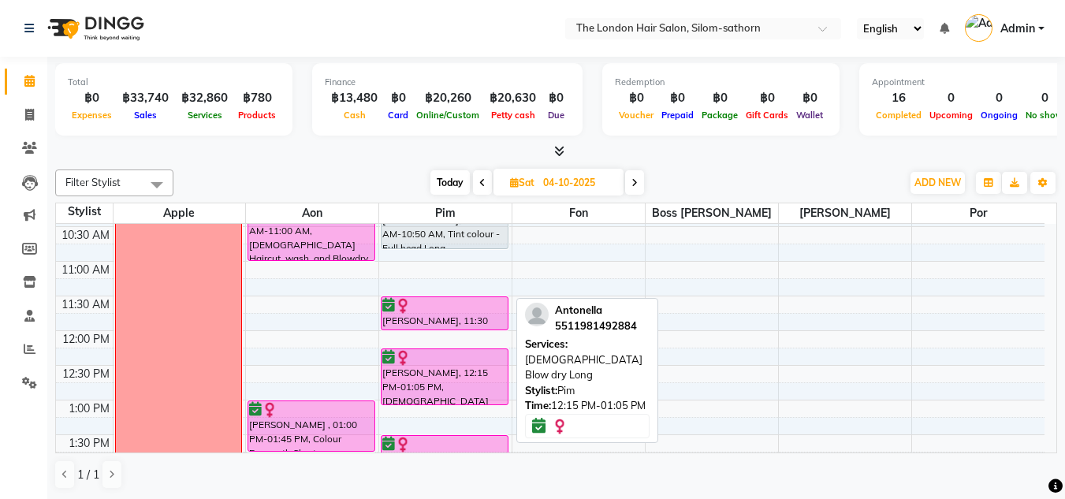
click at [471, 358] on div at bounding box center [444, 358] width 125 height 16
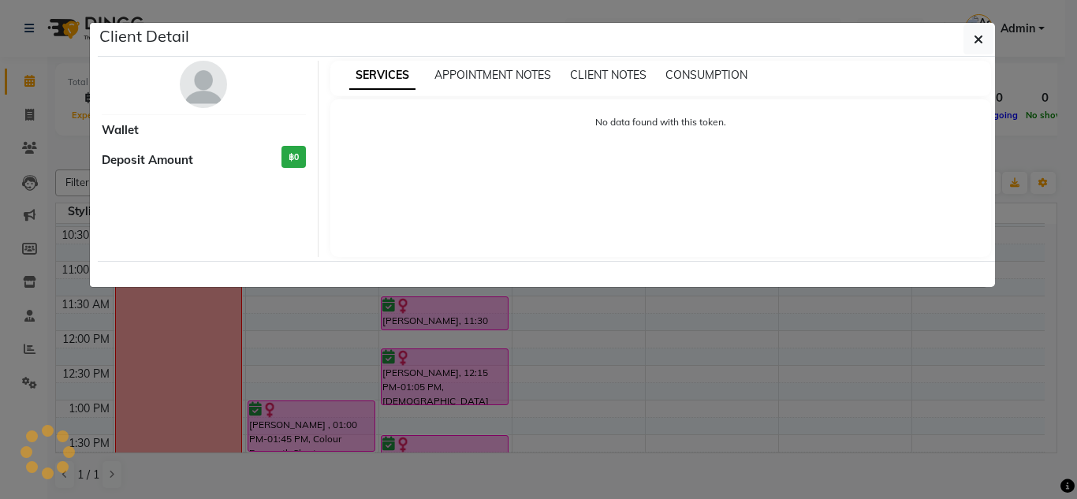
select select "6"
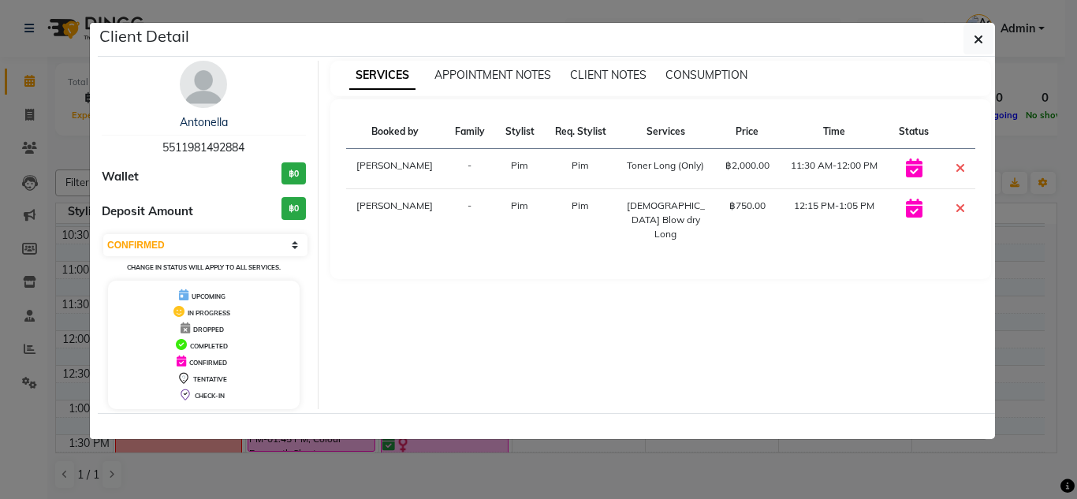
click at [213, 135] on hr at bounding box center [204, 135] width 204 height 1
click at [200, 72] on img at bounding box center [203, 84] width 47 height 47
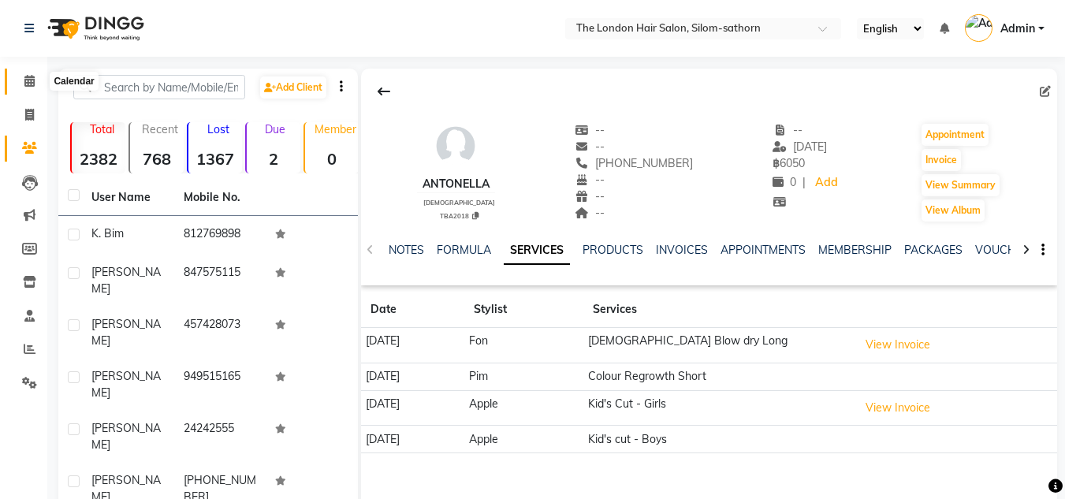
click at [25, 90] on span at bounding box center [30, 82] width 28 height 18
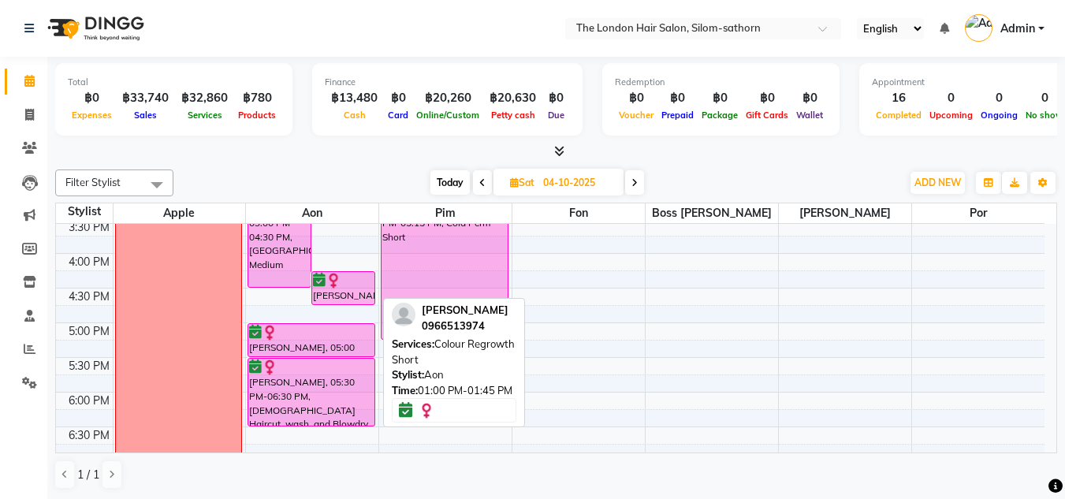
scroll to position [455, 0]
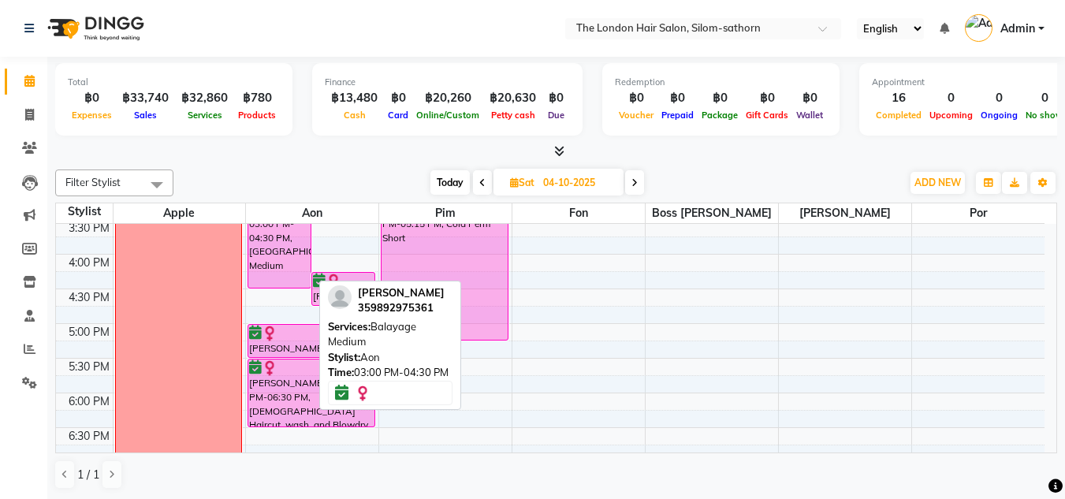
click at [278, 270] on div "[PERSON_NAME], 03:00 PM-04:30 PM, [GEOGRAPHIC_DATA] Medium" at bounding box center [279, 237] width 62 height 102
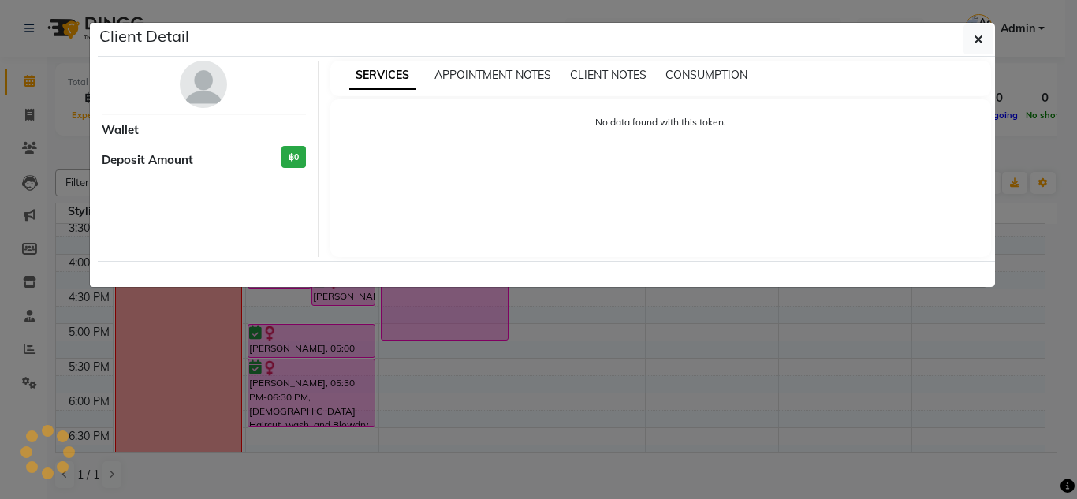
select select "6"
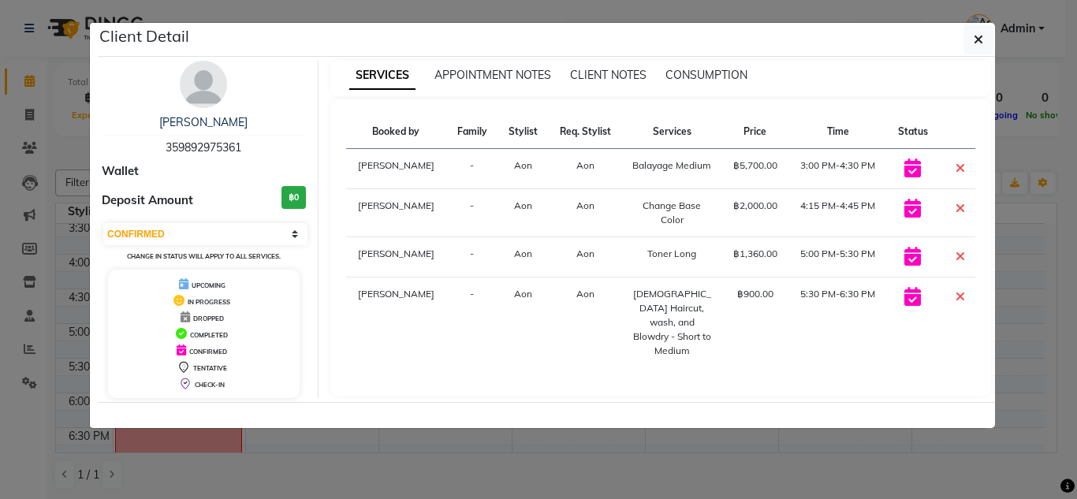
click at [190, 67] on img at bounding box center [203, 84] width 47 height 47
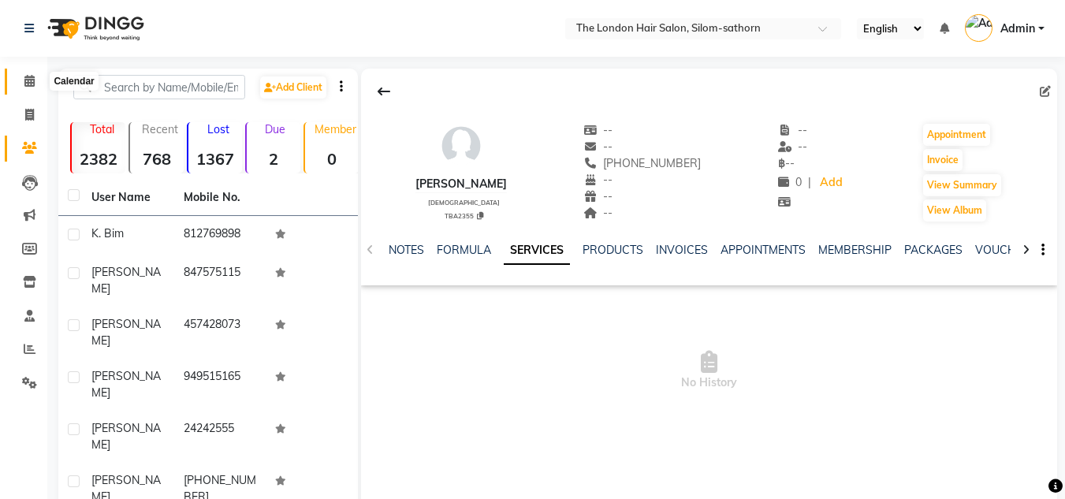
click at [34, 84] on icon at bounding box center [29, 81] width 10 height 12
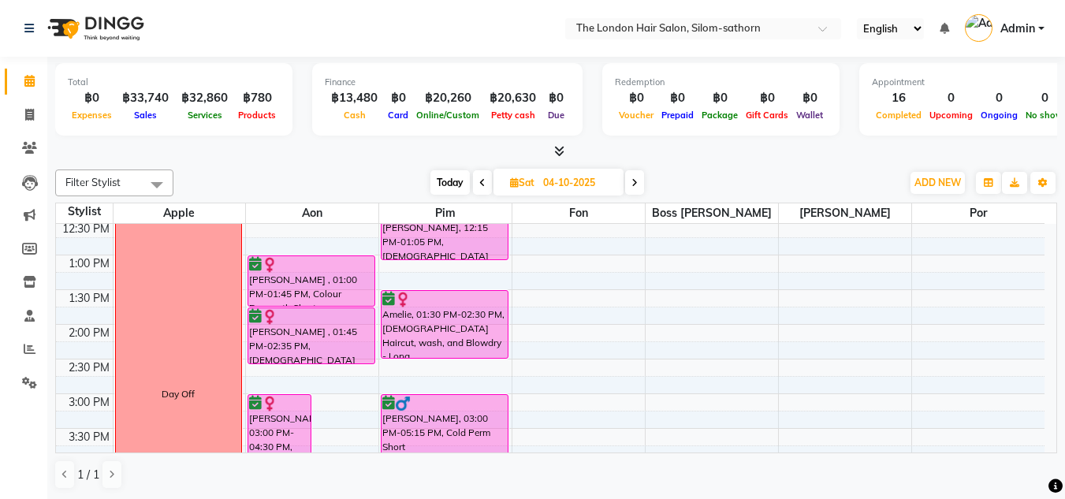
scroll to position [246, 0]
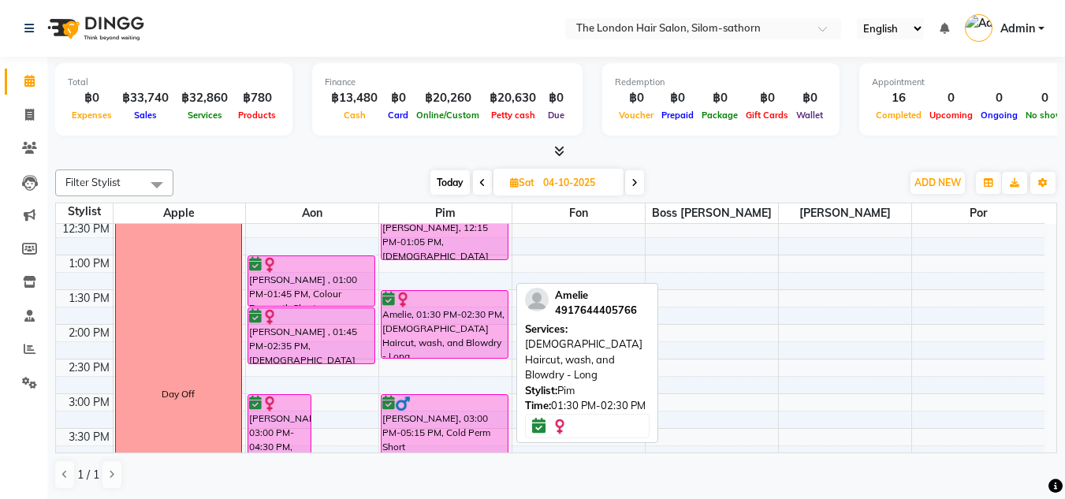
click at [463, 318] on div "Amelie, 01:30 PM-02:30 PM, [DEMOGRAPHIC_DATA] Haircut, wash, and Blowdry - Long" at bounding box center [444, 324] width 126 height 67
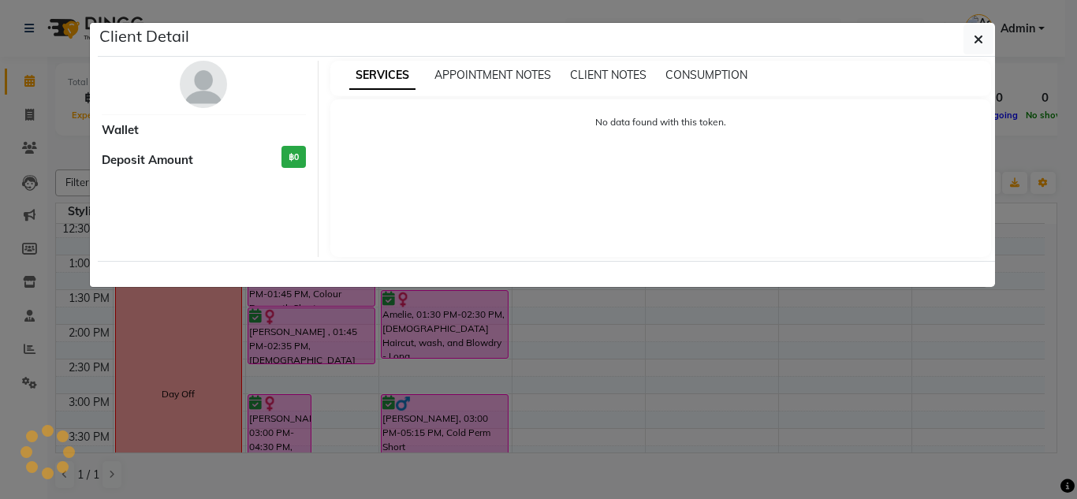
select select "6"
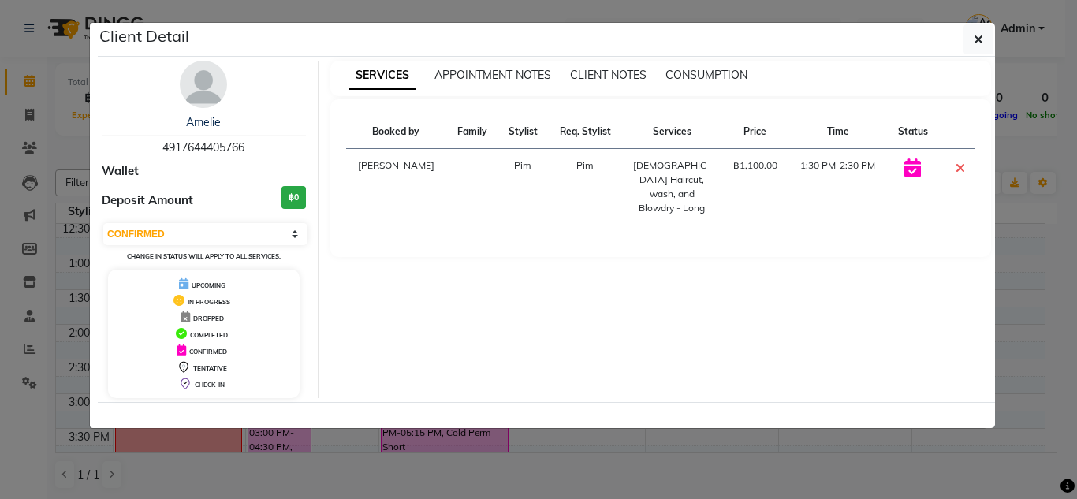
click at [205, 102] on img at bounding box center [203, 84] width 47 height 47
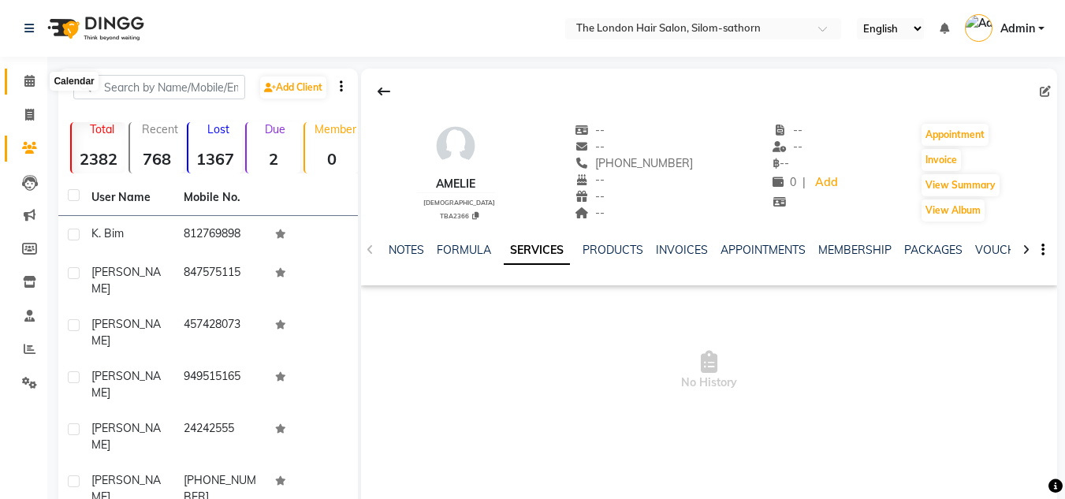
click at [26, 88] on span at bounding box center [30, 82] width 28 height 18
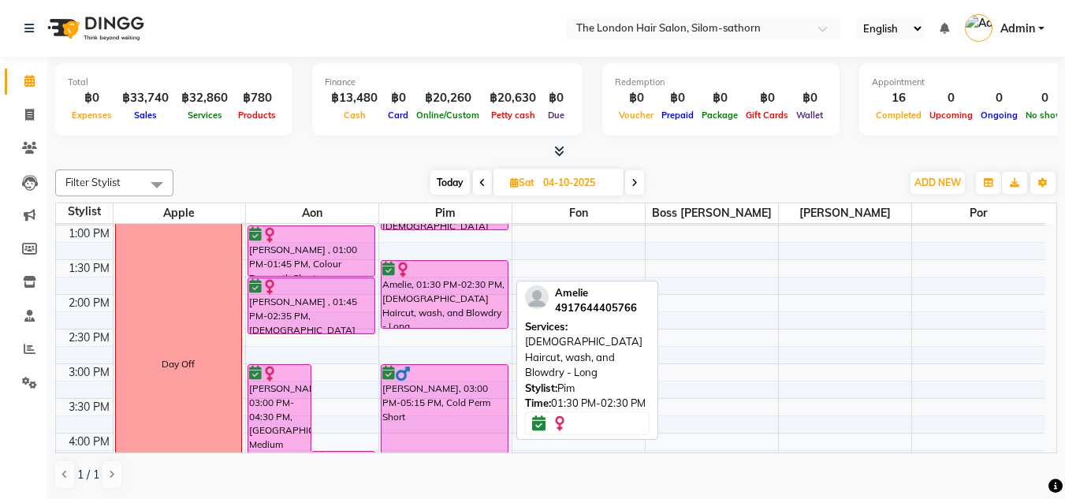
scroll to position [277, 0]
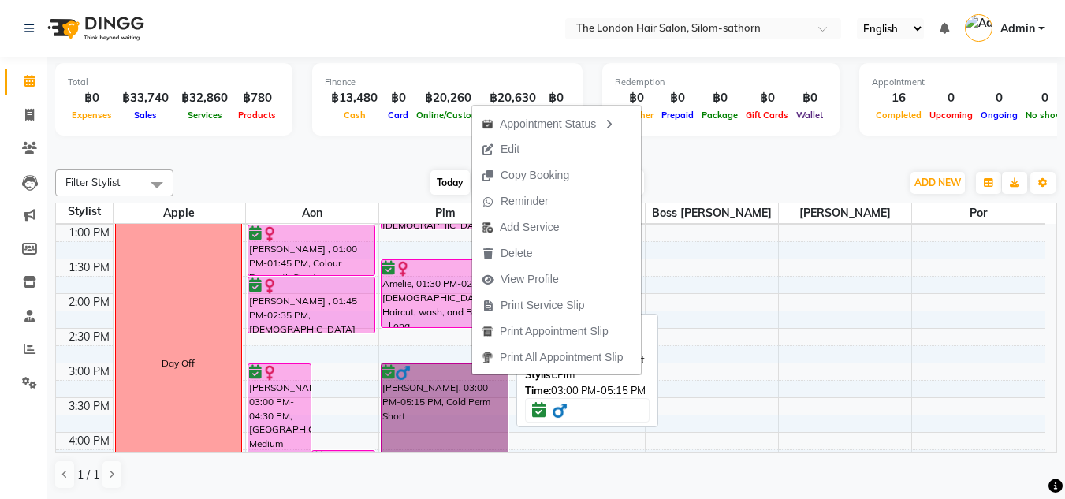
click at [412, 391] on link "[PERSON_NAME], 03:00 PM-05:15 PM, Cold Perm Short" at bounding box center [445, 440] width 128 height 155
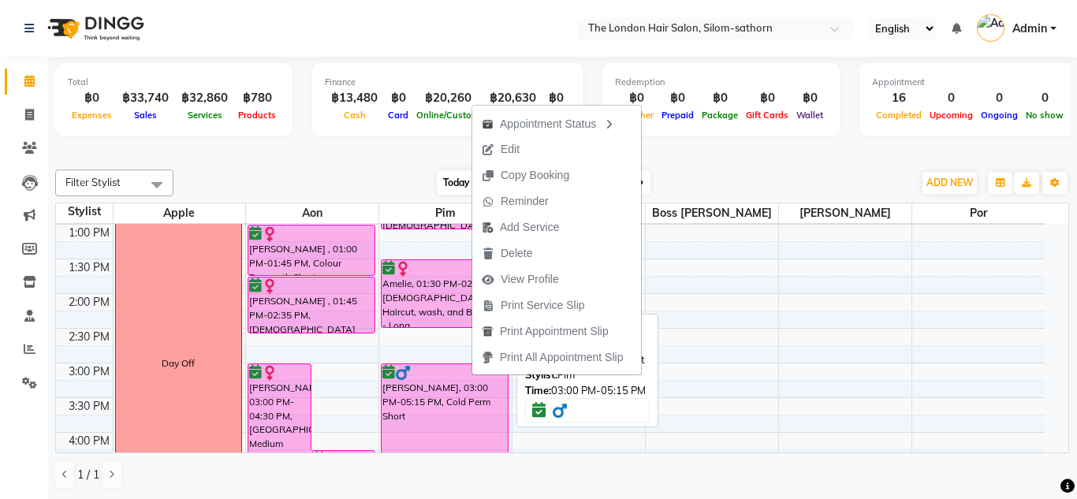
select select "6"
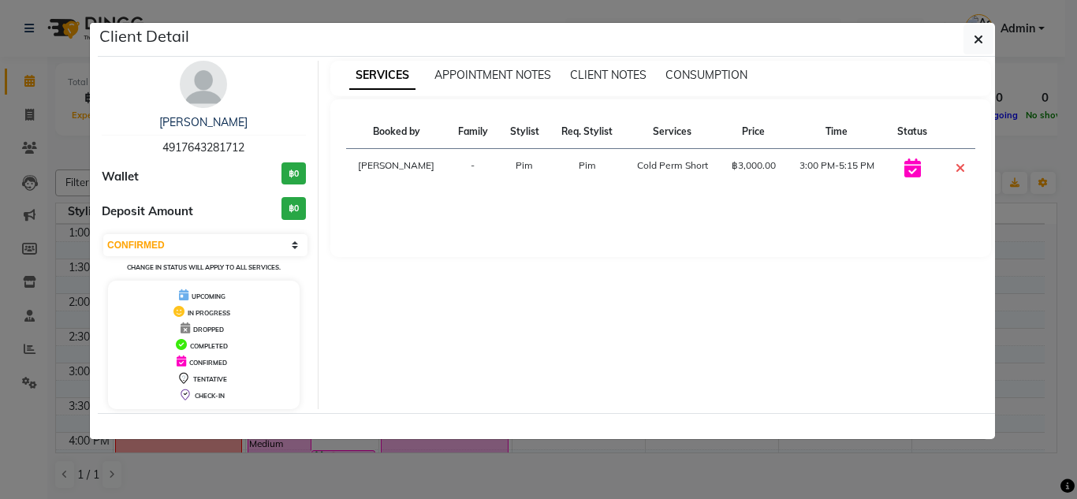
click at [211, 77] on img at bounding box center [203, 84] width 47 height 47
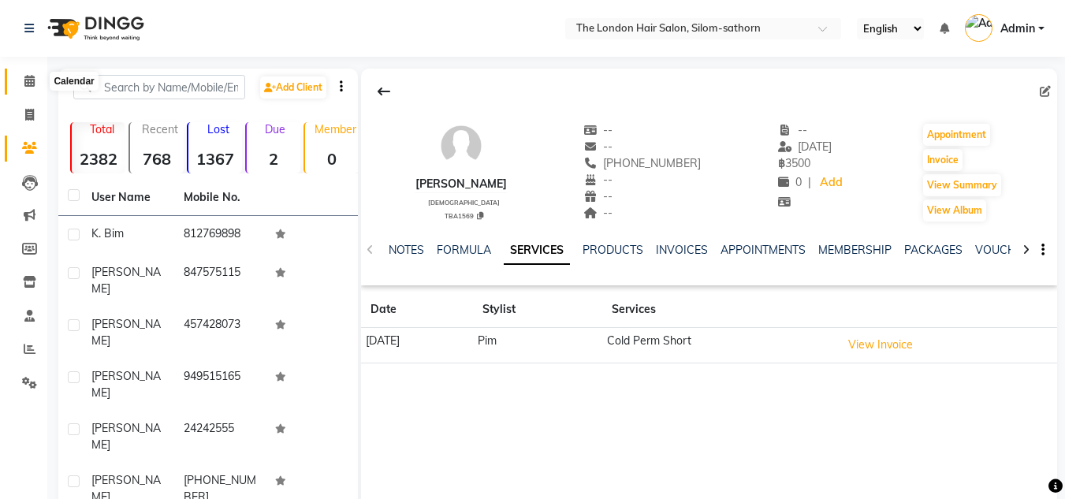
click at [26, 87] on span at bounding box center [30, 82] width 28 height 18
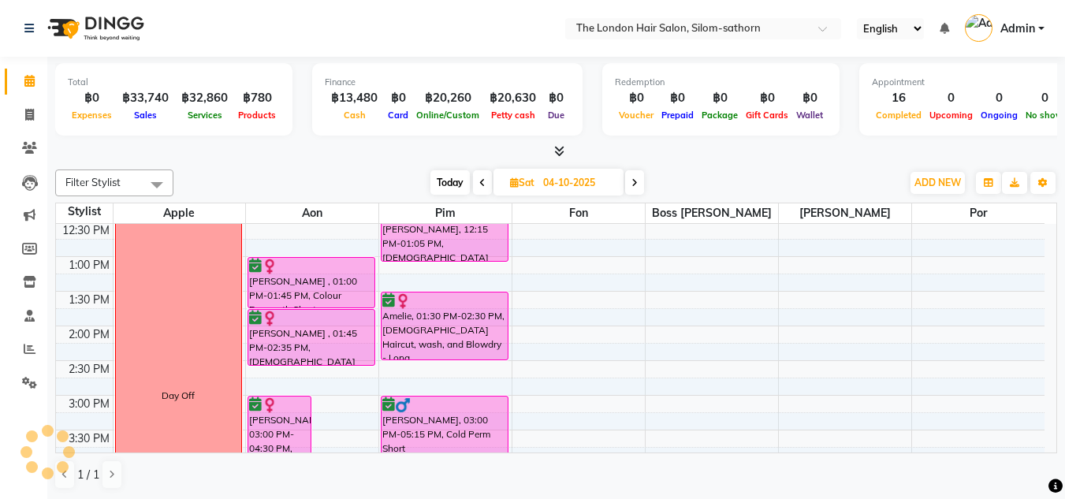
scroll to position [244, 0]
